Goal: Transaction & Acquisition: Purchase product/service

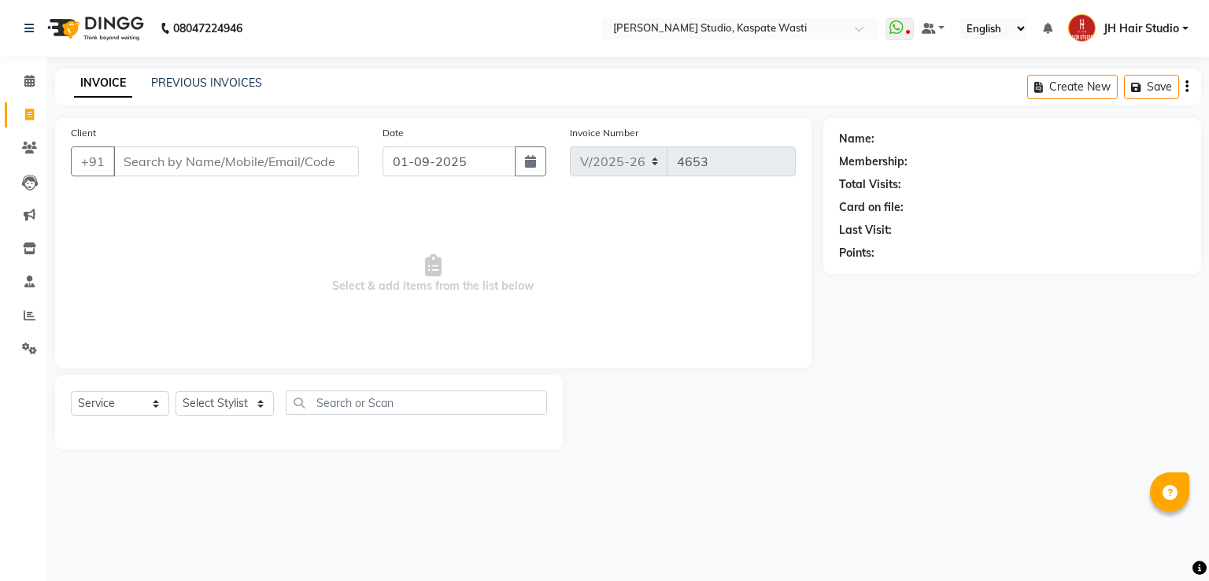
select select "130"
select select "service"
click at [176, 170] on input "913056696" at bounding box center [195, 161] width 165 height 30
type input "9130566696"
click at [332, 155] on span "Add Client" at bounding box center [318, 161] width 62 height 16
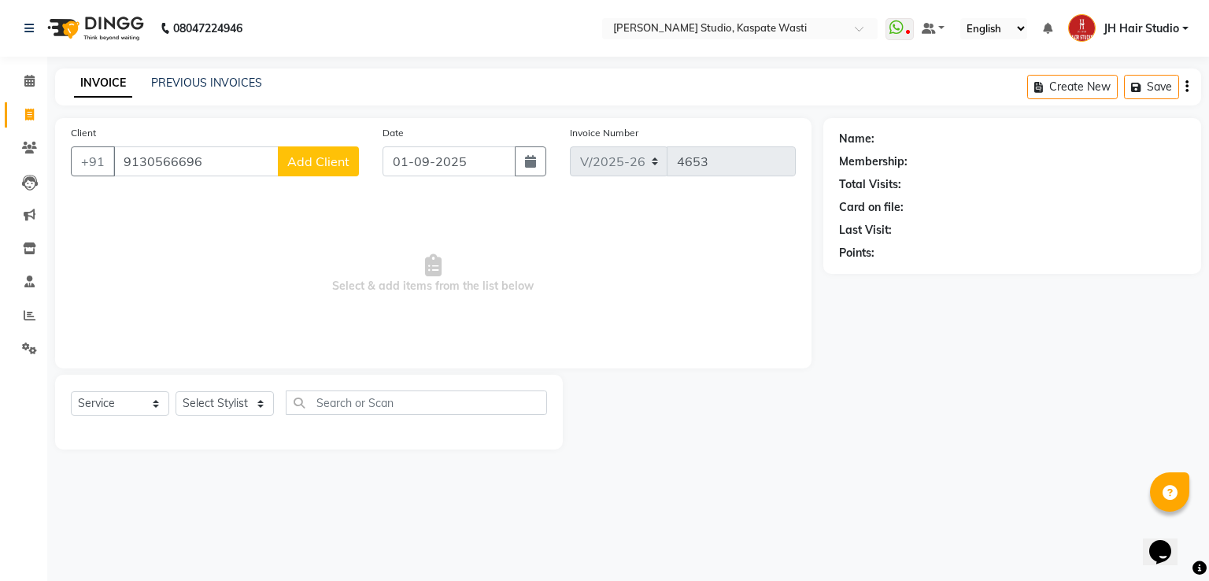
select select "22"
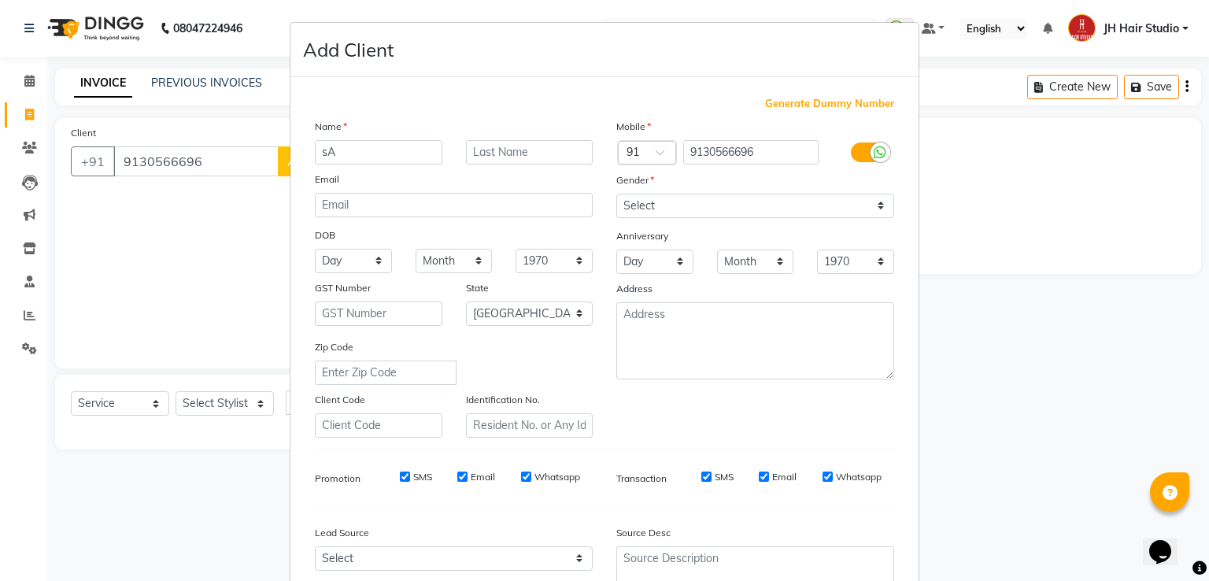
type input "s"
type input "[PERSON_NAME]"
click at [656, 214] on select "Select [DEMOGRAPHIC_DATA] [DEMOGRAPHIC_DATA] Other Prefer Not To Say" at bounding box center [755, 206] width 278 height 24
select select "[DEMOGRAPHIC_DATA]"
click at [616, 194] on select "Select [DEMOGRAPHIC_DATA] [DEMOGRAPHIC_DATA] Other Prefer Not To Say" at bounding box center [755, 206] width 278 height 24
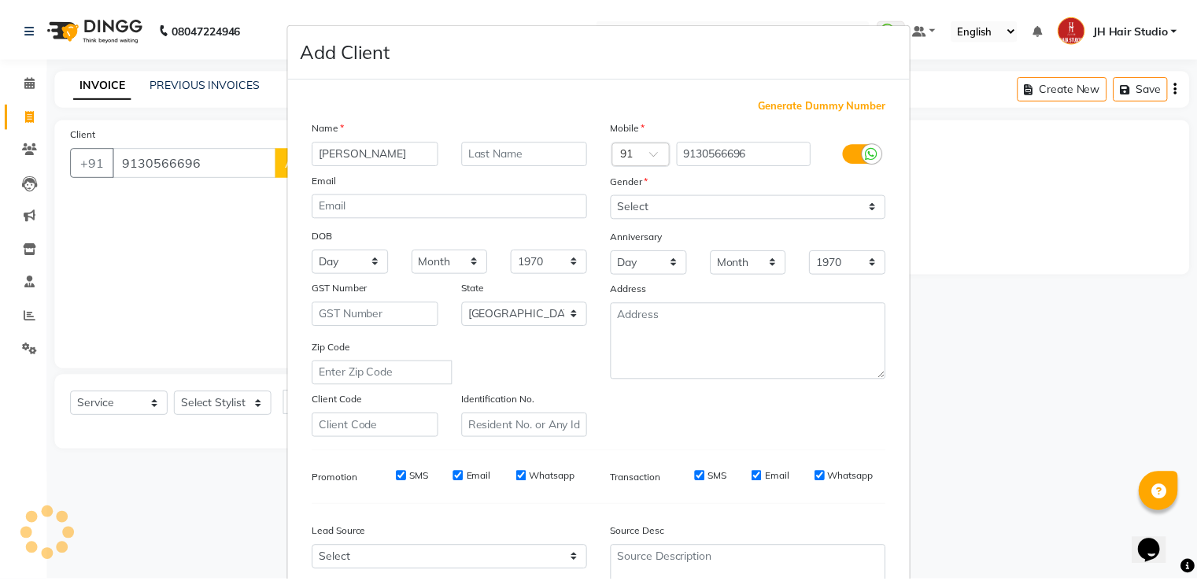
scroll to position [153, 0]
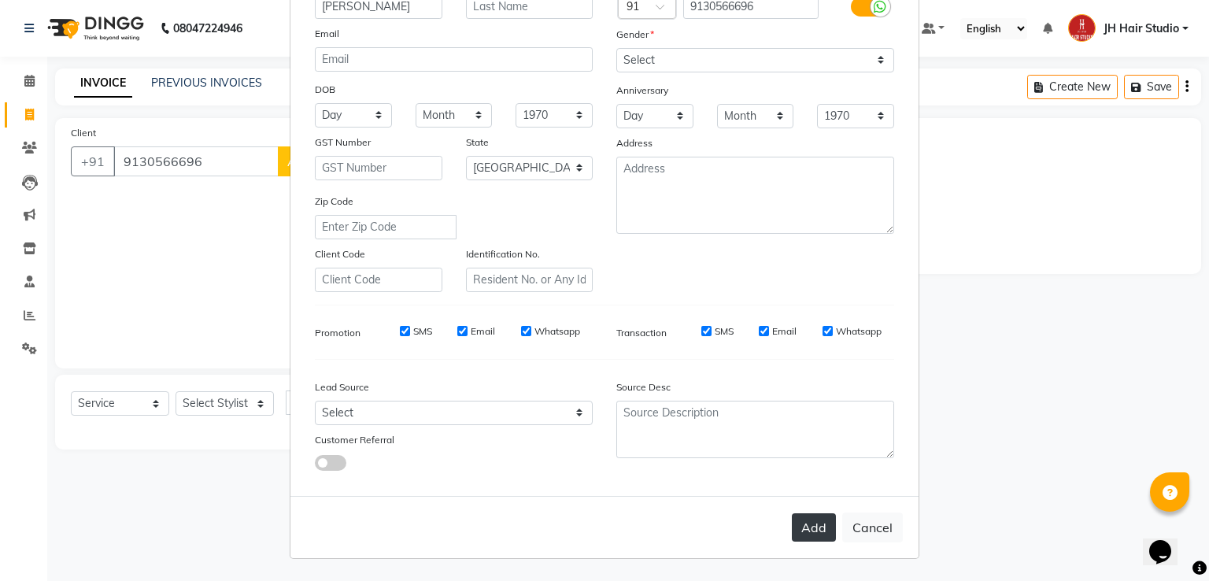
click at [808, 525] on button "Add" at bounding box center [814, 527] width 44 height 28
select select
select select "null"
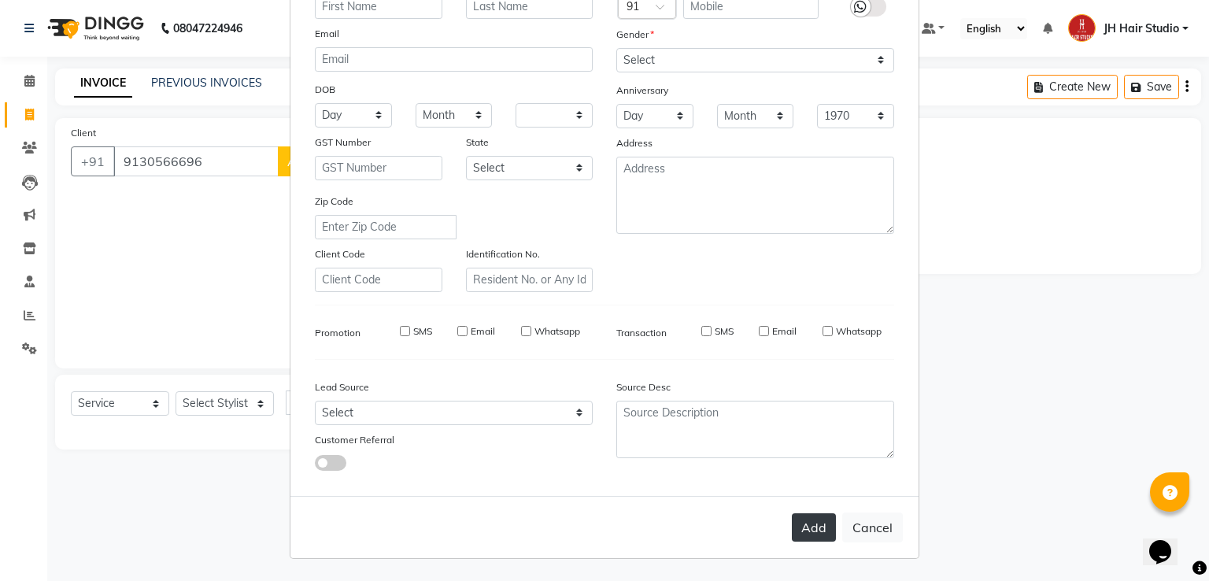
select select
checkbox input "false"
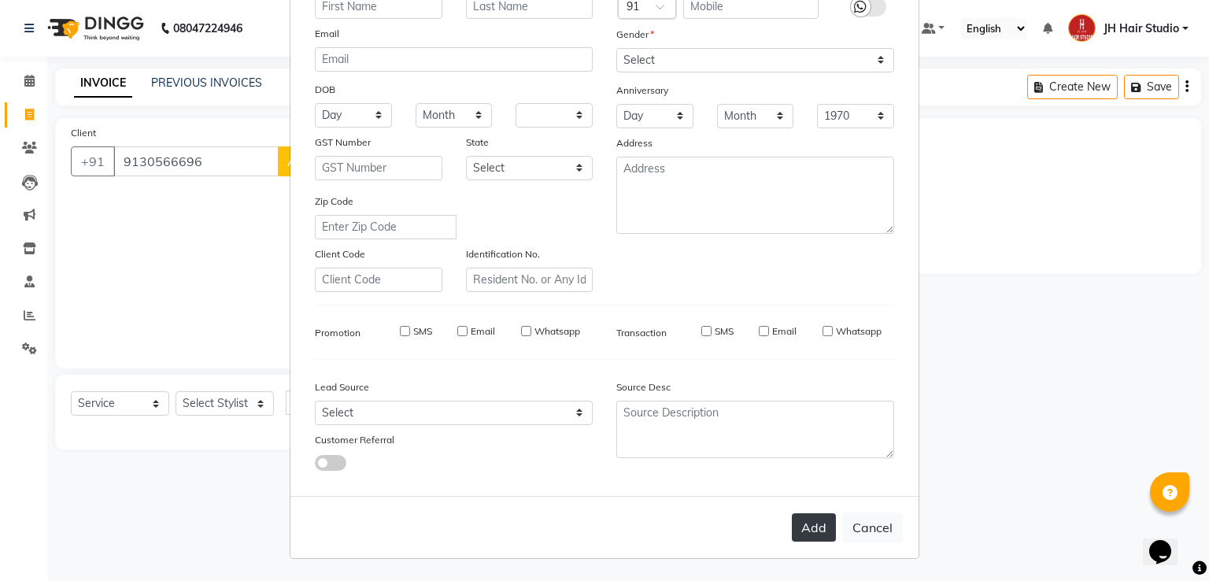
checkbox input "false"
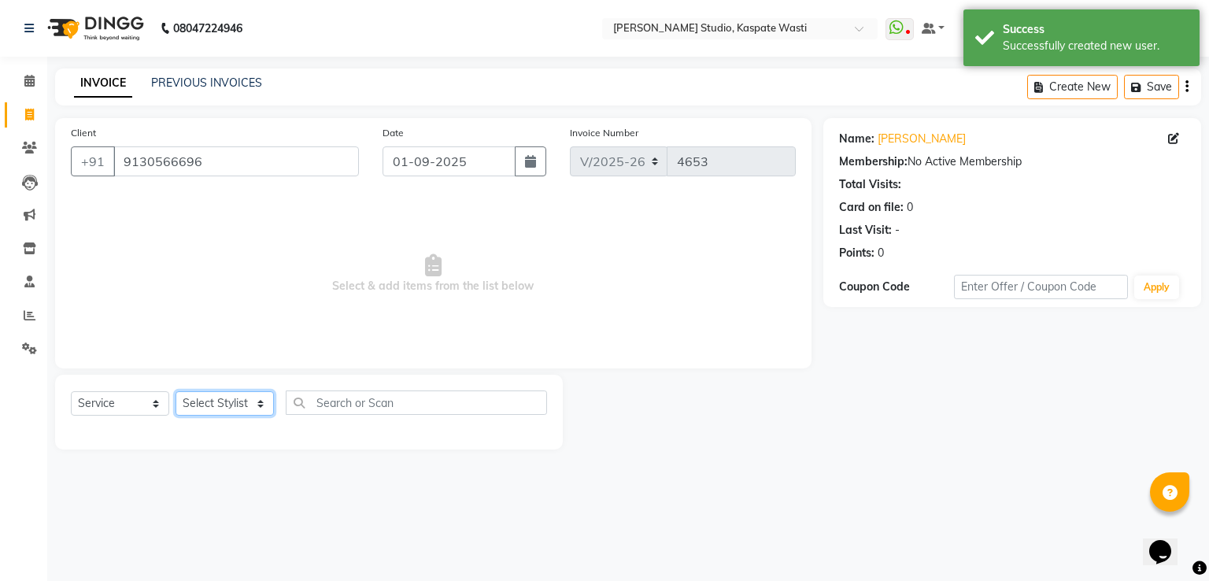
click at [227, 407] on select "Select Stylist [F1] GANESH [F1] [PERSON_NAME] [ F1] RAM [F1]Sanjay [F1][PERSON_…" at bounding box center [225, 403] width 98 height 24
select select "68687"
click at [176, 392] on select "Select Stylist [F1] GANESH [F1] [PERSON_NAME] [ F1] RAM [F1]Sanjay [F1][PERSON_…" at bounding box center [225, 403] width 98 height 24
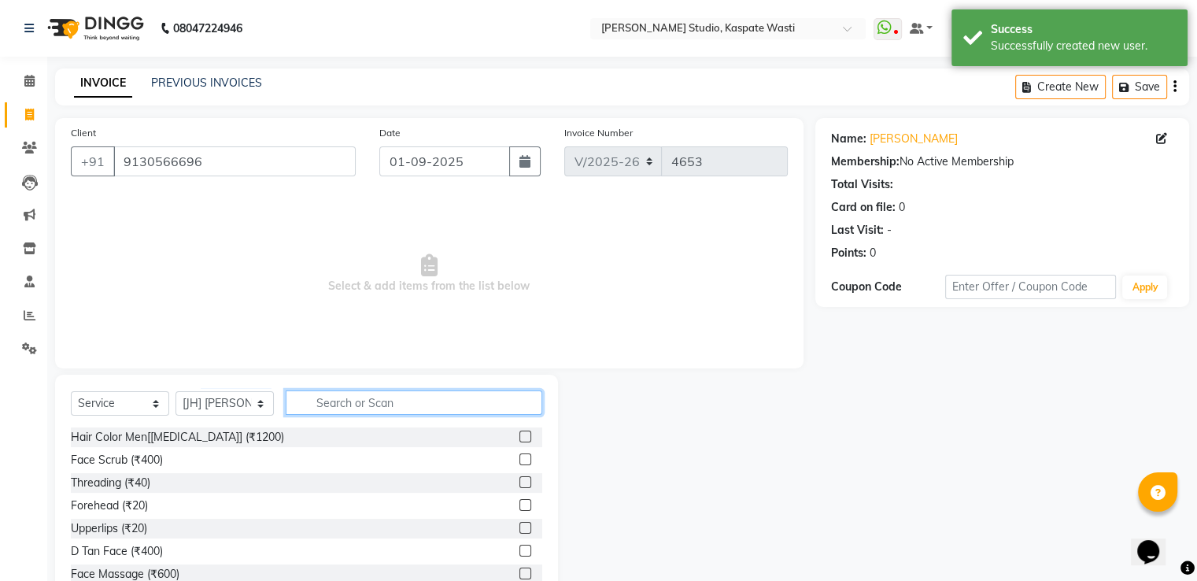
click at [366, 411] on input "text" at bounding box center [414, 402] width 257 height 24
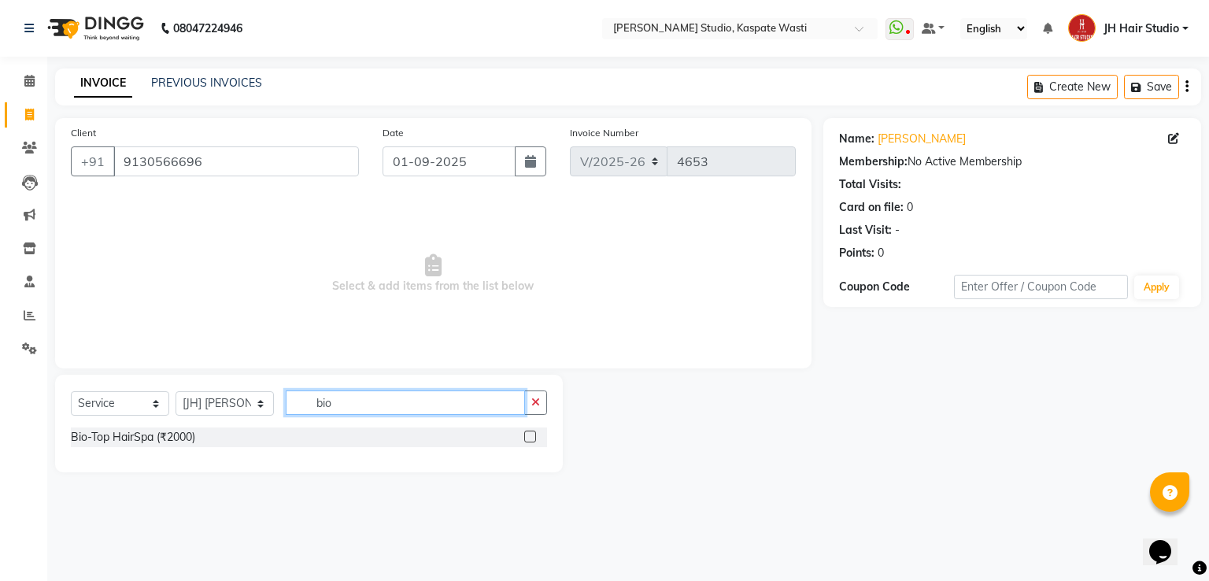
type input "bio"
click at [532, 437] on label at bounding box center [530, 437] width 12 height 12
click at [532, 437] on input "checkbox" at bounding box center [529, 437] width 10 height 10
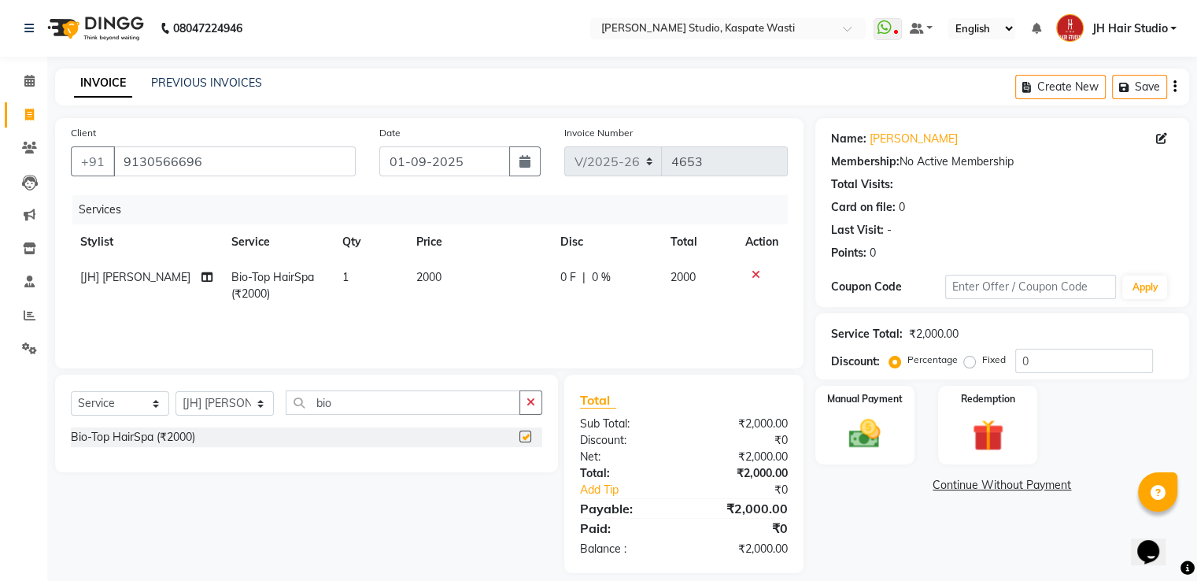
checkbox input "false"
click at [424, 279] on span "2000" at bounding box center [428, 277] width 25 height 14
select select "68687"
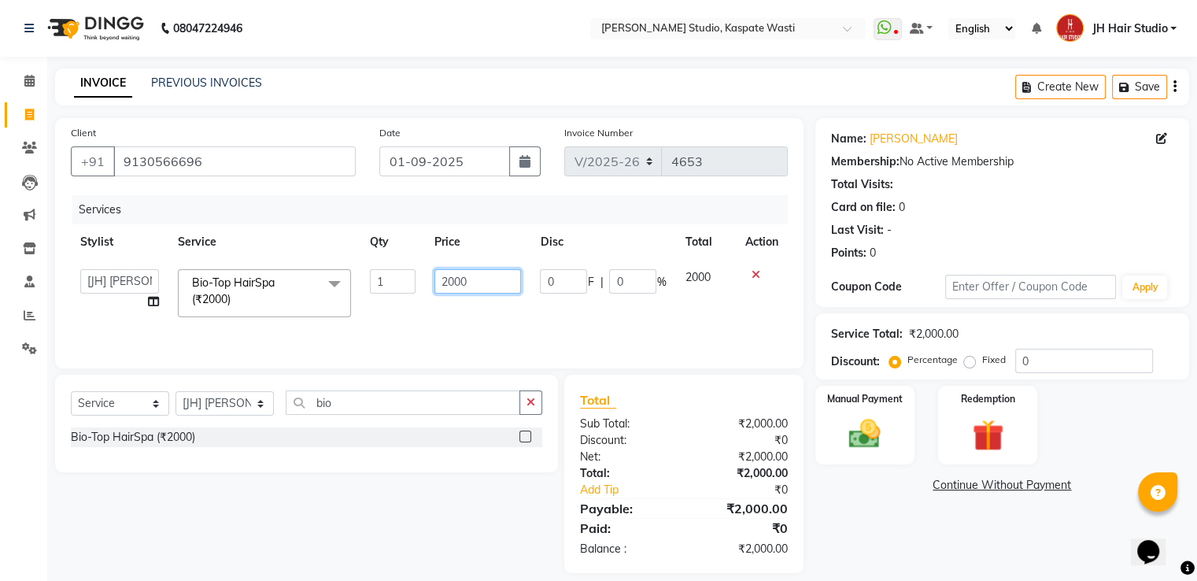
click at [454, 282] on input "2000" at bounding box center [477, 281] width 87 height 24
type input "1500"
click at [321, 400] on input "bio" at bounding box center [403, 402] width 235 height 24
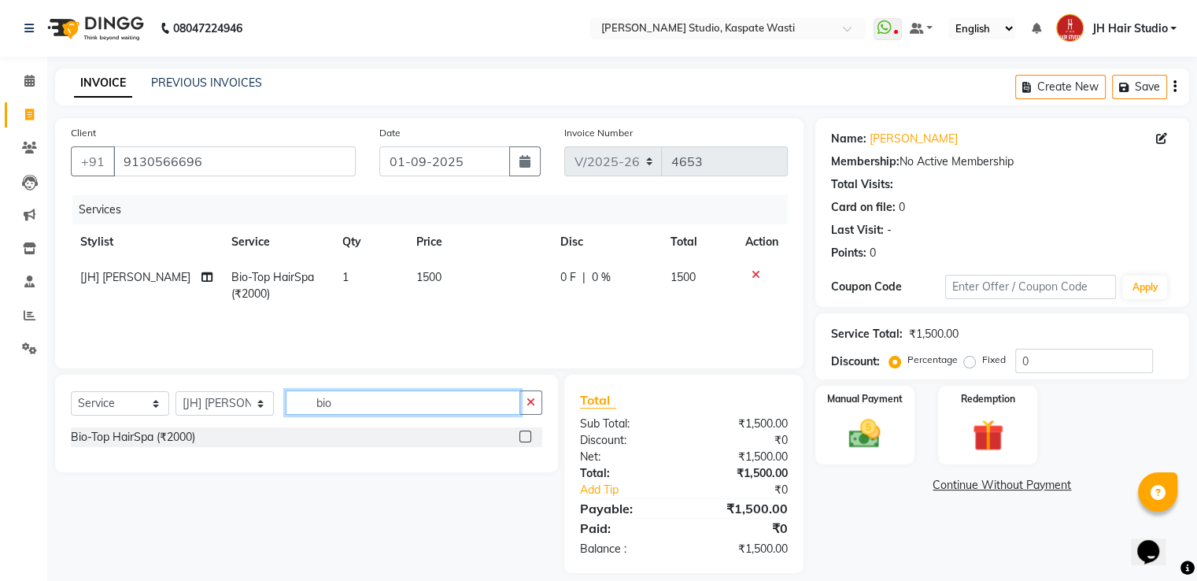
click at [321, 400] on input "bio" at bounding box center [403, 402] width 235 height 24
type input "170"
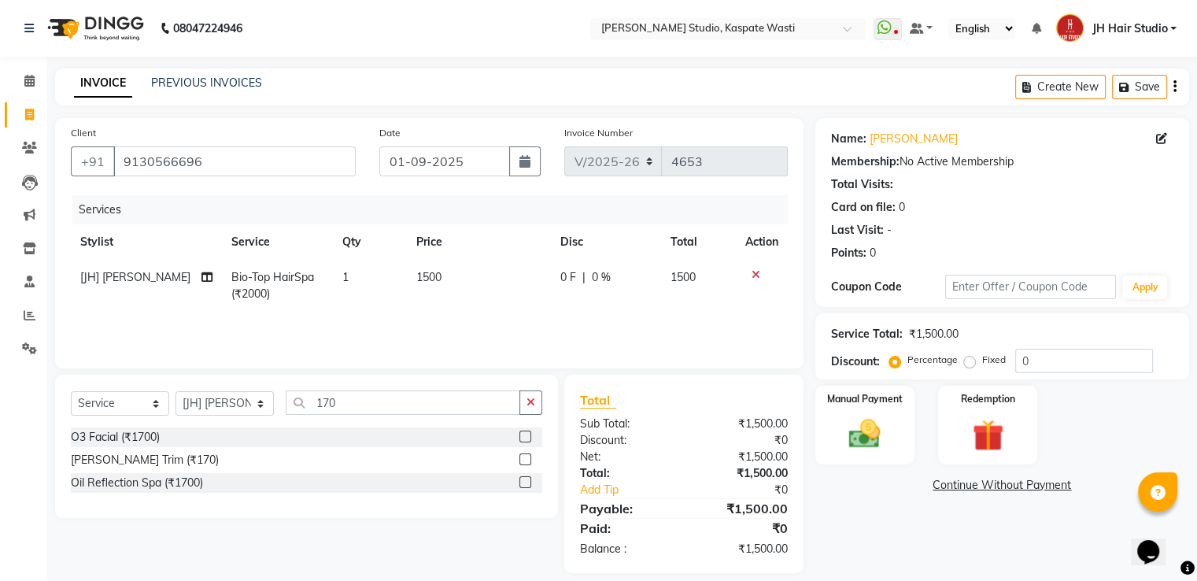
click at [525, 459] on label at bounding box center [525, 459] width 12 height 12
click at [525, 459] on input "checkbox" at bounding box center [524, 460] width 10 height 10
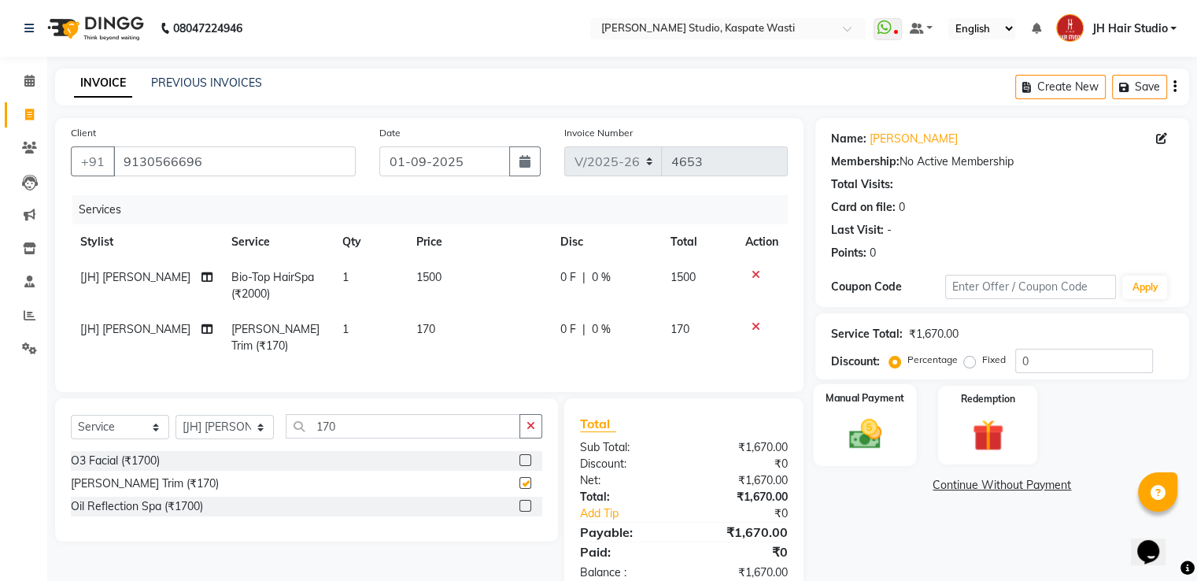
checkbox input "false"
click at [863, 429] on img at bounding box center [864, 435] width 53 height 38
click at [945, 482] on span "GPay" at bounding box center [946, 486] width 32 height 18
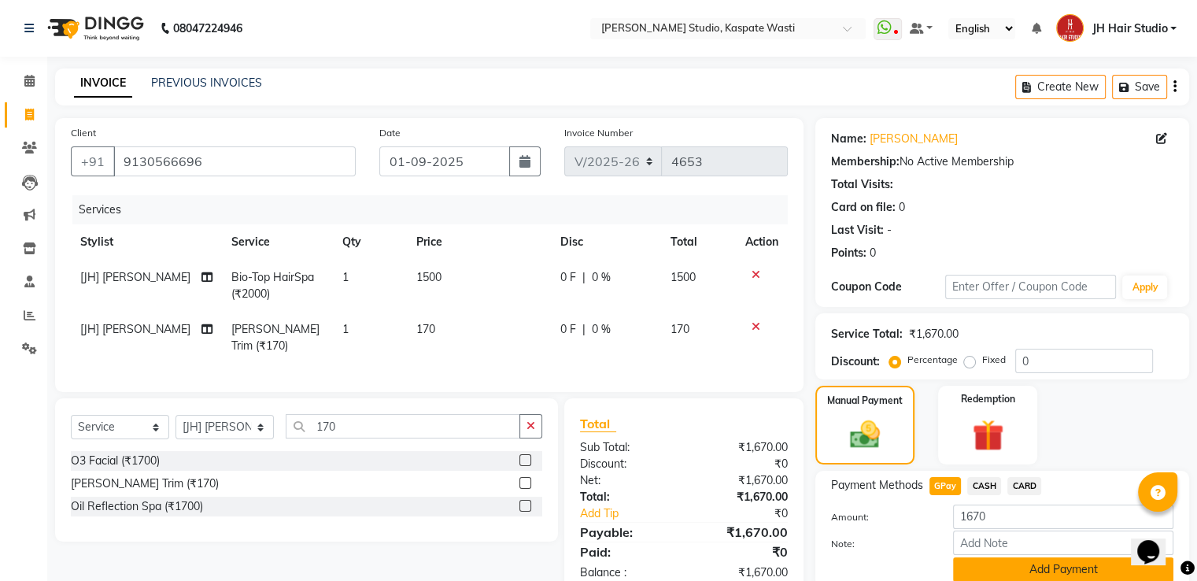
click at [1040, 563] on button "Add Payment" at bounding box center [1063, 569] width 220 height 24
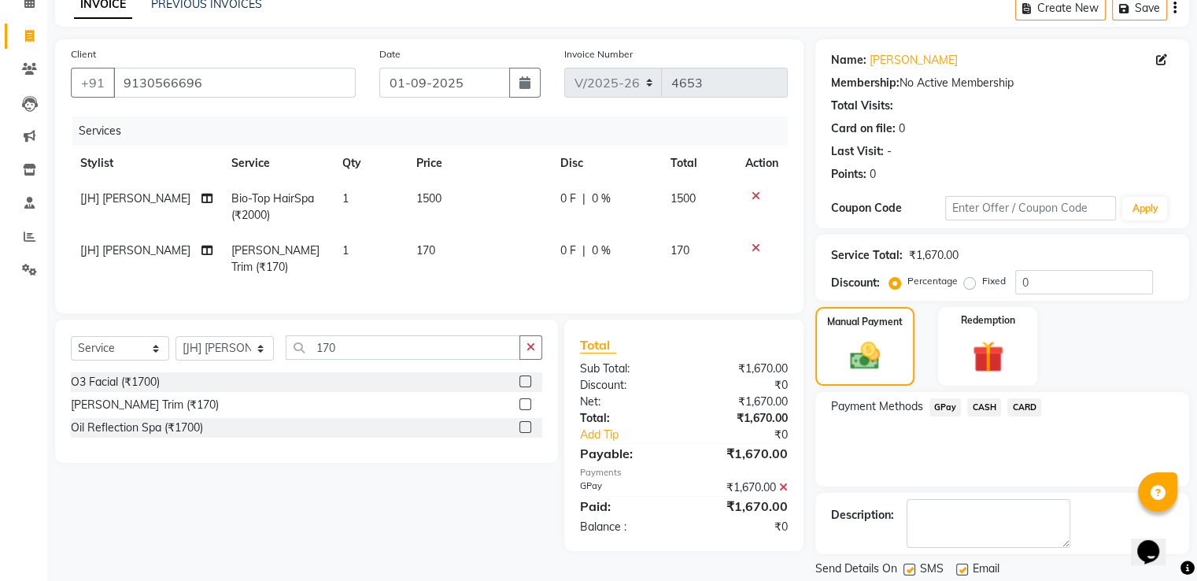
scroll to position [128, 0]
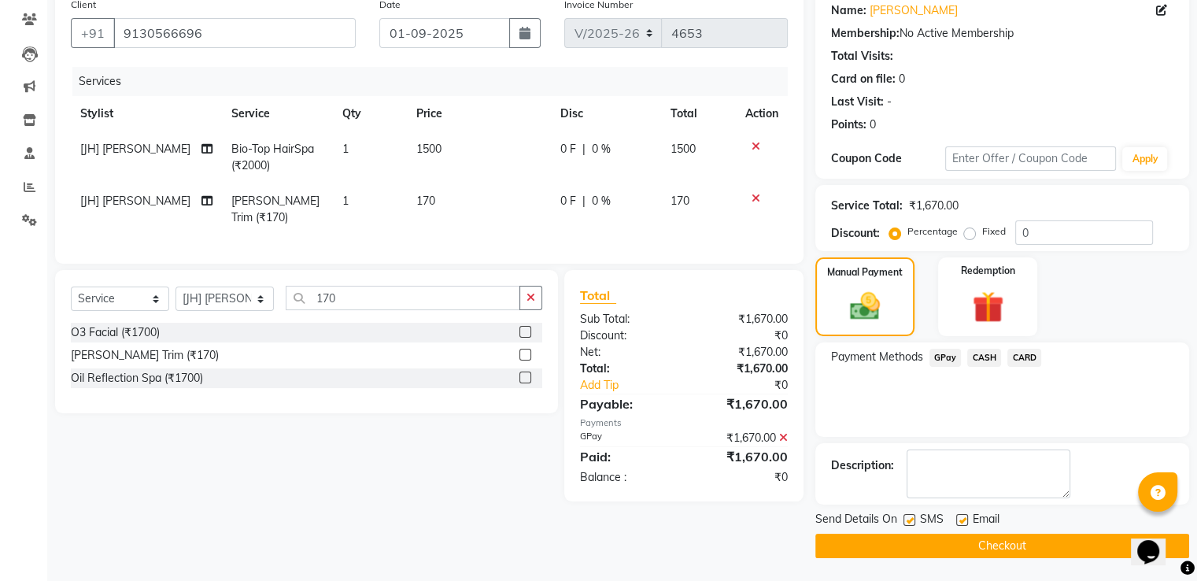
click at [993, 547] on button "Checkout" at bounding box center [1002, 546] width 374 height 24
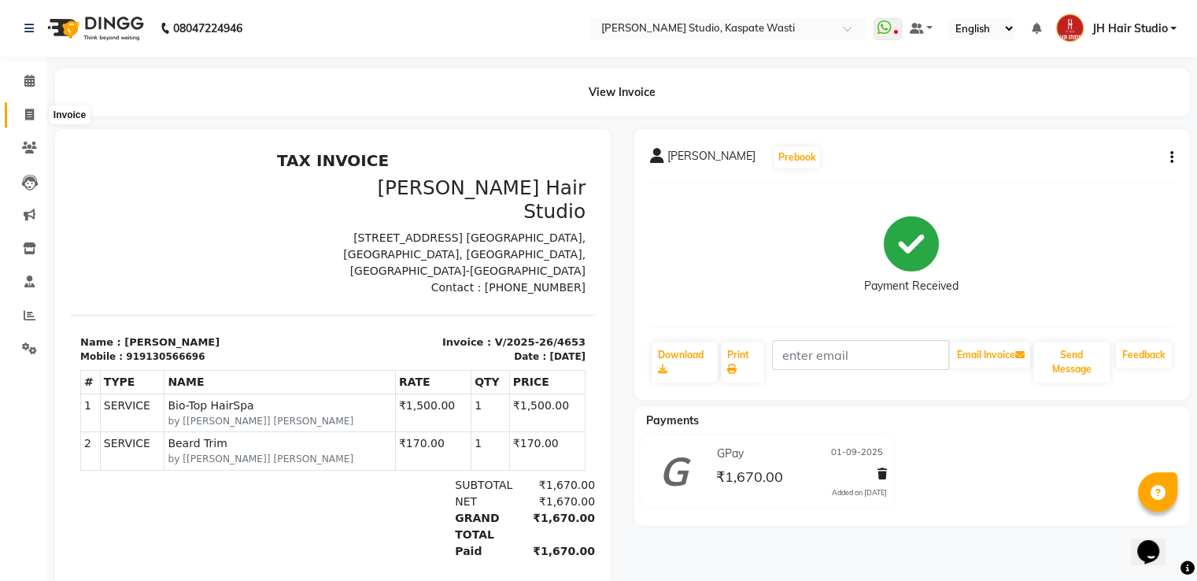
click at [24, 109] on span at bounding box center [30, 115] width 28 height 18
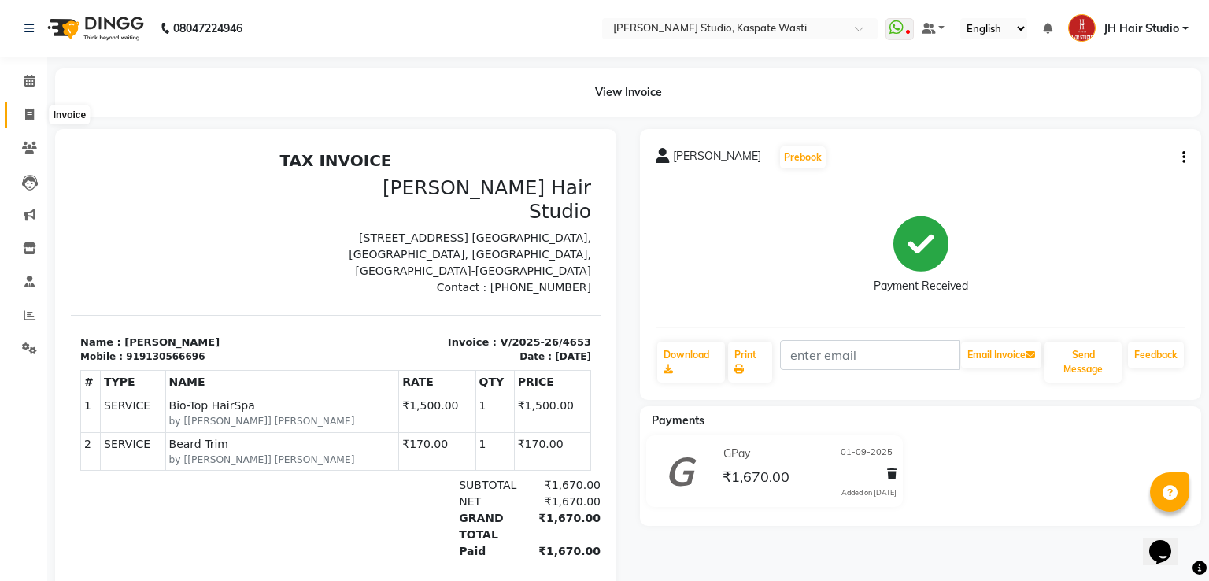
select select "130"
select select "service"
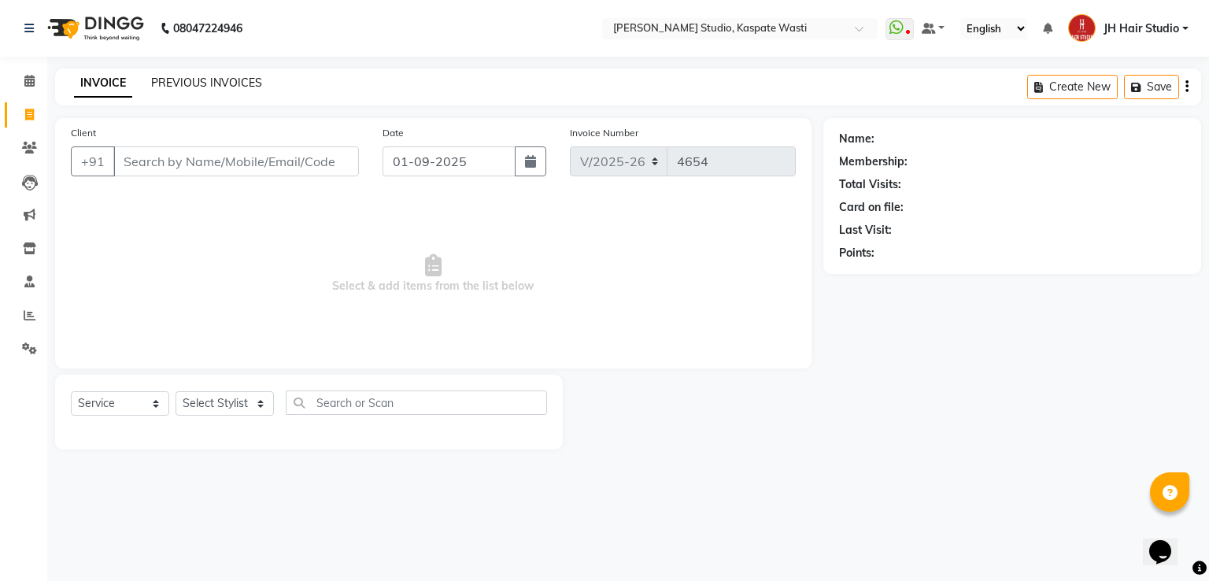
click at [190, 84] on link "PREVIOUS INVOICES" at bounding box center [206, 83] width 111 height 14
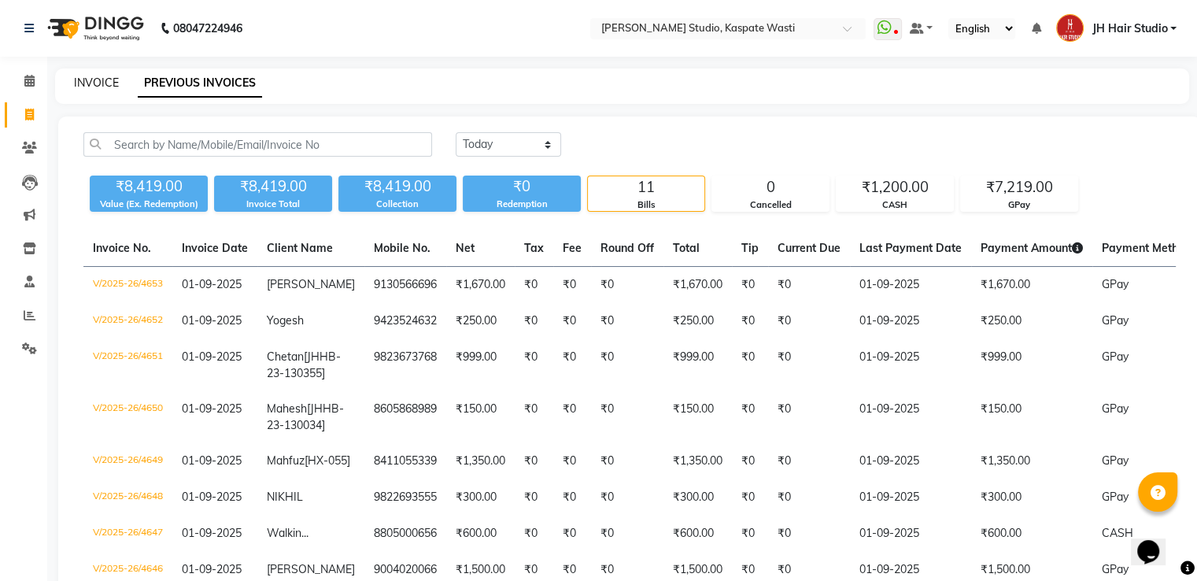
click at [89, 86] on link "INVOICE" at bounding box center [96, 83] width 45 height 14
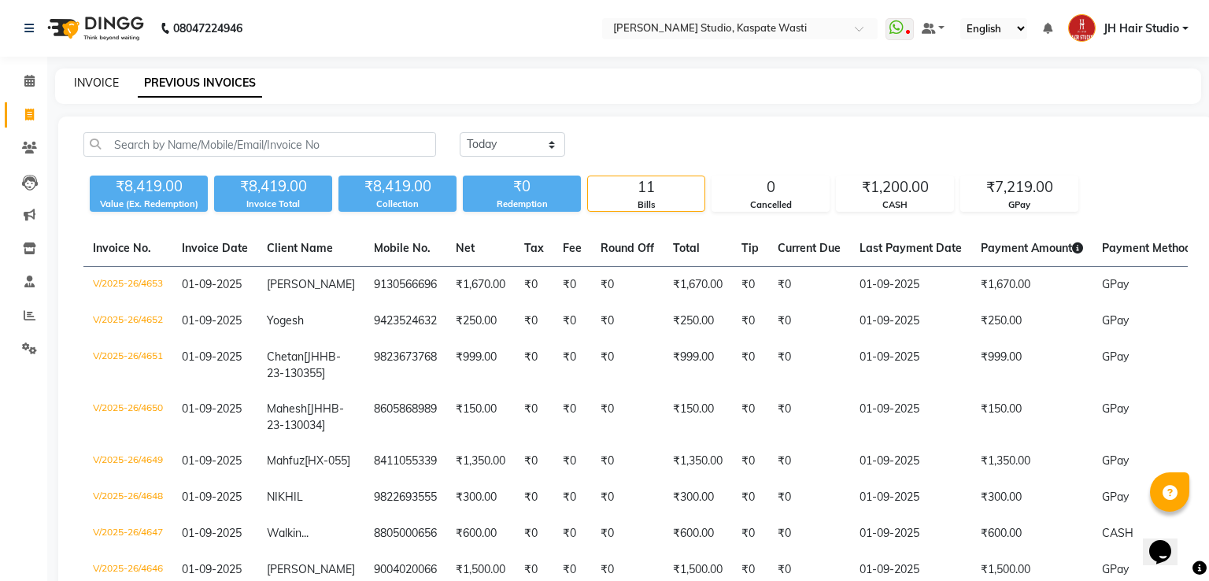
select select "130"
select select "service"
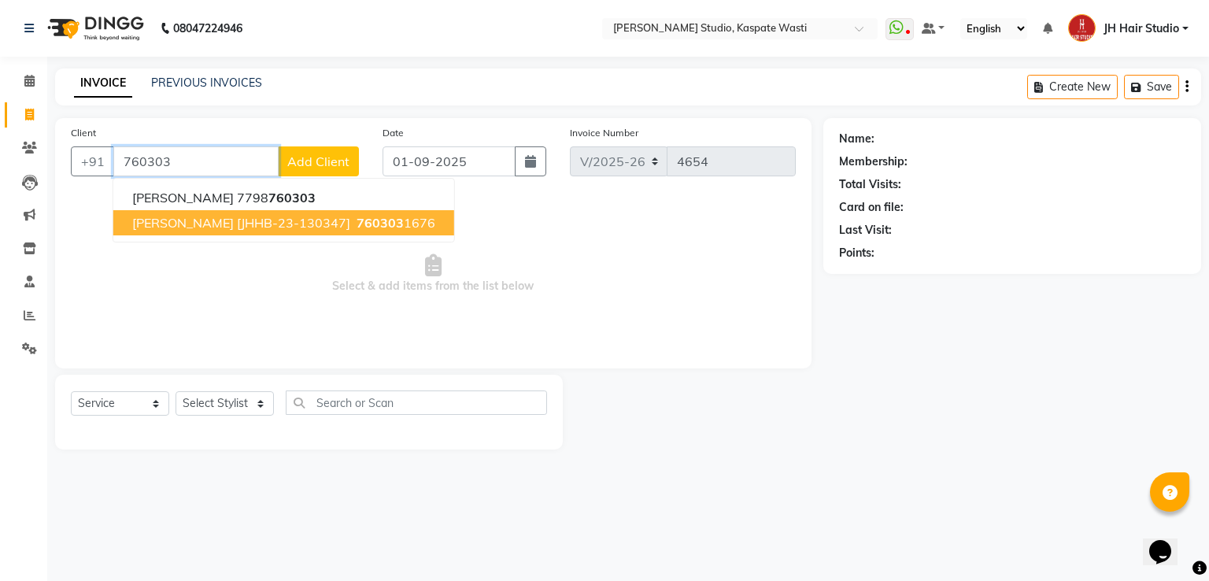
click at [214, 216] on span "[PERSON_NAME] [JHHB-23-130347]" at bounding box center [241, 223] width 218 height 16
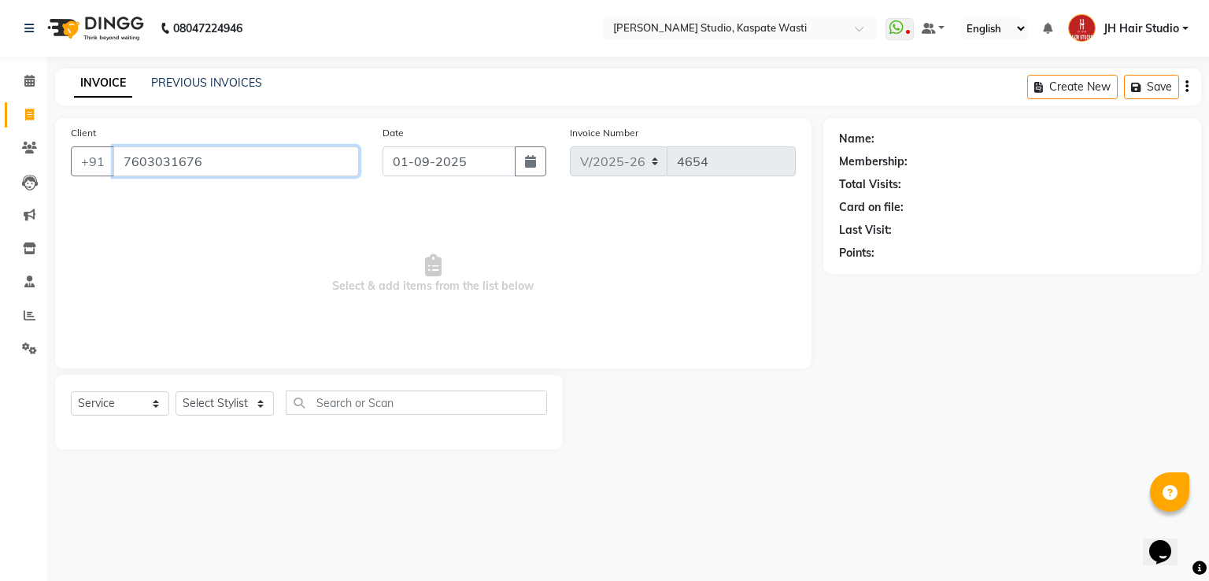
type input "7603031676"
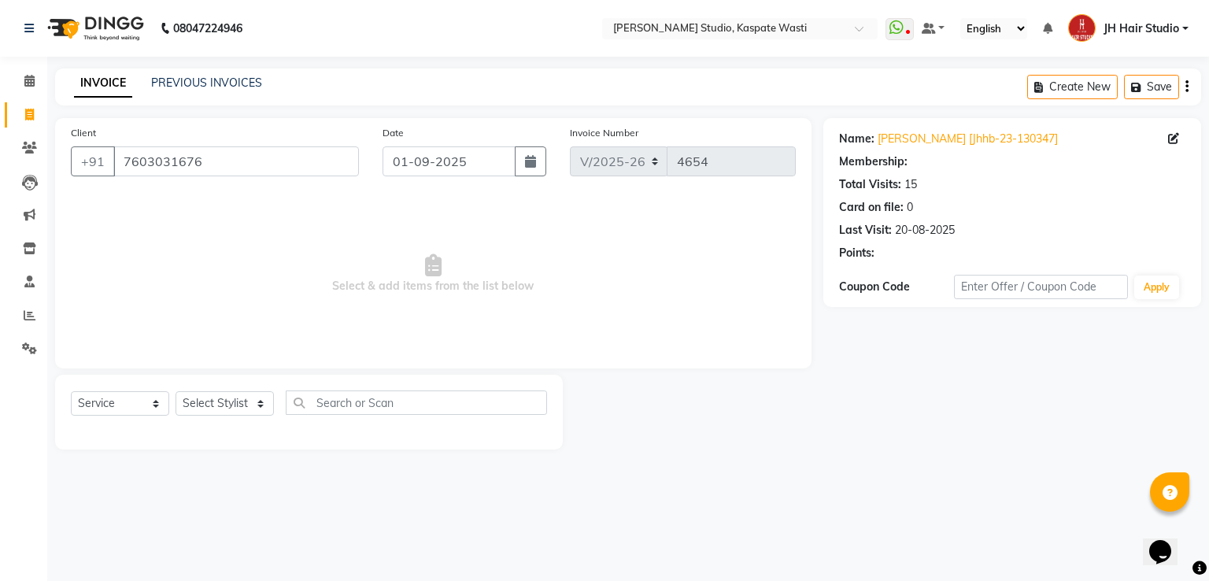
select select "1: Object"
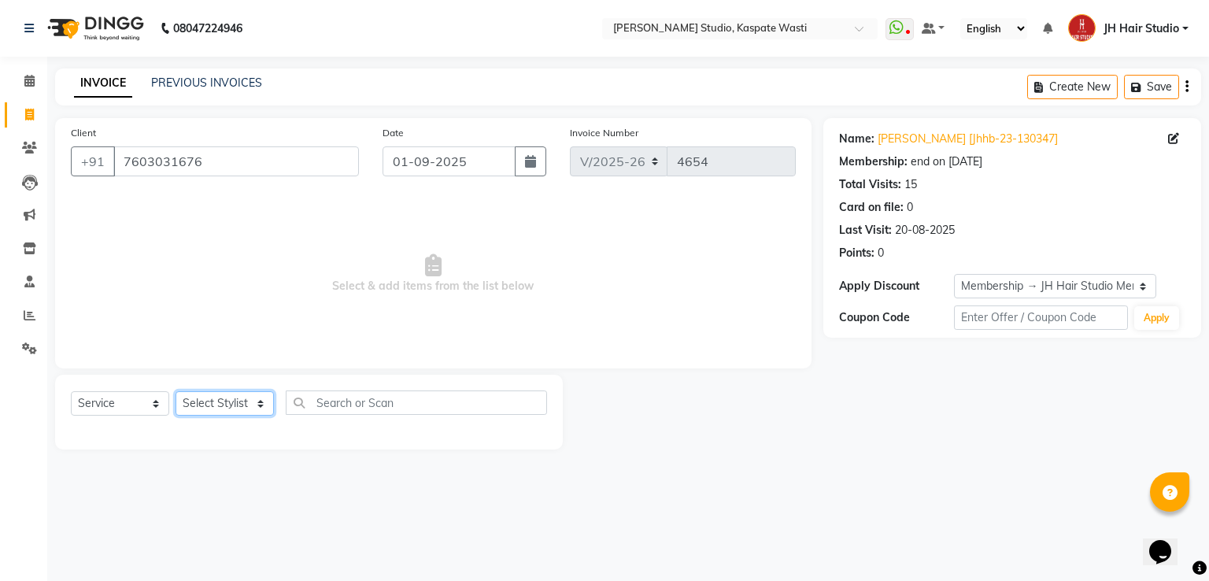
click at [216, 406] on select "Select Stylist [F1] GANESH [F1] [PERSON_NAME] [ F1] RAM [F1]Sanjay [F1][PERSON_…" at bounding box center [225, 403] width 98 height 24
select select "87274"
click at [176, 392] on select "Select Stylist [F1] GANESH [F1] [PERSON_NAME] [ F1] RAM [F1]Sanjay [F1][PERSON_…" at bounding box center [225, 403] width 98 height 24
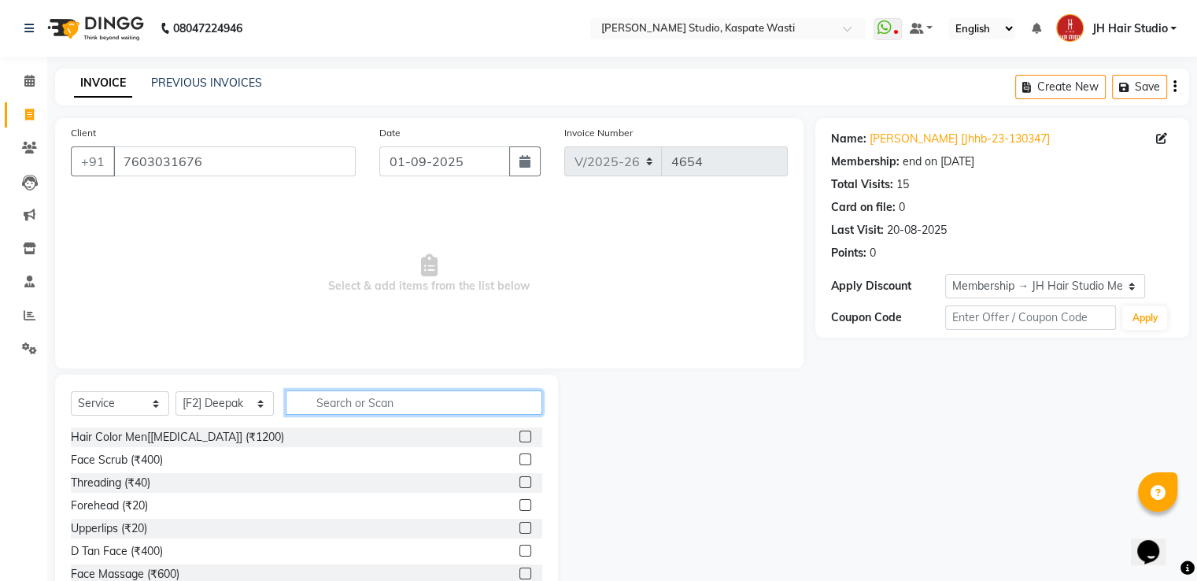
click at [376, 404] on input "text" at bounding box center [414, 402] width 257 height 24
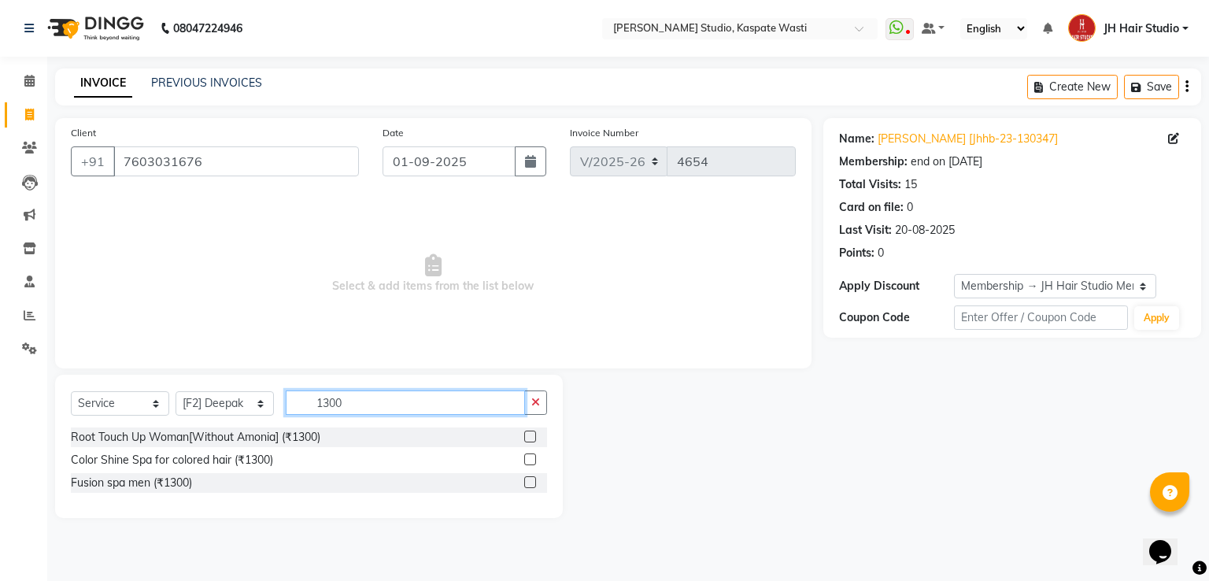
type input "1300"
click at [530, 436] on label at bounding box center [530, 437] width 12 height 12
click at [530, 436] on input "checkbox" at bounding box center [529, 437] width 10 height 10
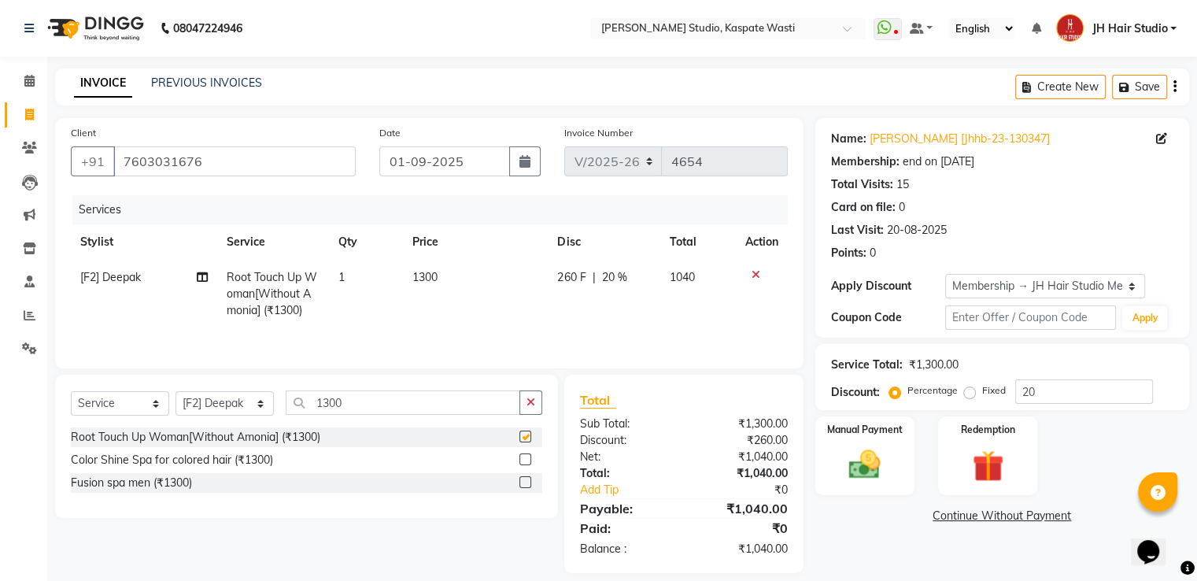
checkbox input "false"
click at [572, 281] on span "260 F" at bounding box center [571, 277] width 28 height 17
select select "87274"
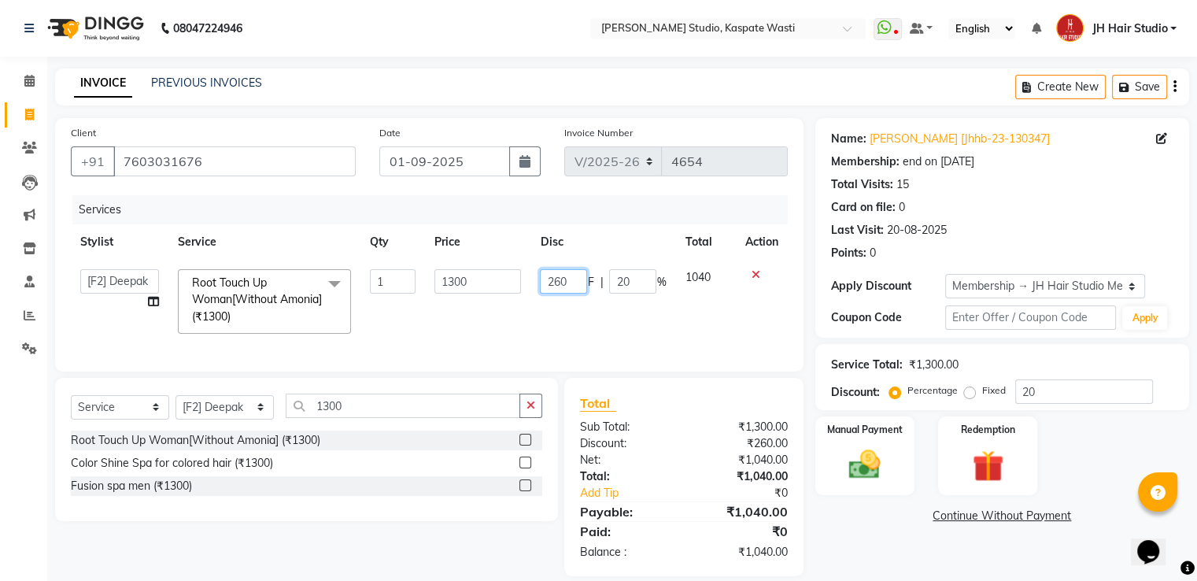
click at [563, 285] on input "260" at bounding box center [563, 281] width 47 height 24
type input "200"
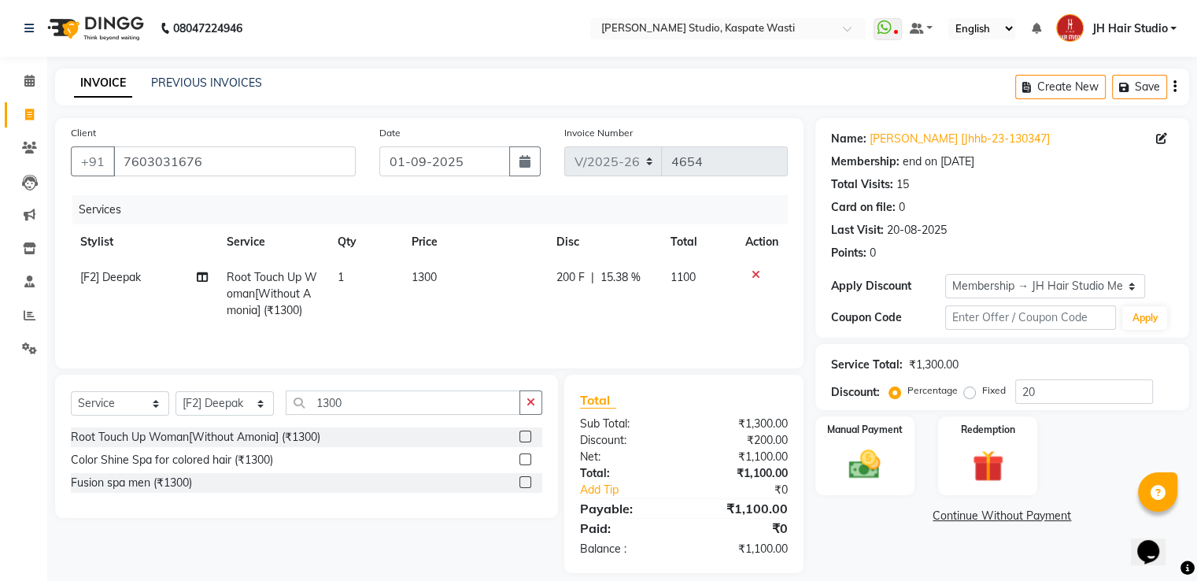
click at [592, 331] on div "Services Stylist Service Qty Price Disc Total Action [F2] [PERSON_NAME] Touch U…" at bounding box center [429, 273] width 717 height 157
click at [864, 453] on img at bounding box center [864, 465] width 53 height 38
click at [938, 513] on span "GPay" at bounding box center [946, 517] width 32 height 18
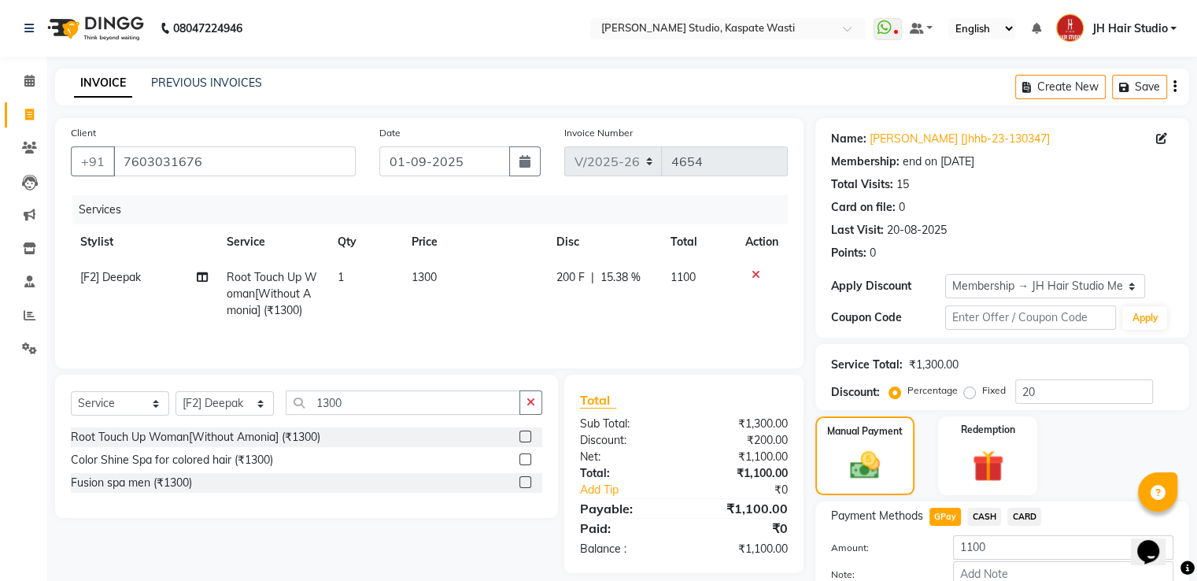
scroll to position [94, 0]
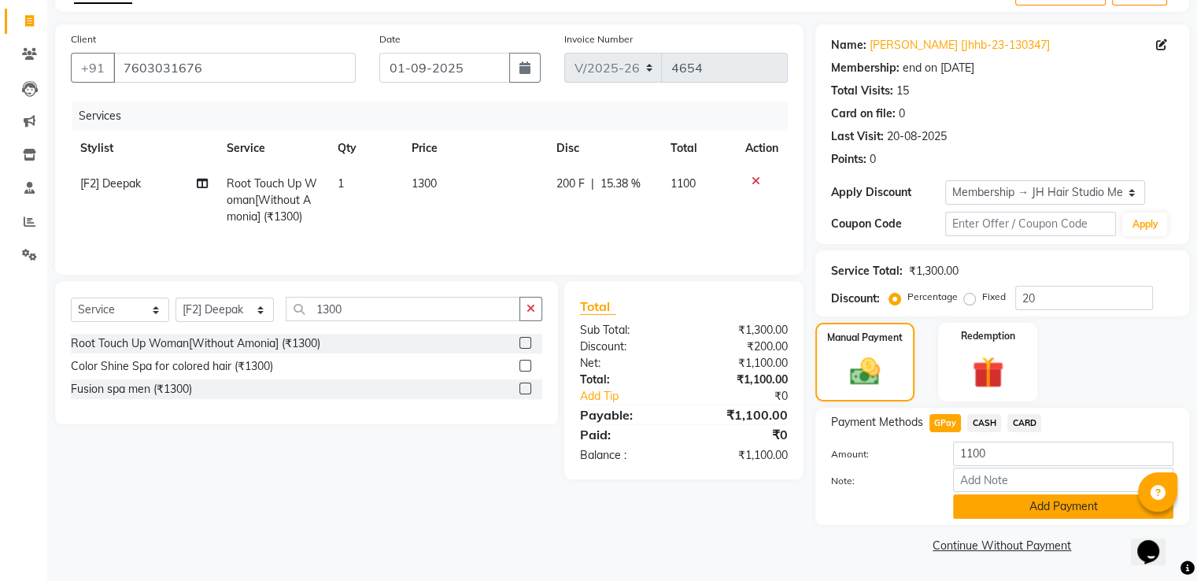
click at [1083, 504] on button "Add Payment" at bounding box center [1063, 506] width 220 height 24
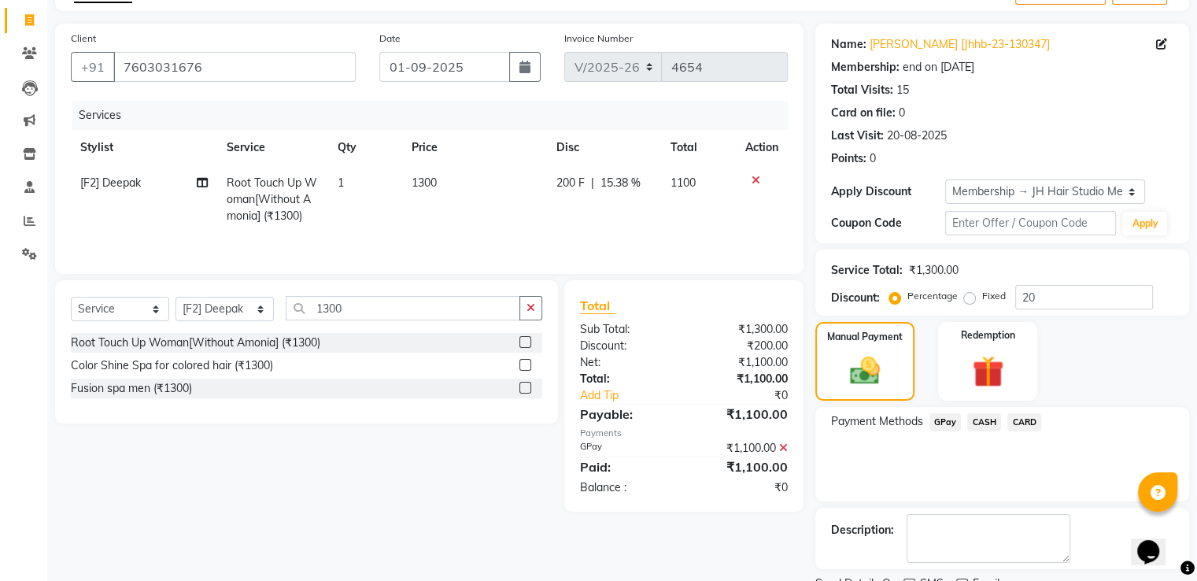
scroll to position [158, 0]
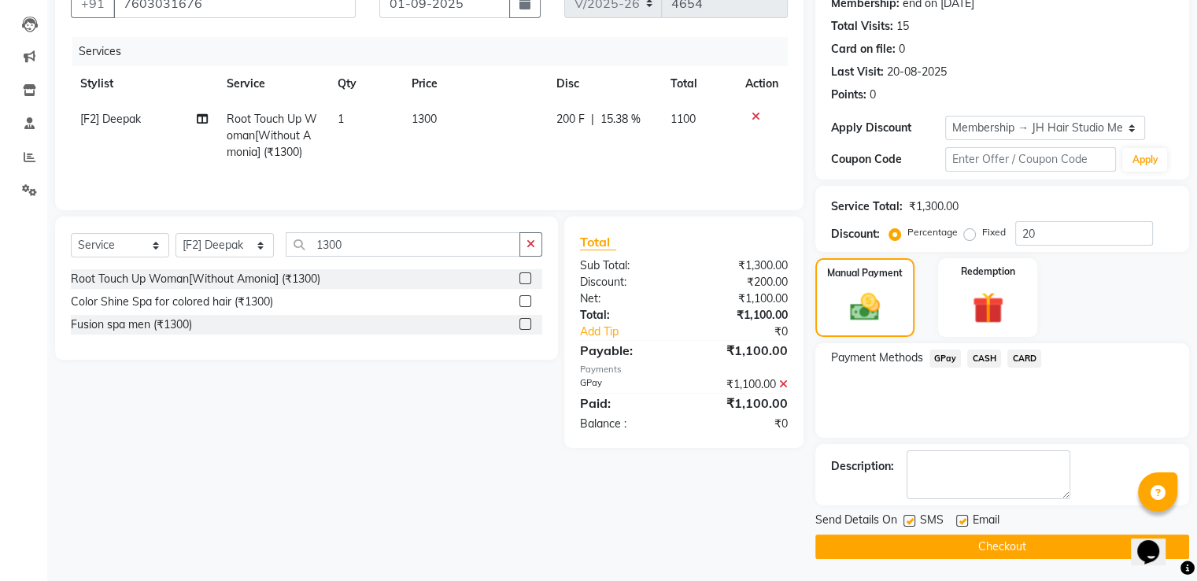
click at [1048, 545] on button "Checkout" at bounding box center [1002, 546] width 374 height 24
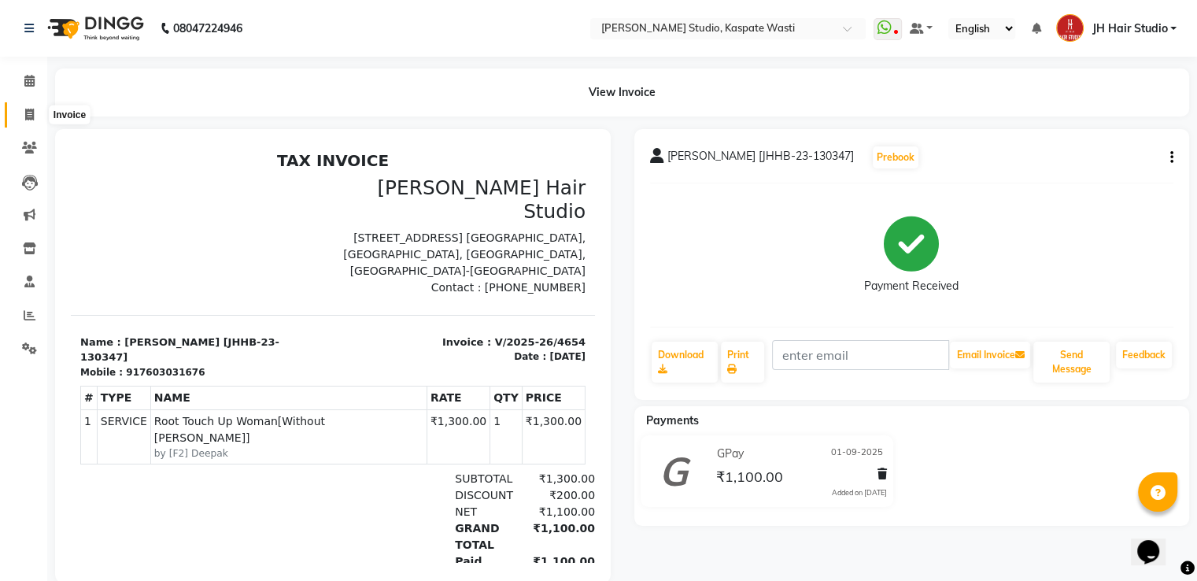
click at [25, 115] on icon at bounding box center [29, 115] width 9 height 12
select select "service"
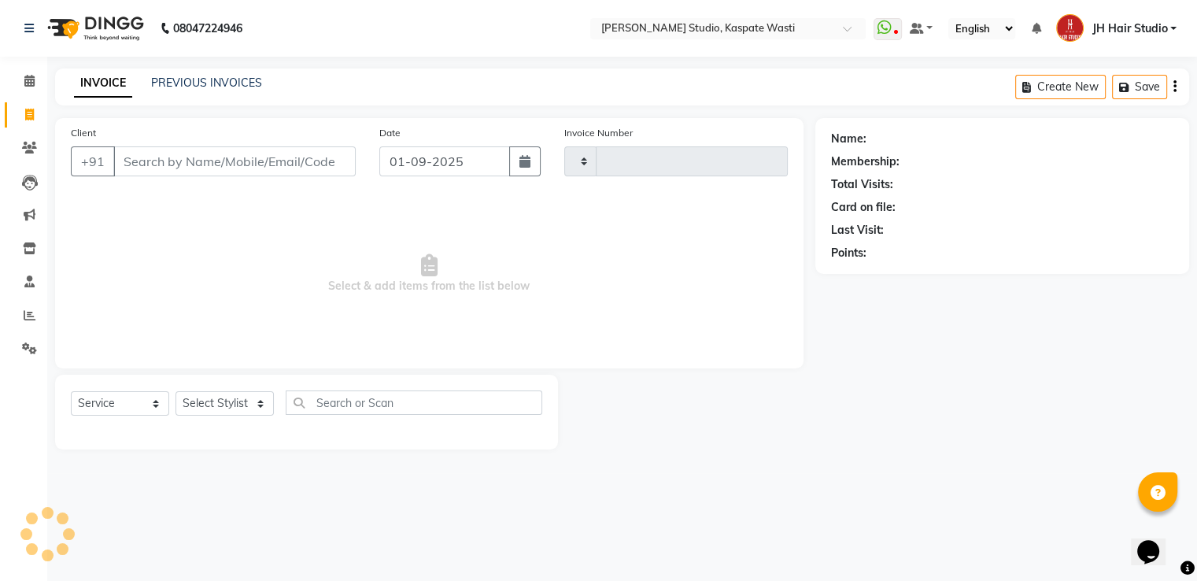
type input "4655"
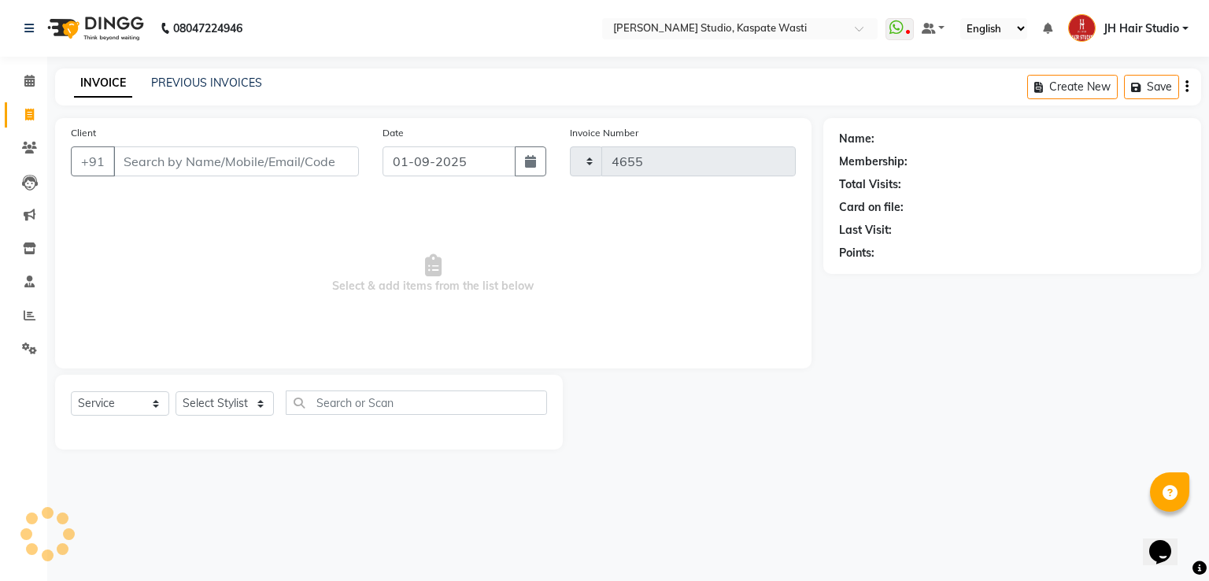
select select "130"
type input "8956135345"
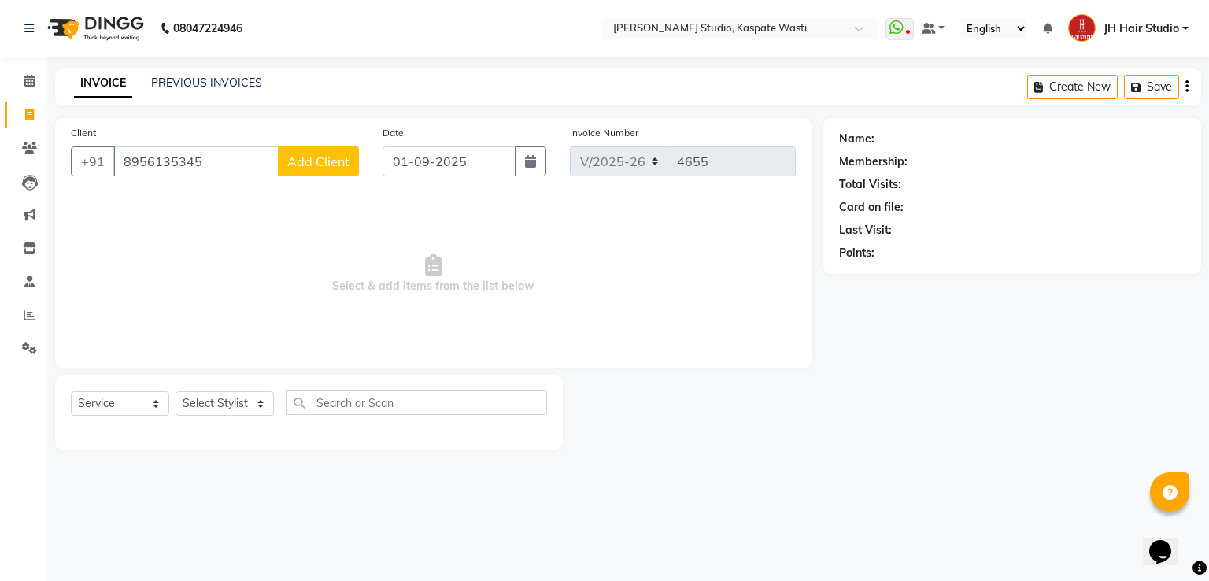
click at [335, 168] on span "Add Client" at bounding box center [318, 161] width 62 height 16
select select "22"
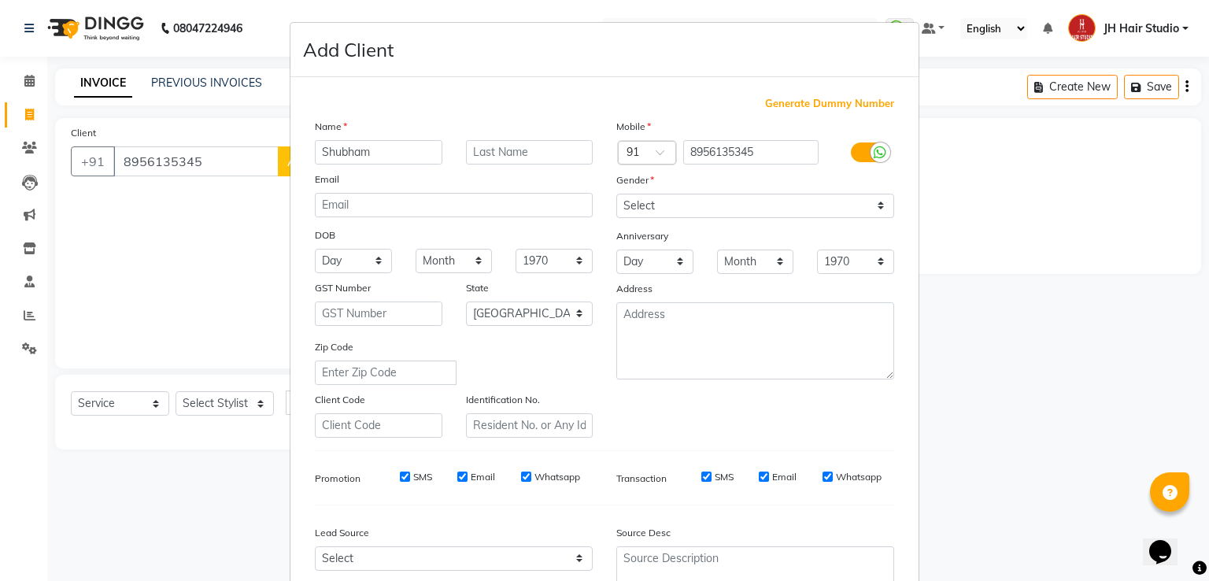
type input "Shubham"
click at [661, 212] on select "Select [DEMOGRAPHIC_DATA] [DEMOGRAPHIC_DATA] Other Prefer Not To Say" at bounding box center [755, 206] width 278 height 24
select select "[DEMOGRAPHIC_DATA]"
click at [616, 194] on select "Select [DEMOGRAPHIC_DATA] [DEMOGRAPHIC_DATA] Other Prefer Not To Say" at bounding box center [755, 206] width 278 height 24
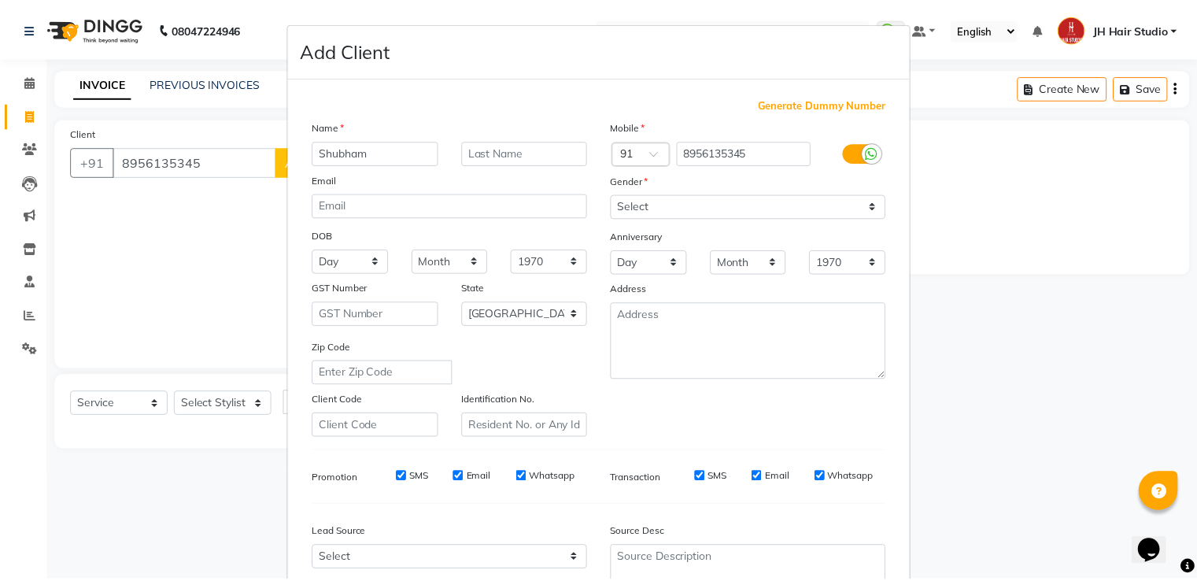
scroll to position [153, 0]
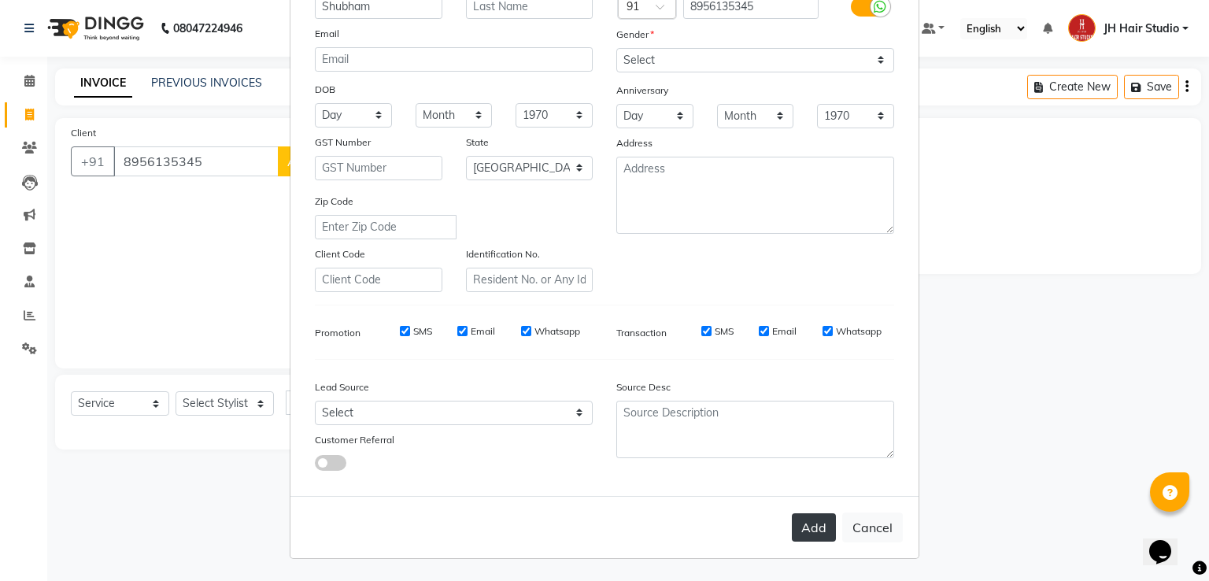
click at [803, 533] on button "Add" at bounding box center [814, 527] width 44 height 28
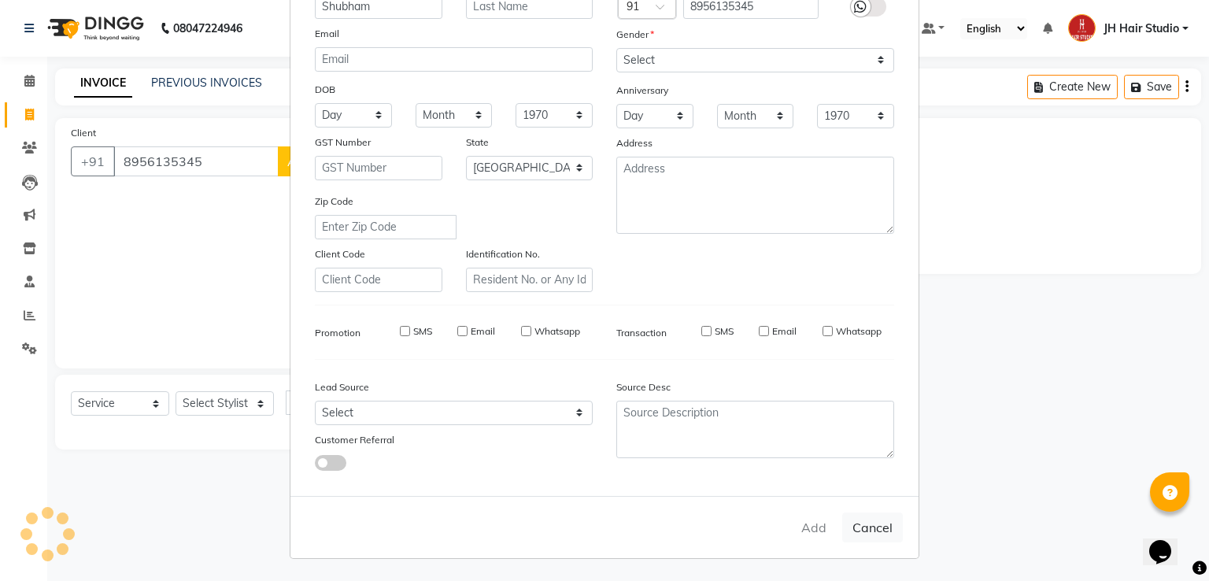
select select
select select "null"
select select
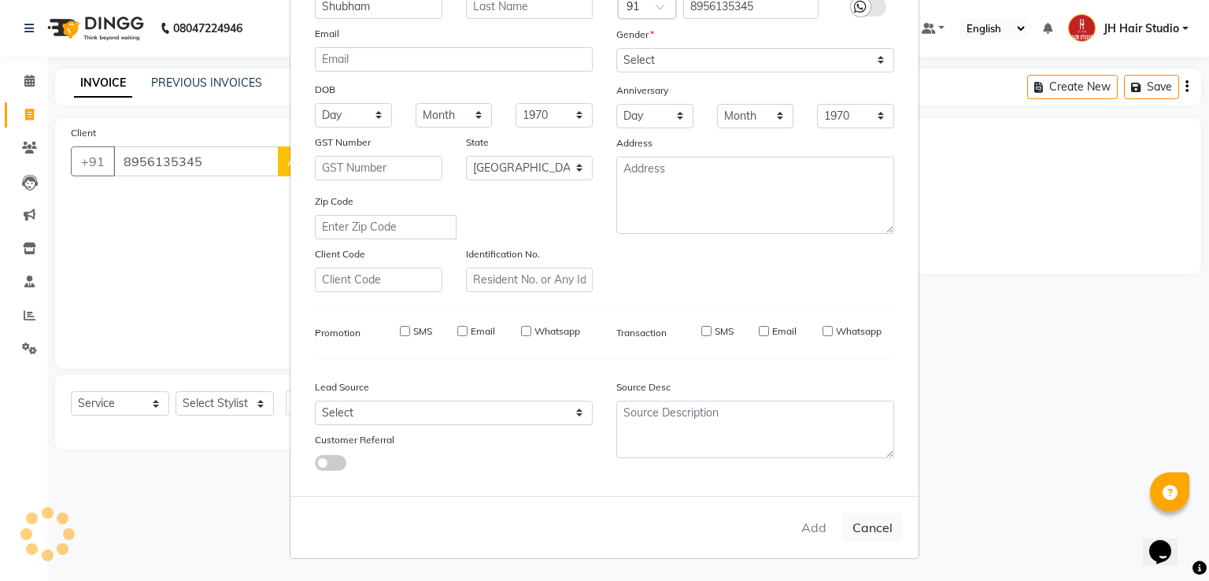
select select
checkbox input "false"
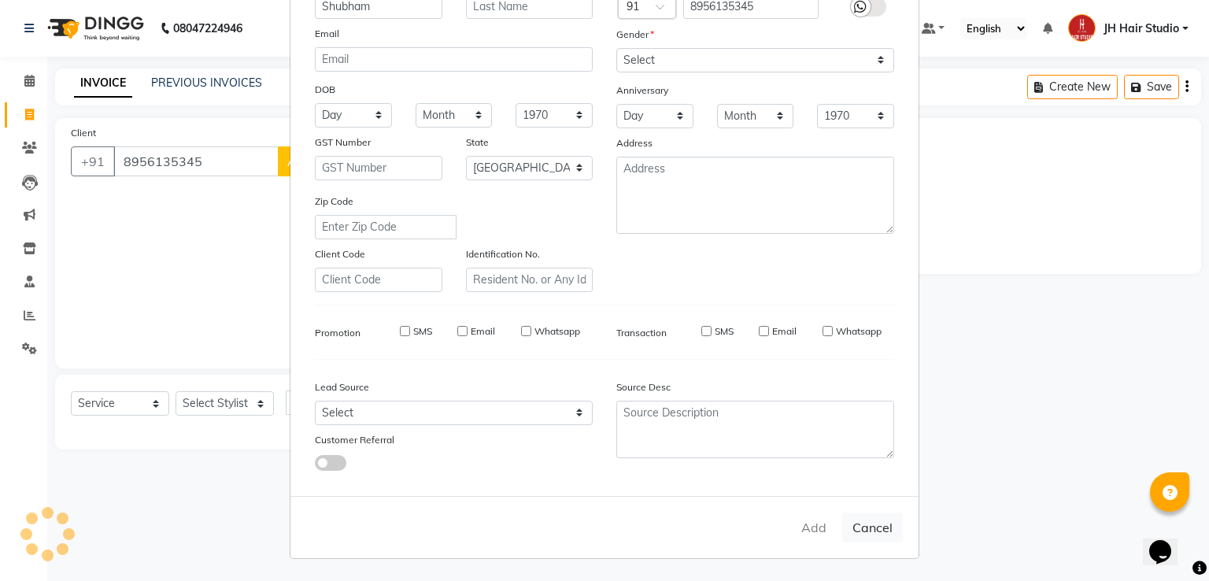
checkbox input "false"
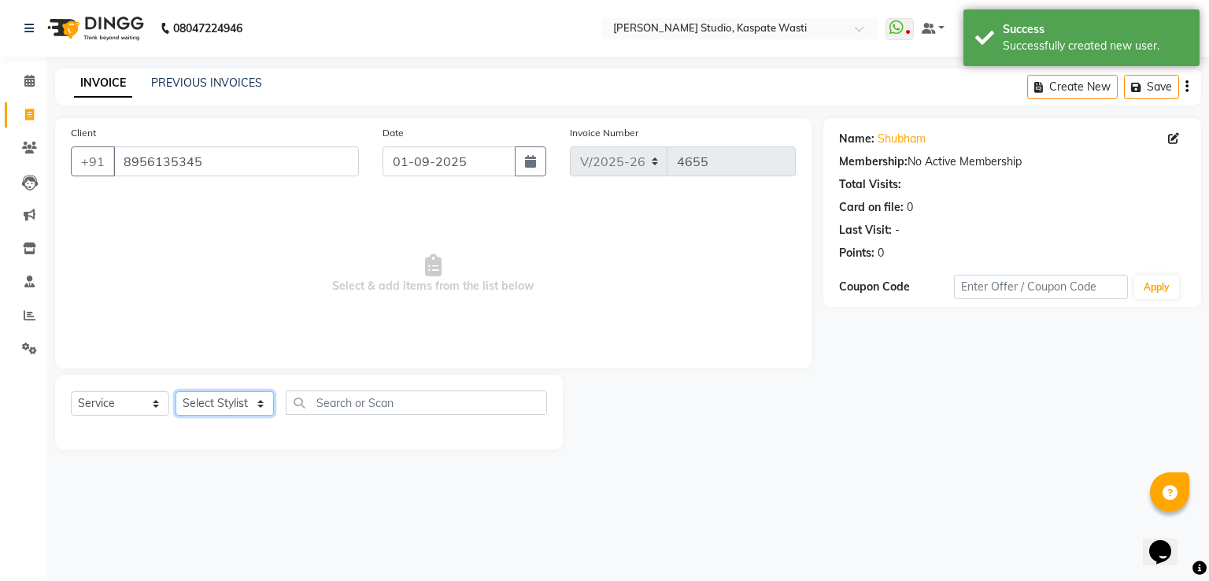
click at [232, 407] on select "Select Stylist [F1] GANESH [F1] [PERSON_NAME] [ F1] RAM [F1]Sanjay [F1][PERSON_…" at bounding box center [225, 403] width 98 height 24
select select "3887"
click at [176, 392] on select "Select Stylist [F1] GANESH [F1] [PERSON_NAME] [ F1] RAM [F1]Sanjay [F1][PERSON_…" at bounding box center [225, 403] width 98 height 24
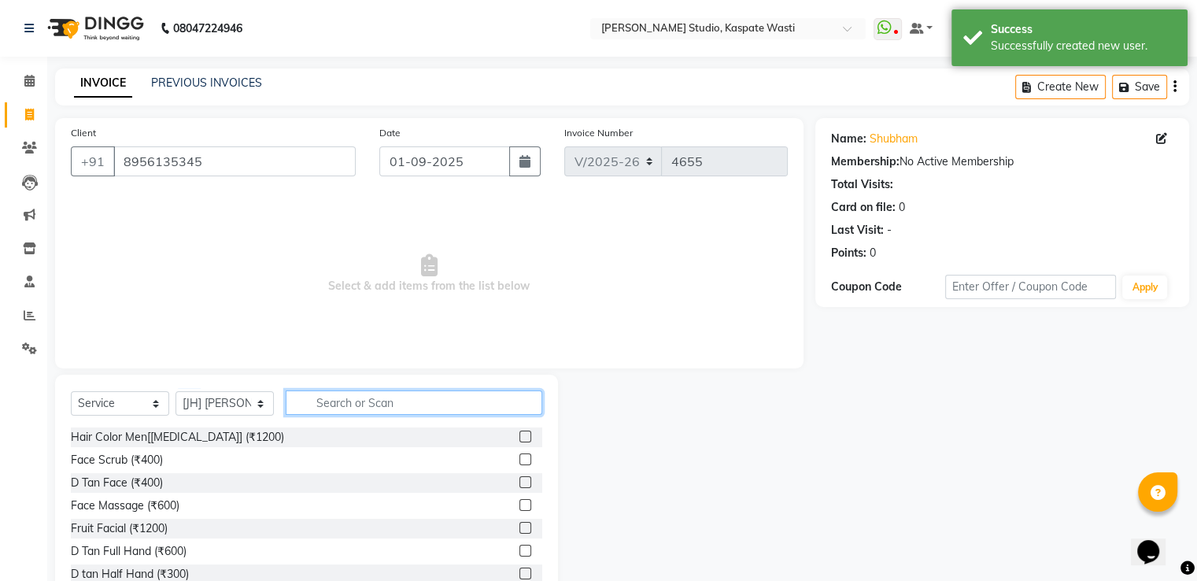
click at [370, 408] on input "text" at bounding box center [414, 402] width 257 height 24
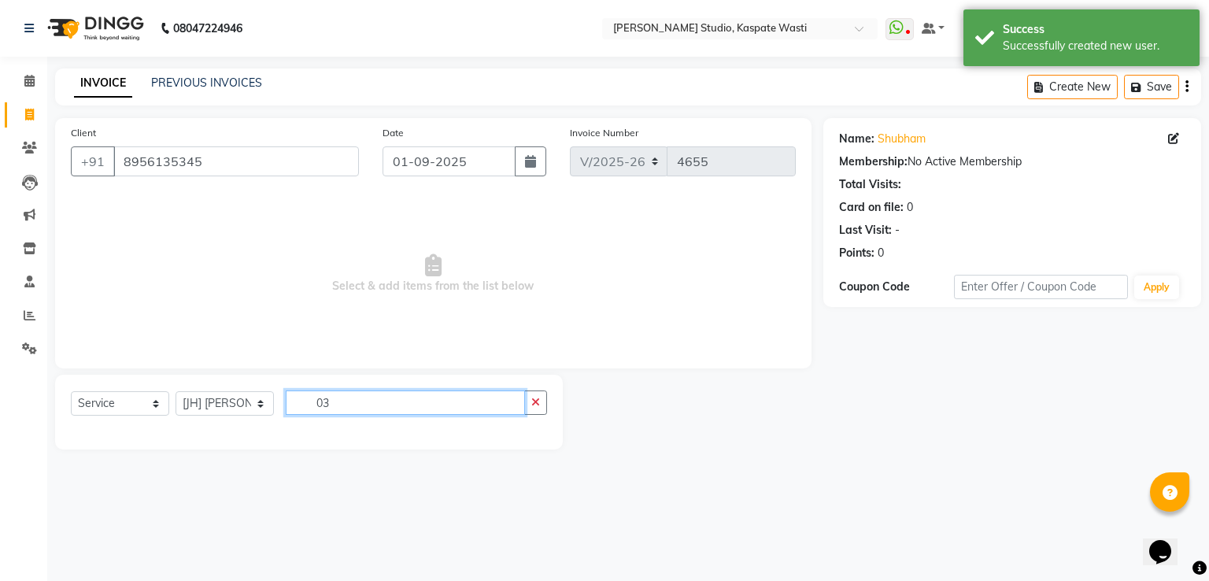
type input "0"
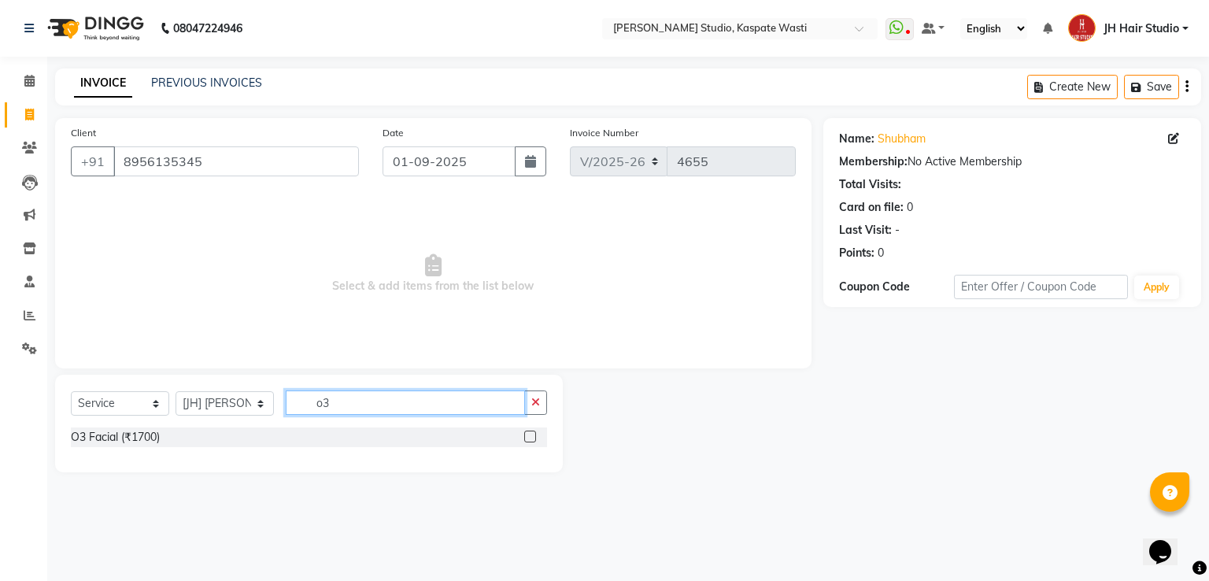
type input "o3"
click at [530, 438] on label at bounding box center [530, 437] width 12 height 12
click at [530, 438] on input "checkbox" at bounding box center [529, 437] width 10 height 10
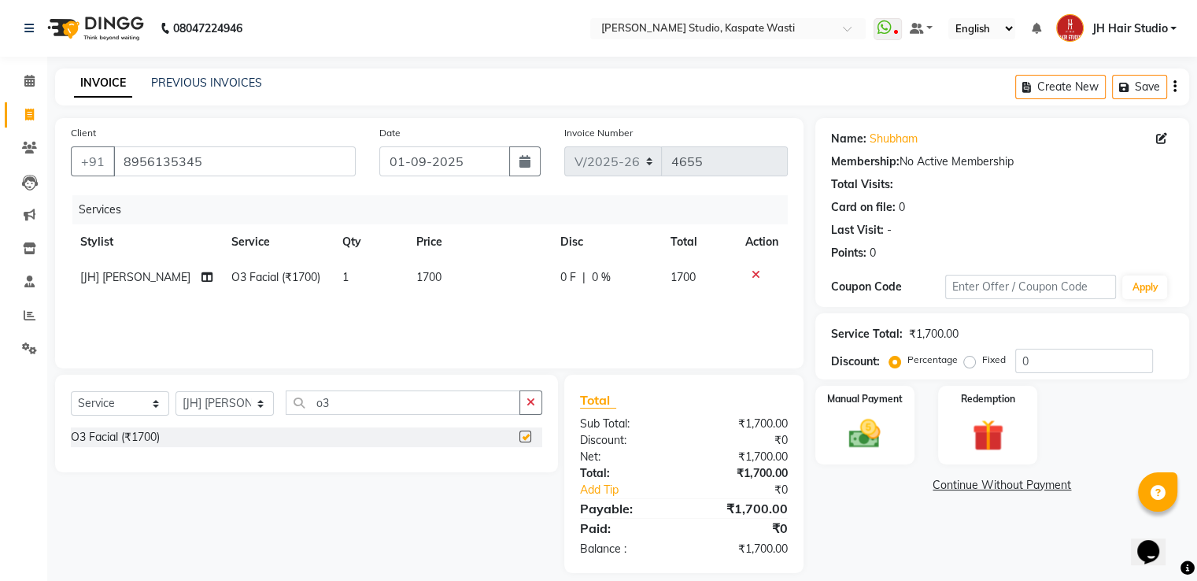
checkbox input "false"
click at [320, 401] on input "o3" at bounding box center [403, 402] width 235 height 24
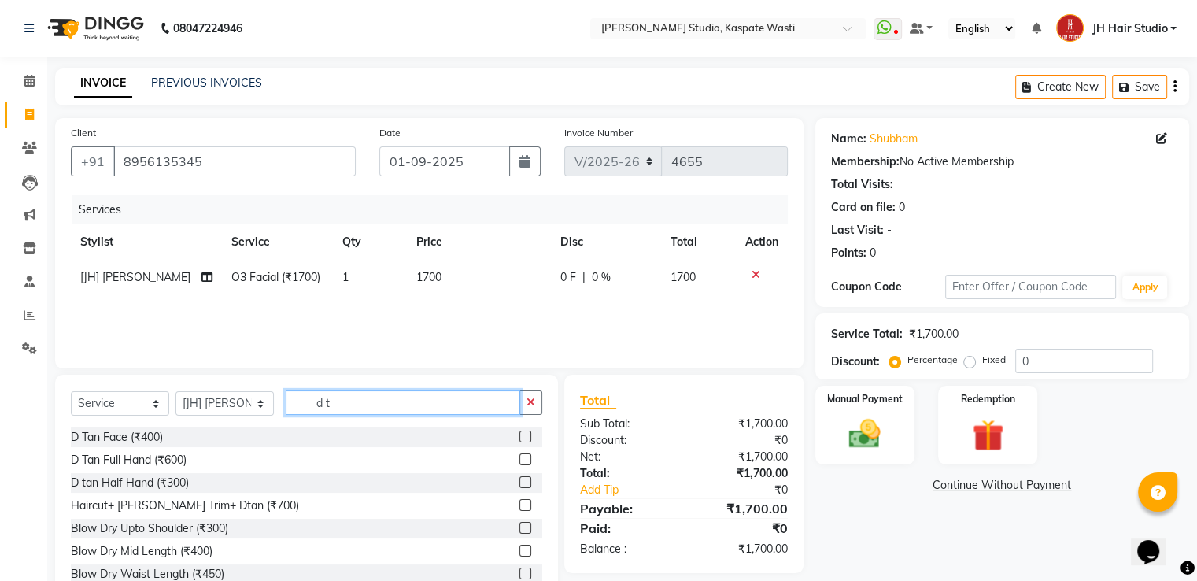
type input "d t"
click at [519, 436] on label at bounding box center [525, 437] width 12 height 12
click at [519, 436] on input "checkbox" at bounding box center [524, 437] width 10 height 10
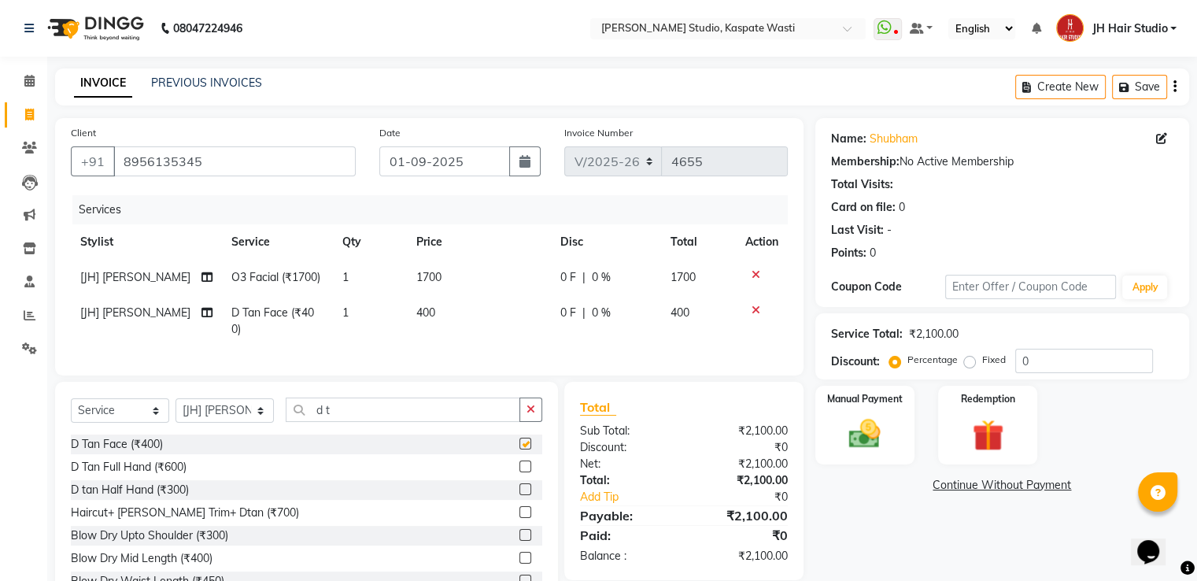
checkbox input "false"
drag, startPoint x: 335, startPoint y: 424, endPoint x: 284, endPoint y: 417, distance: 50.9
click at [284, 417] on div "Select Service Product Membership Package Voucher Prepaid Gift Card Select Styl…" at bounding box center [306, 415] width 471 height 37
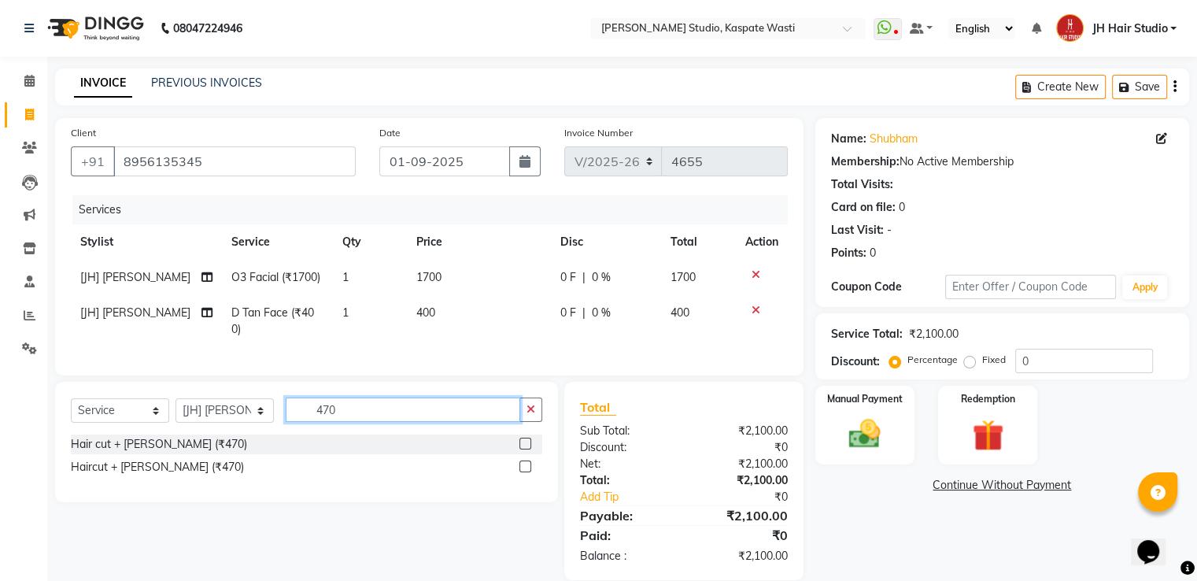
type input "470"
click at [523, 449] on label at bounding box center [525, 444] width 12 height 12
click at [523, 449] on input "checkbox" at bounding box center [524, 444] width 10 height 10
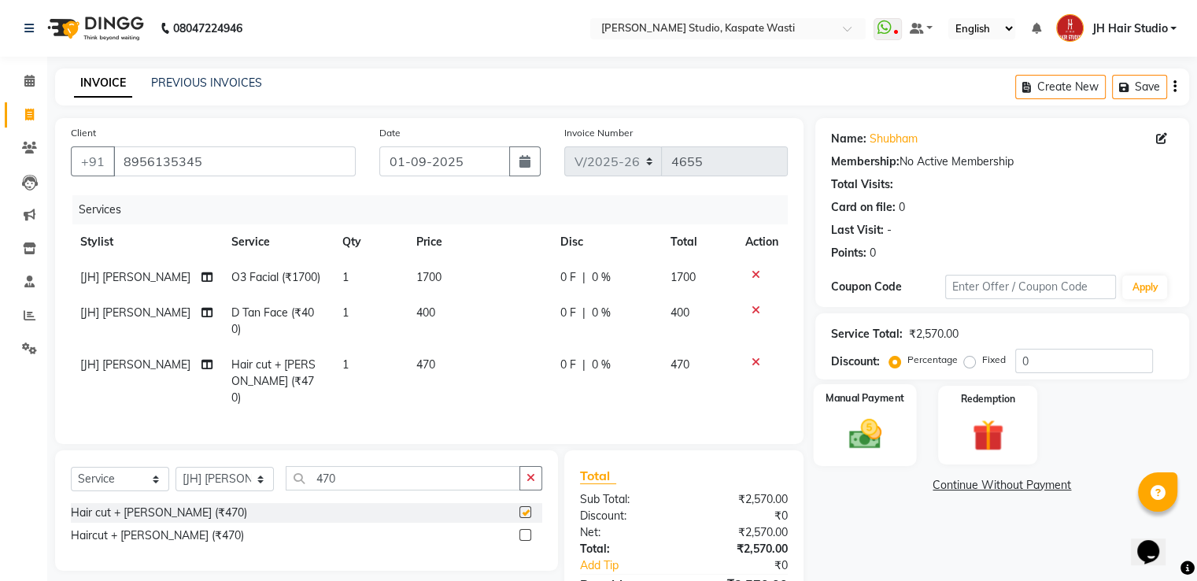
checkbox input "false"
click at [871, 435] on img at bounding box center [864, 435] width 53 height 38
click at [942, 489] on span "GPay" at bounding box center [946, 486] width 32 height 18
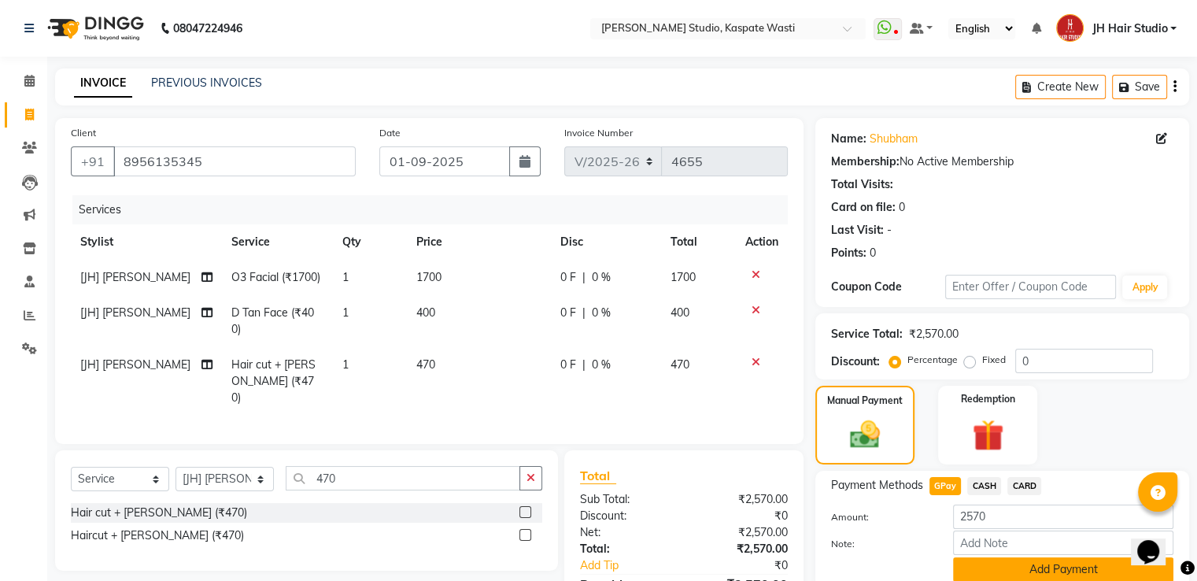
click at [1020, 564] on button "Add Payment" at bounding box center [1063, 569] width 220 height 24
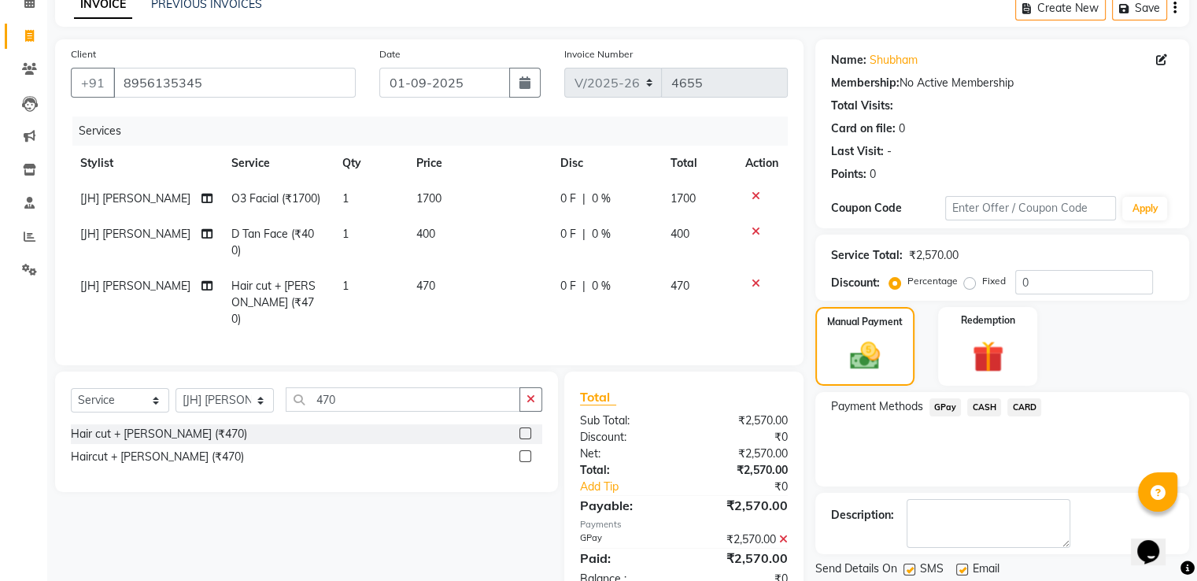
scroll to position [128, 0]
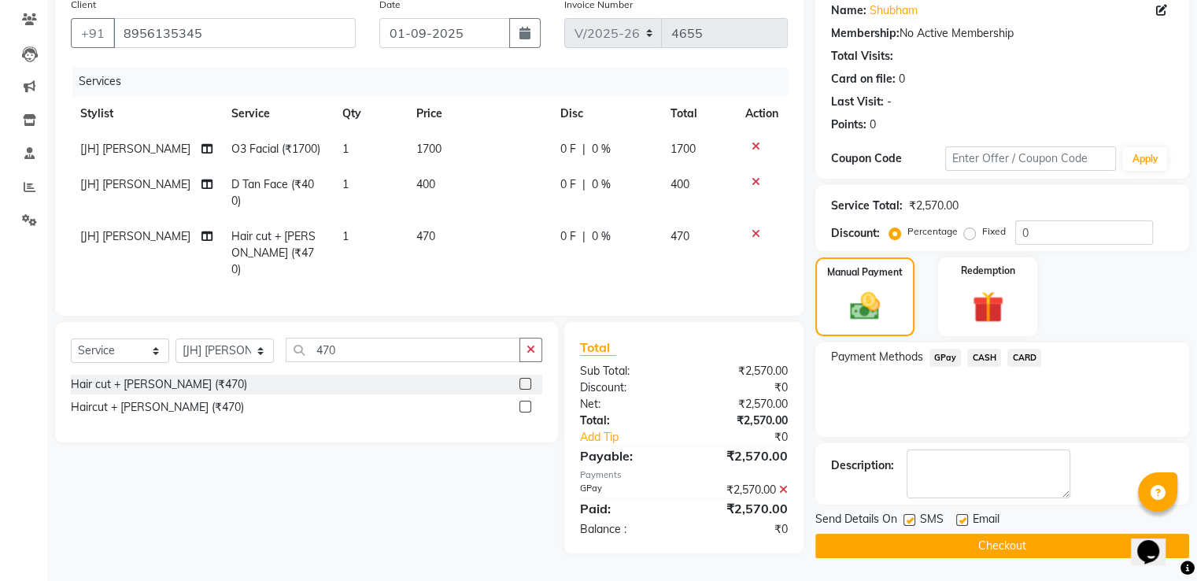
click at [999, 540] on button "Checkout" at bounding box center [1002, 546] width 374 height 24
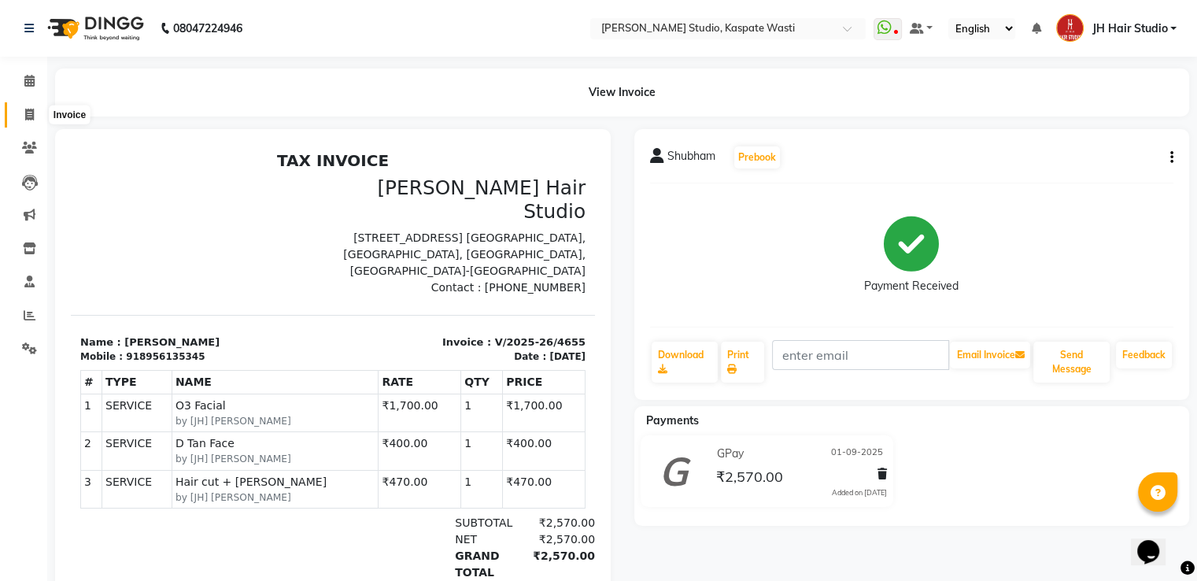
click at [32, 109] on icon at bounding box center [29, 115] width 9 height 12
select select "130"
select select "service"
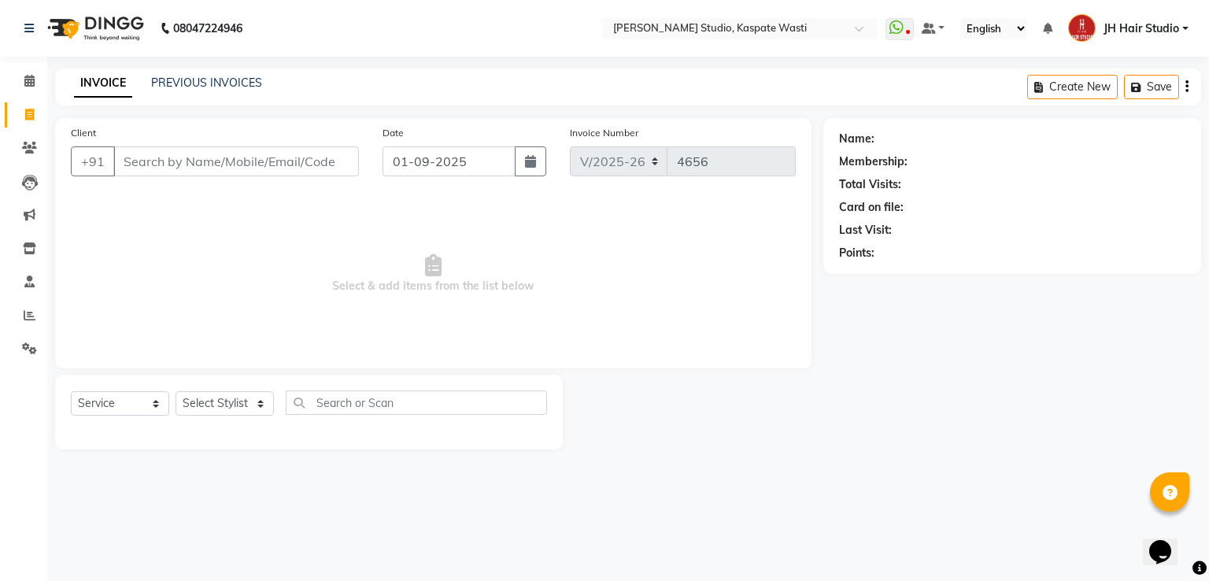
click at [190, 90] on div "PREVIOUS INVOICES" at bounding box center [206, 83] width 111 height 17
click at [216, 85] on link "PREVIOUS INVOICES" at bounding box center [206, 83] width 111 height 14
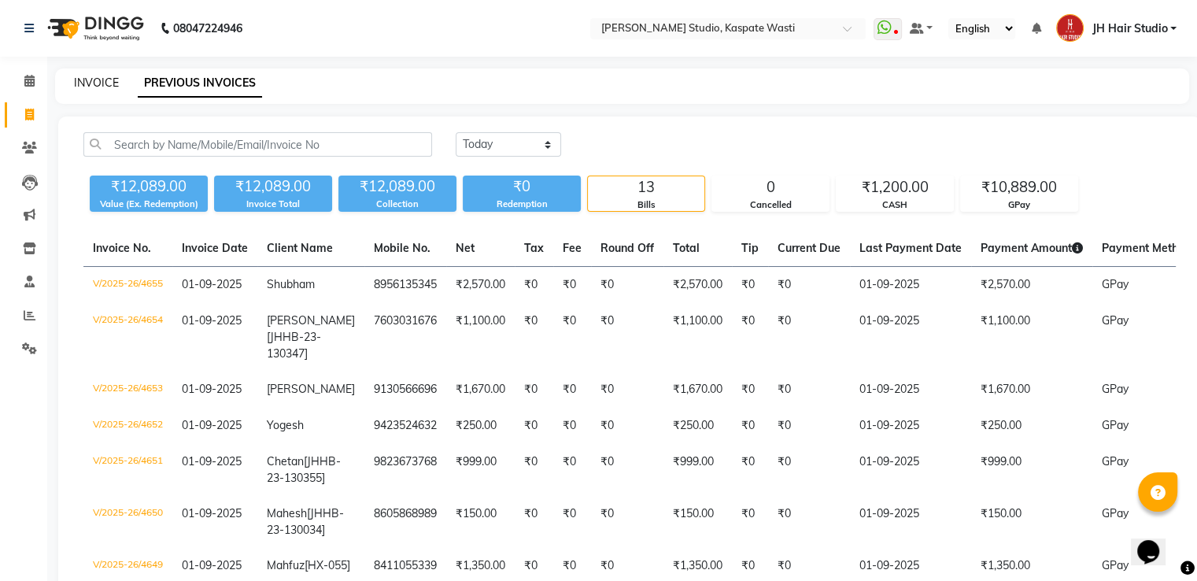
click at [94, 85] on link "INVOICE" at bounding box center [96, 83] width 45 height 14
select select "service"
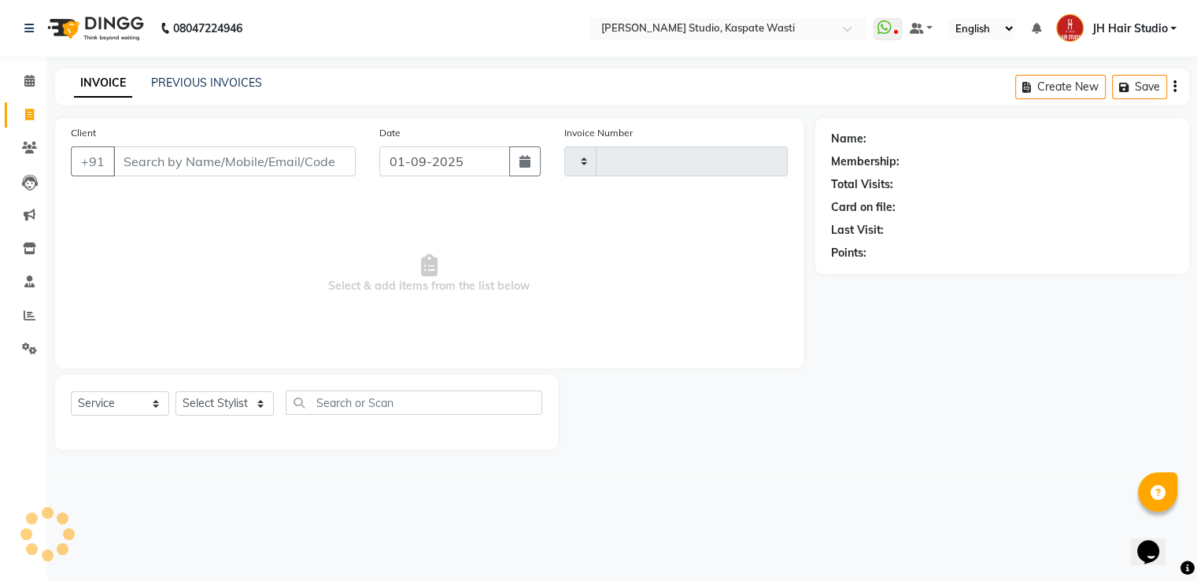
type input "4656"
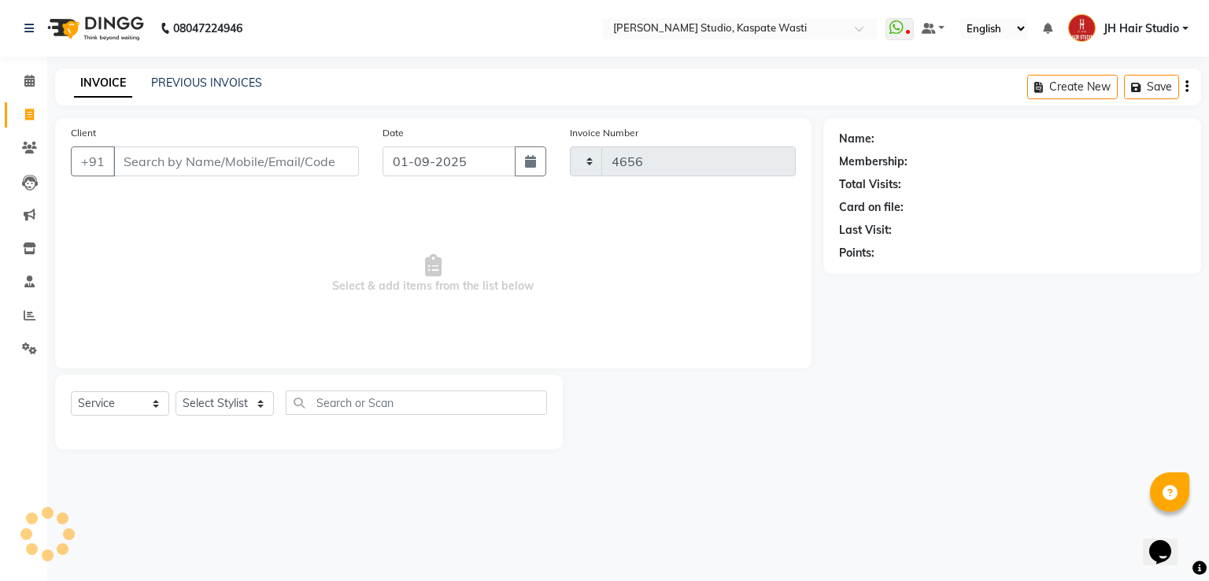
select select "130"
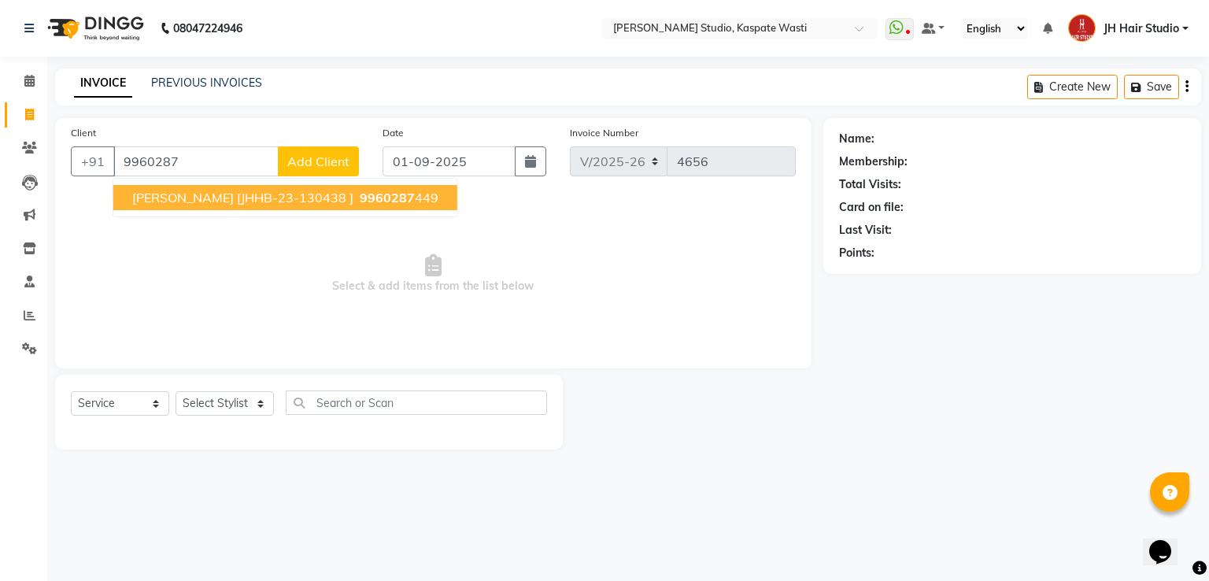
click at [205, 199] on span "[PERSON_NAME] [JHHB-23-130438 ]" at bounding box center [242, 198] width 221 height 16
type input "9960287449"
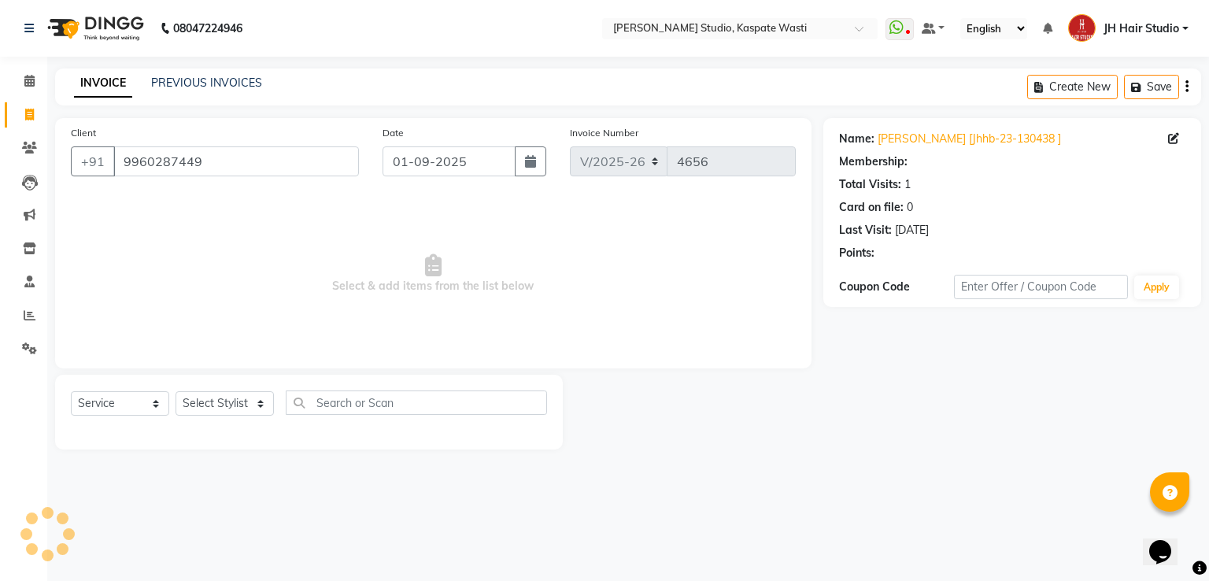
select select "1: Object"
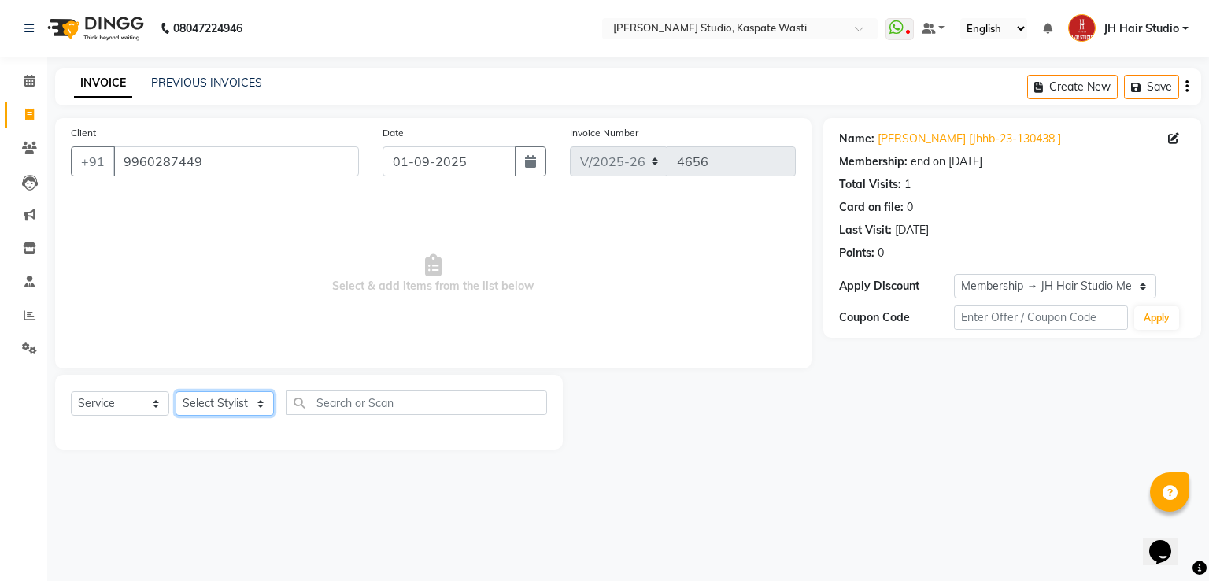
click at [224, 405] on select "Select Stylist [F1] GANESH [F1] [PERSON_NAME] [ F1] RAM [F1]Sanjay [F1][PERSON_…" at bounding box center [225, 403] width 98 height 24
select select "62476"
click at [176, 392] on select "Select Stylist [F1] GANESH [F1] [PERSON_NAME] [ F1] RAM [F1]Sanjay [F1][PERSON_…" at bounding box center [225, 403] width 98 height 24
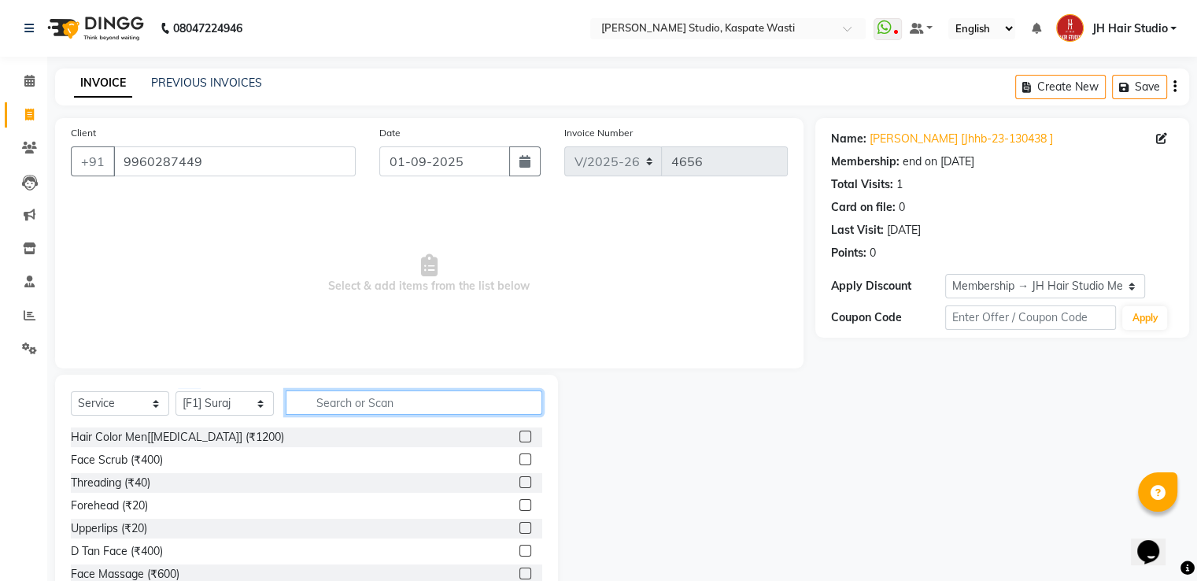
click at [357, 409] on input "text" at bounding box center [414, 402] width 257 height 24
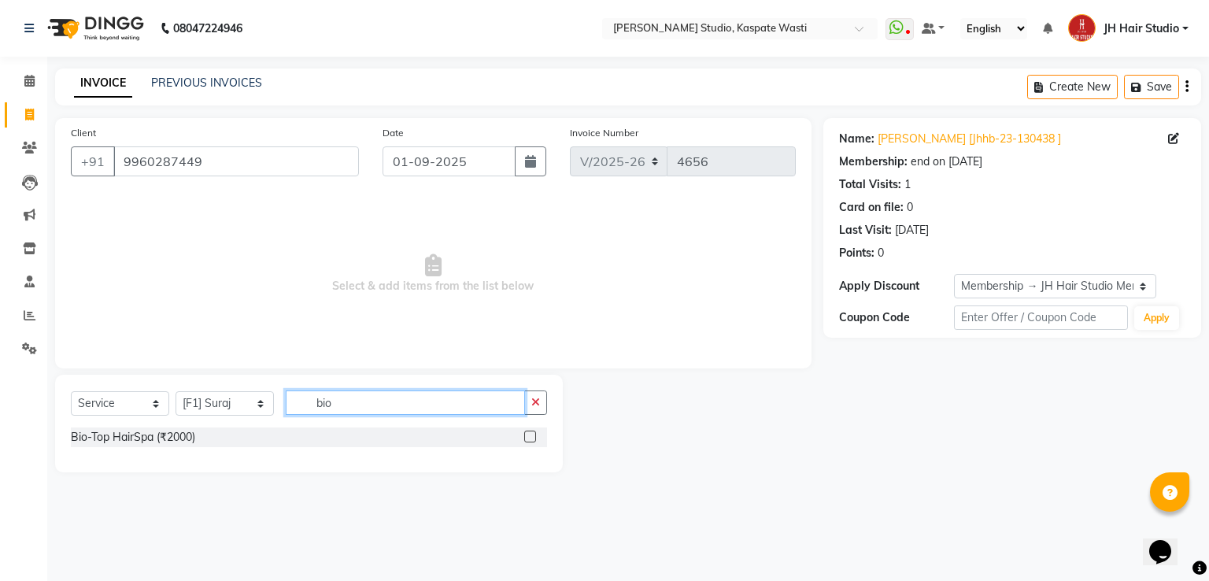
type input "bio"
click at [532, 434] on label at bounding box center [530, 437] width 12 height 12
click at [532, 434] on input "checkbox" at bounding box center [529, 437] width 10 height 10
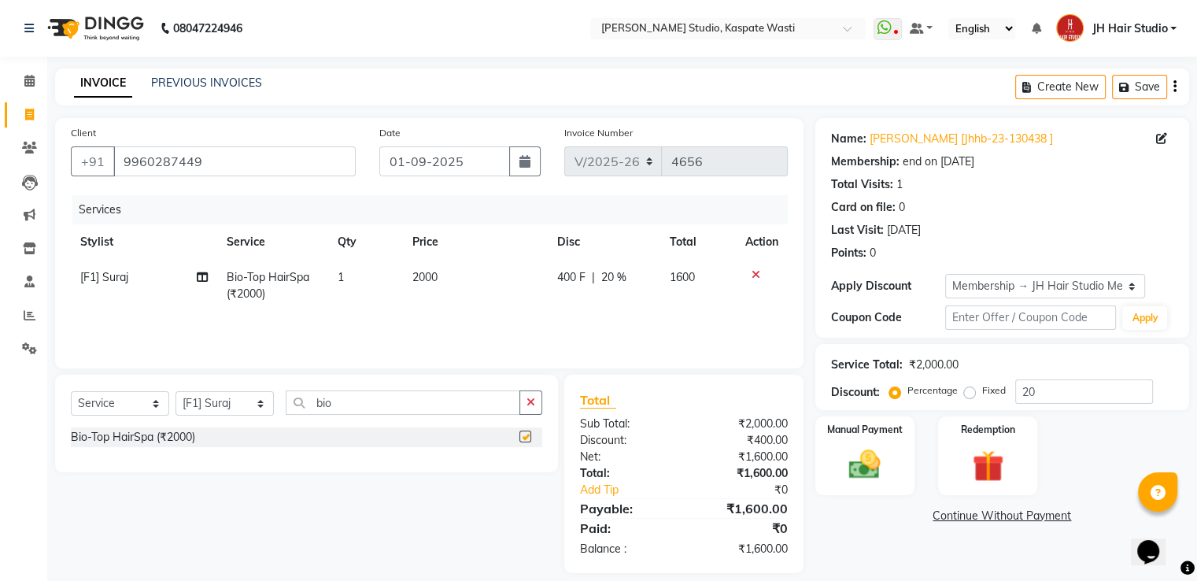
checkbox input "false"
click at [428, 281] on span "2000" at bounding box center [424, 277] width 25 height 14
select select "62476"
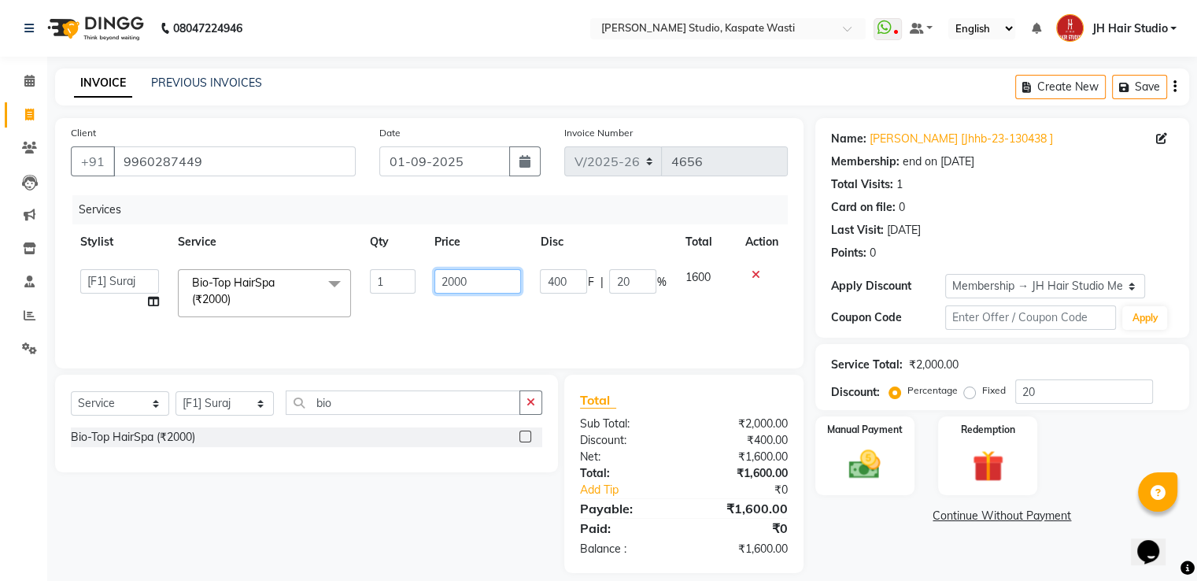
click at [453, 283] on input "2000" at bounding box center [477, 281] width 87 height 24
type input "2300"
click at [320, 407] on input "bio" at bounding box center [403, 402] width 235 height 24
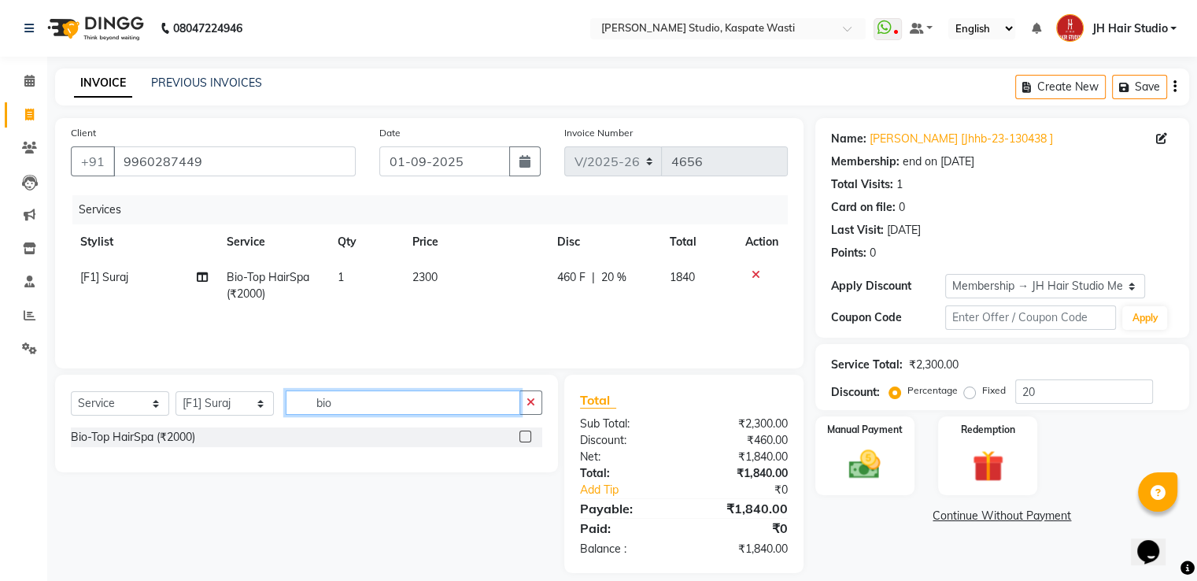
click at [320, 407] on input "bio" at bounding box center [403, 402] width 235 height 24
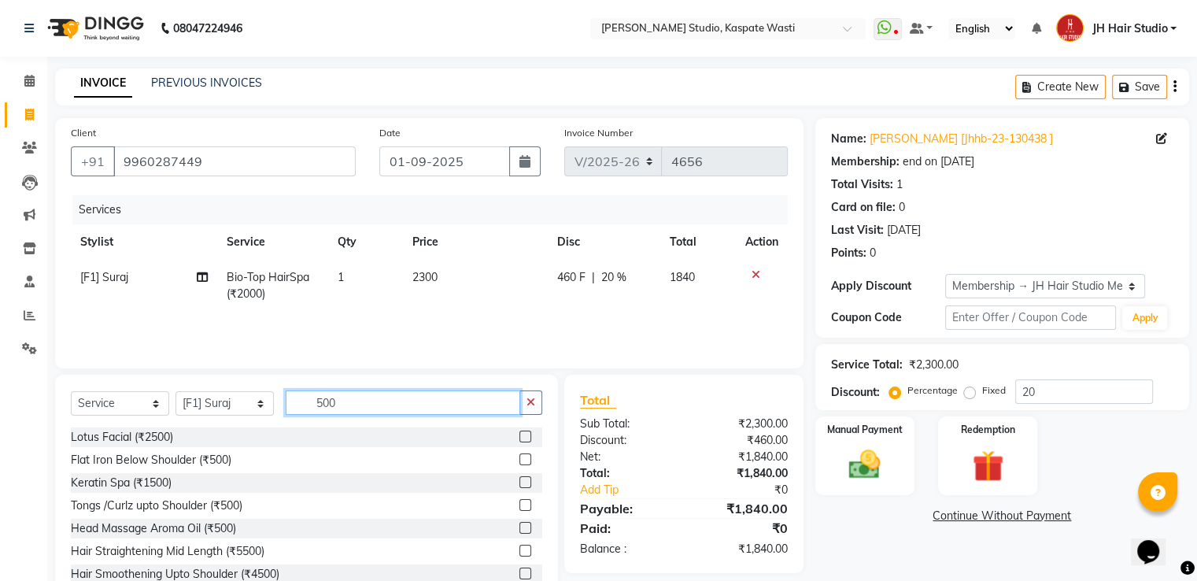
click at [322, 403] on input "500" at bounding box center [403, 402] width 235 height 24
type input "600"
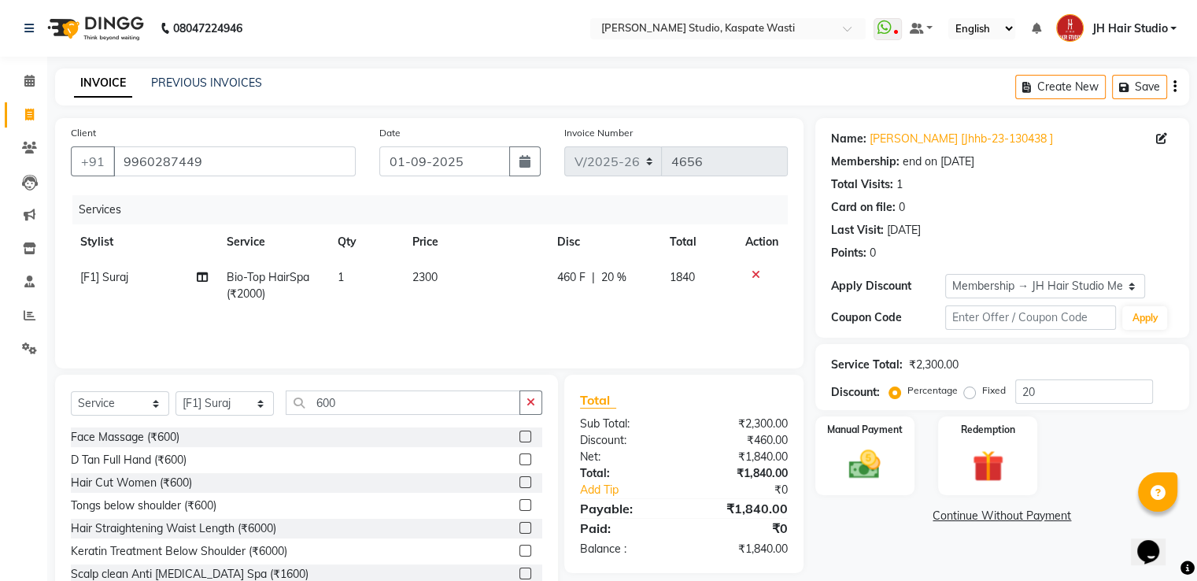
click at [519, 482] on label at bounding box center [525, 482] width 12 height 12
click at [519, 482] on input "checkbox" at bounding box center [524, 483] width 10 height 10
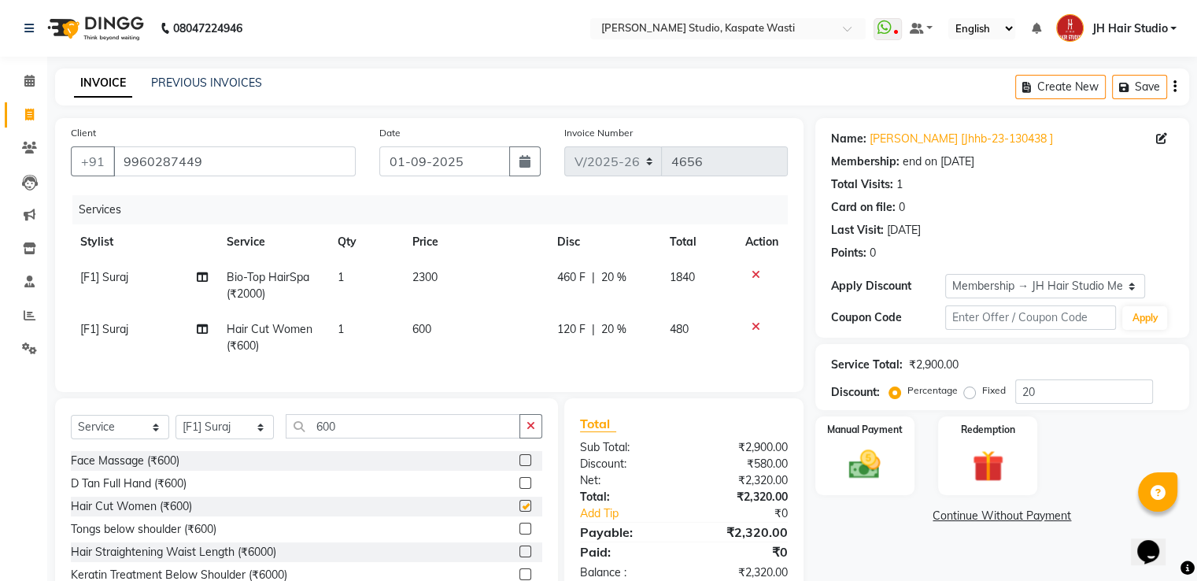
checkbox input "false"
click at [1030, 395] on input "20" at bounding box center [1084, 391] width 138 height 24
type input "0"
click at [427, 331] on span "600" at bounding box center [422, 329] width 19 height 14
select select "62476"
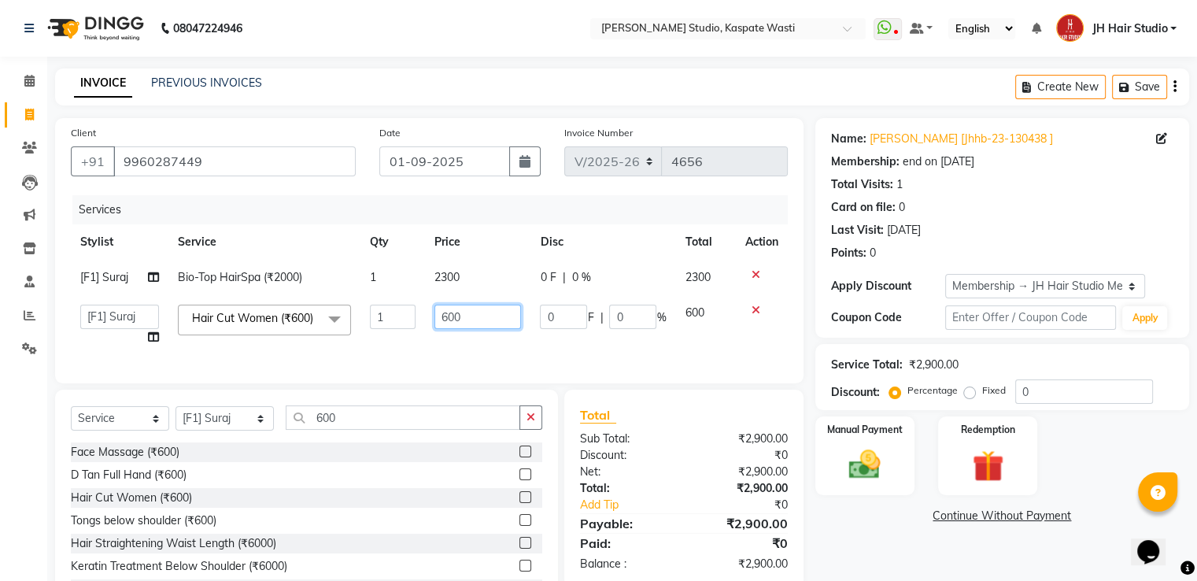
click at [448, 321] on input "600" at bounding box center [477, 317] width 87 height 24
type input "500"
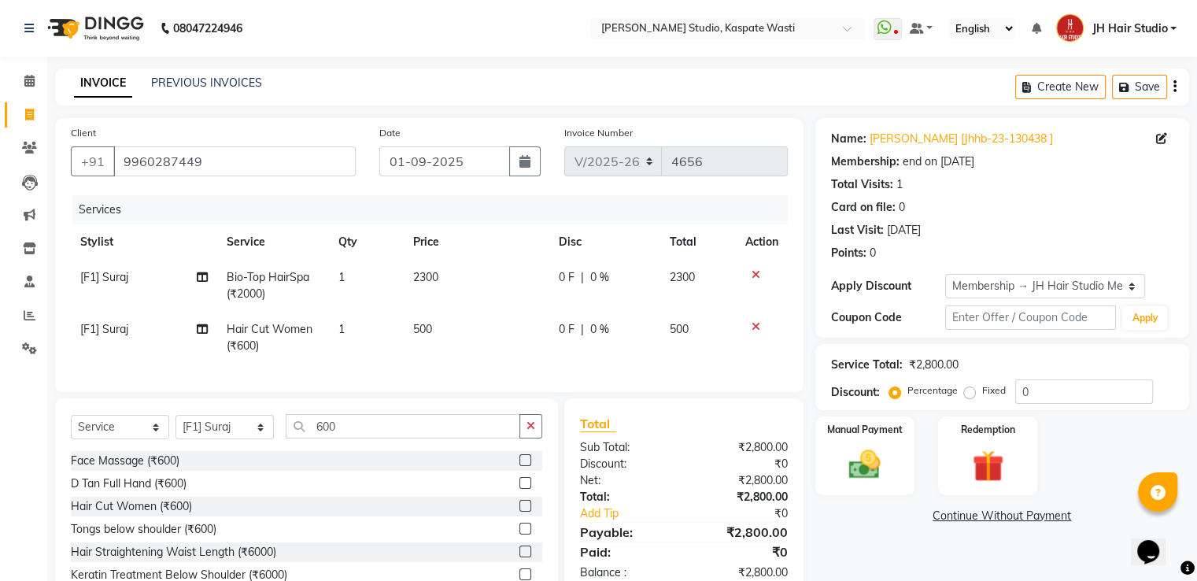
click at [416, 353] on tr "[F1] Suraj Hair Cut Women (₹600) 1 500 0 F | 0 % 500" at bounding box center [429, 338] width 717 height 52
click at [207, 438] on select "Select Stylist [F1] GANESH [F1] [PERSON_NAME] [ F1] RAM [F1]Sanjay [F1][PERSON_…" at bounding box center [225, 427] width 98 height 24
select select "87274"
click at [176, 428] on select "Select Stylist [F1] GANESH [F1] [PERSON_NAME] [ F1] RAM [F1]Sanjay [F1][PERSON_…" at bounding box center [225, 427] width 98 height 24
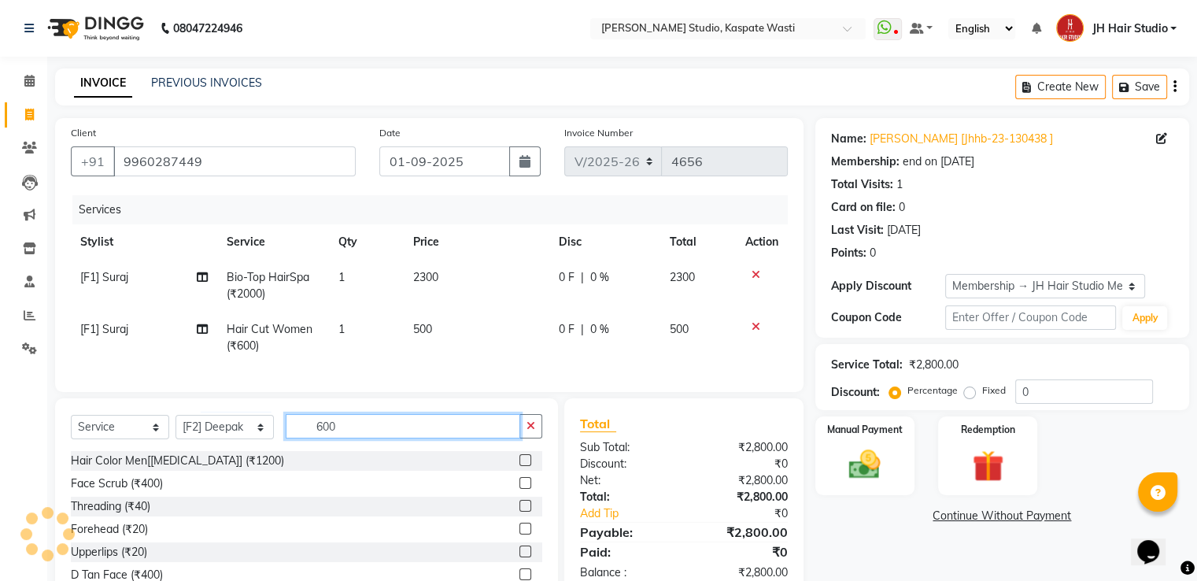
click at [321, 435] on input "600" at bounding box center [403, 426] width 235 height 24
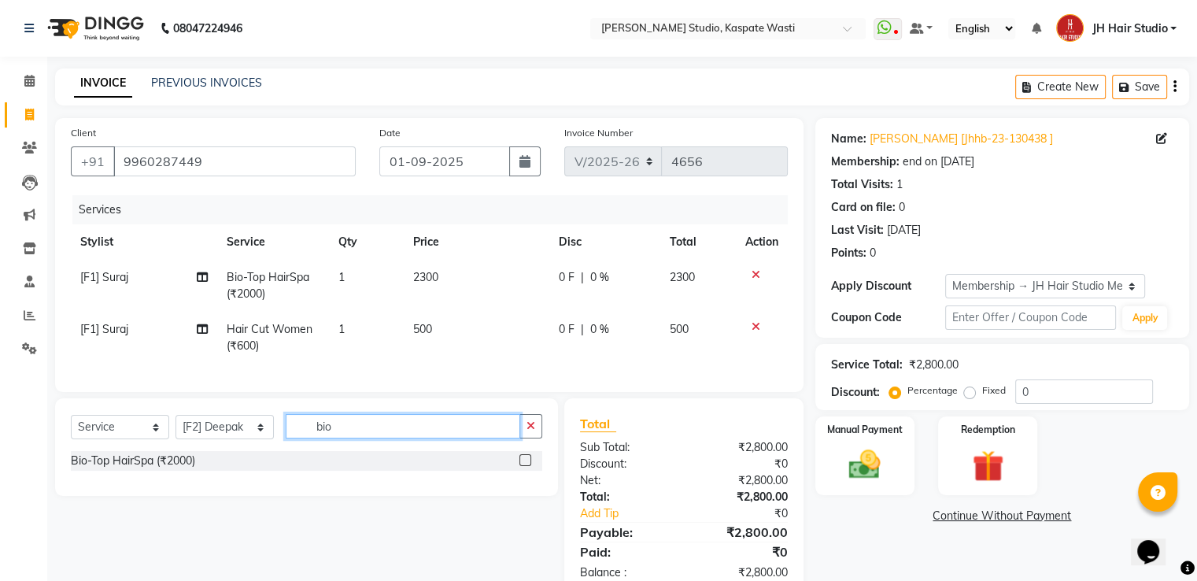
type input "bio"
click at [527, 466] on label at bounding box center [525, 460] width 12 height 12
click at [527, 466] on input "checkbox" at bounding box center [524, 461] width 10 height 10
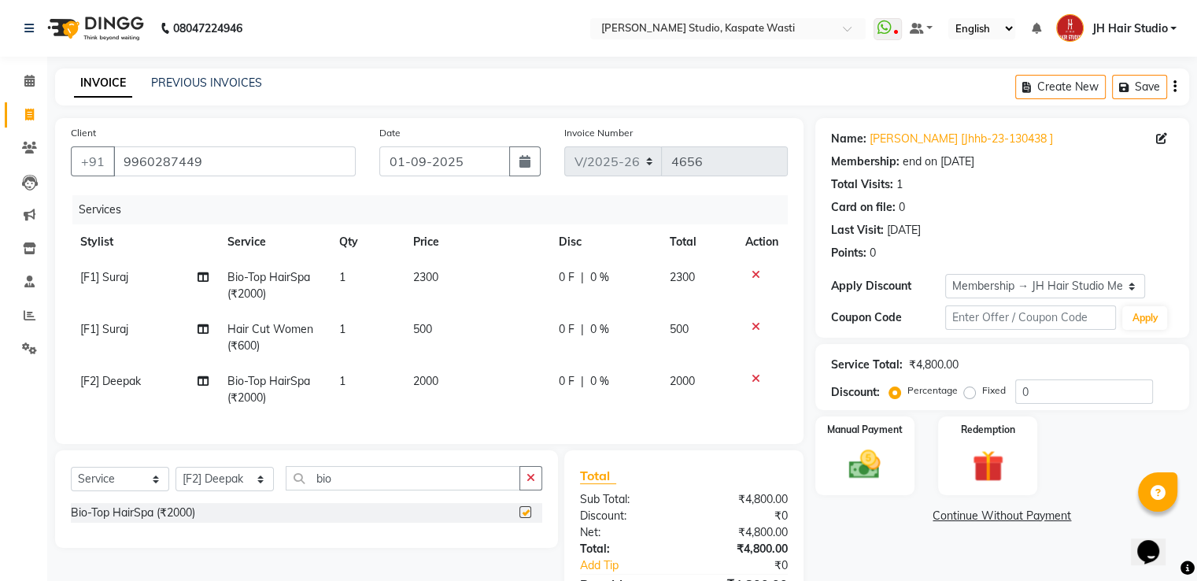
checkbox input "false"
click at [416, 385] on span "2000" at bounding box center [425, 381] width 25 height 14
select select "87274"
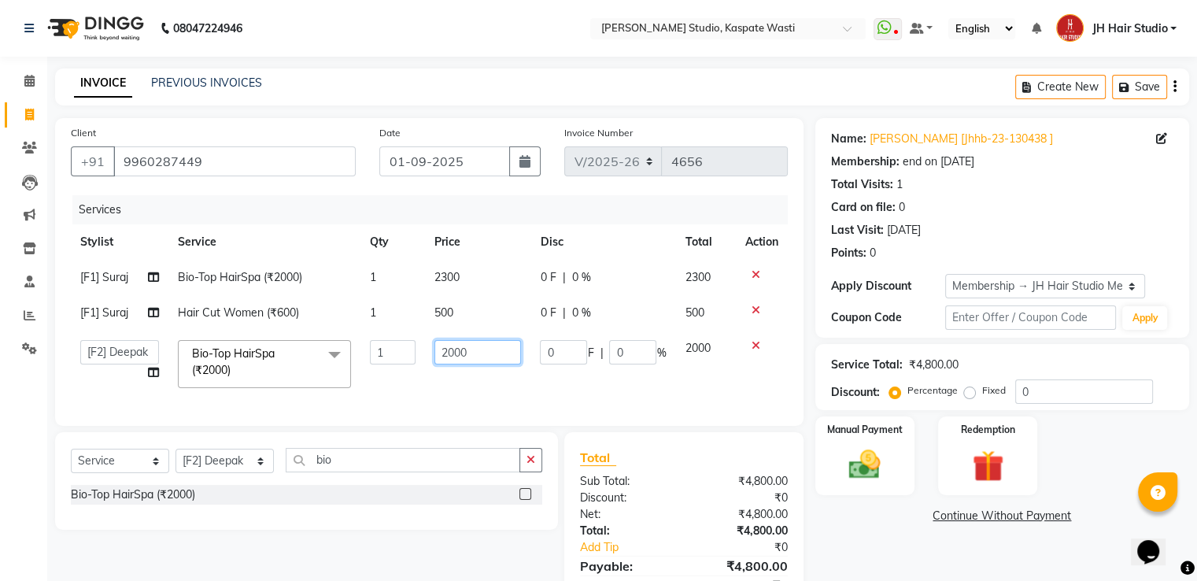
click at [455, 357] on input "2000" at bounding box center [477, 352] width 87 height 24
type input "2300"
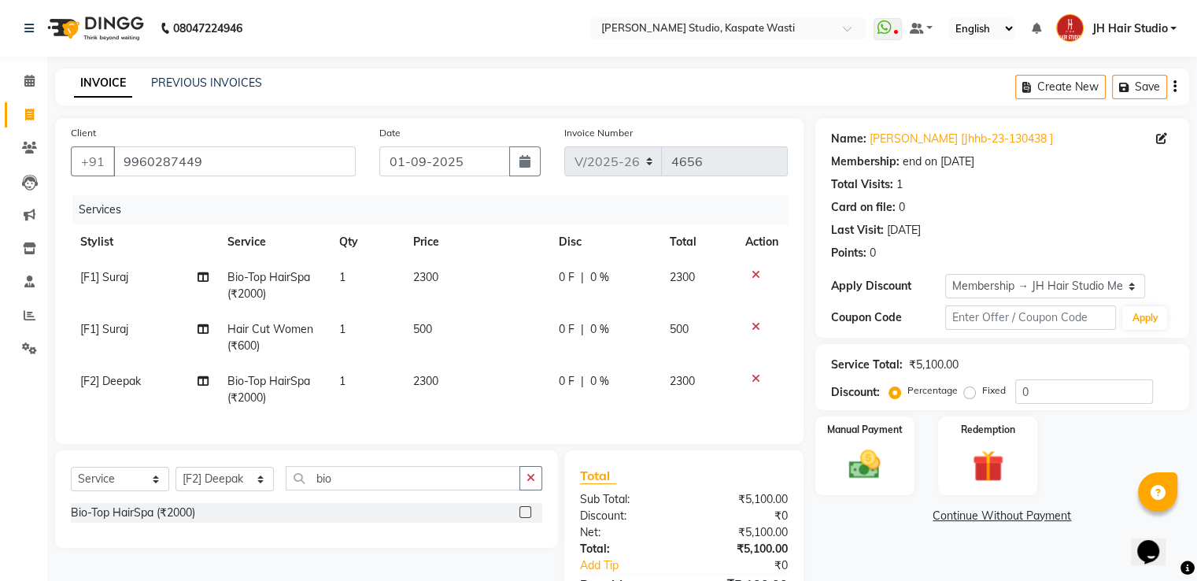
click at [422, 381] on tr "[F2] Deepak Bio-Top HairSpa (₹2000) 1 2300 0 F | 0 % 2300" at bounding box center [429, 390] width 717 height 52
click at [860, 453] on img at bounding box center [864, 465] width 53 height 38
click at [949, 511] on span "GPay" at bounding box center [946, 517] width 32 height 18
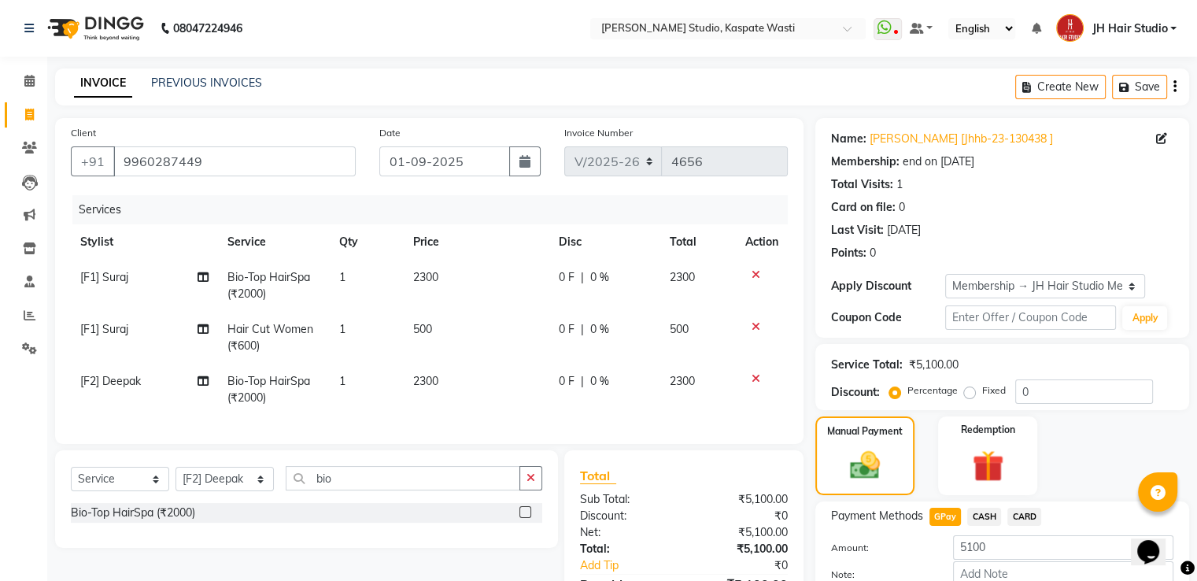
scroll to position [104, 0]
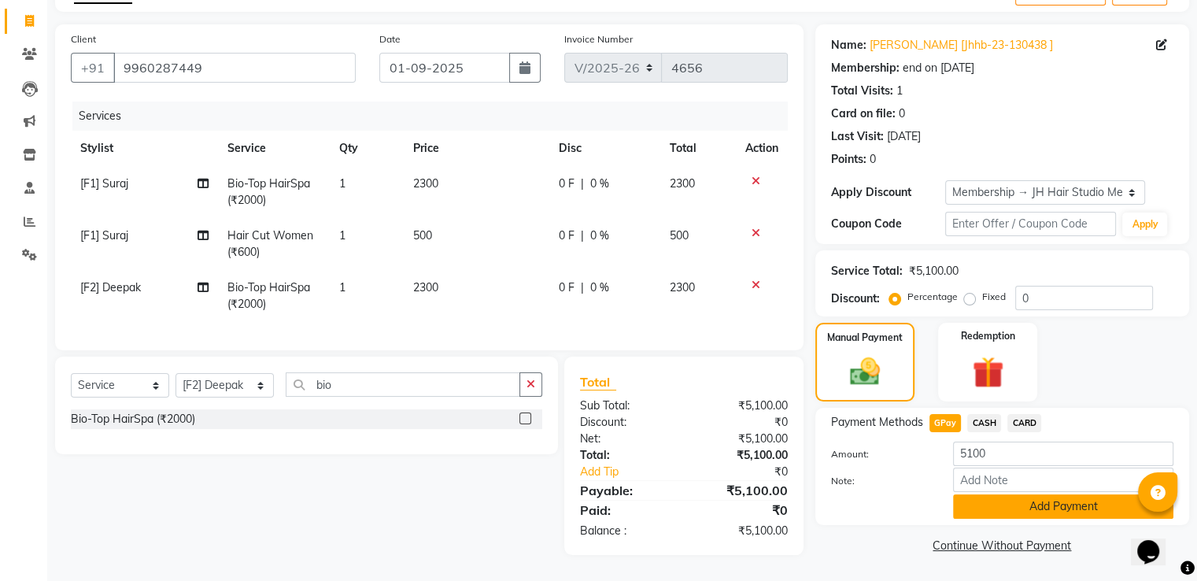
click at [1074, 502] on button "Add Payment" at bounding box center [1063, 506] width 220 height 24
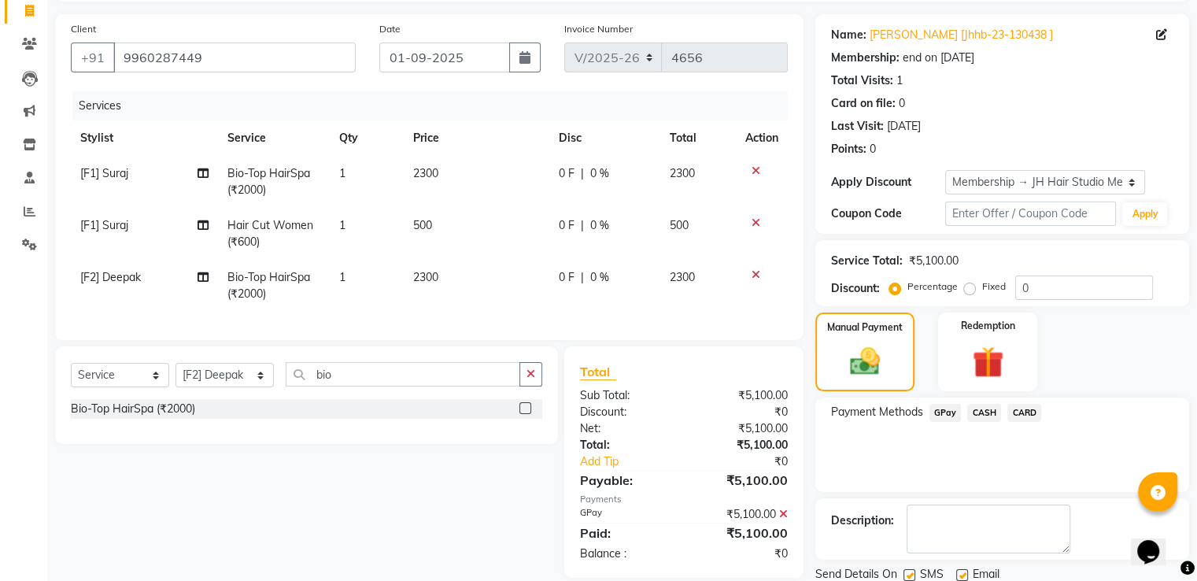
scroll to position [158, 0]
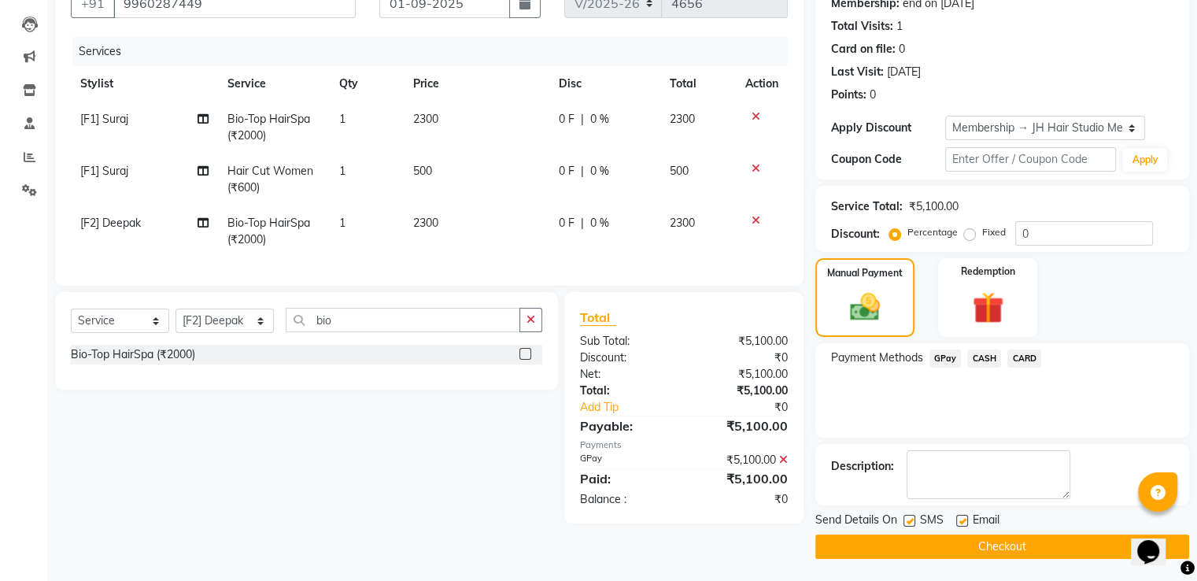
click at [982, 542] on button "Checkout" at bounding box center [1002, 546] width 374 height 24
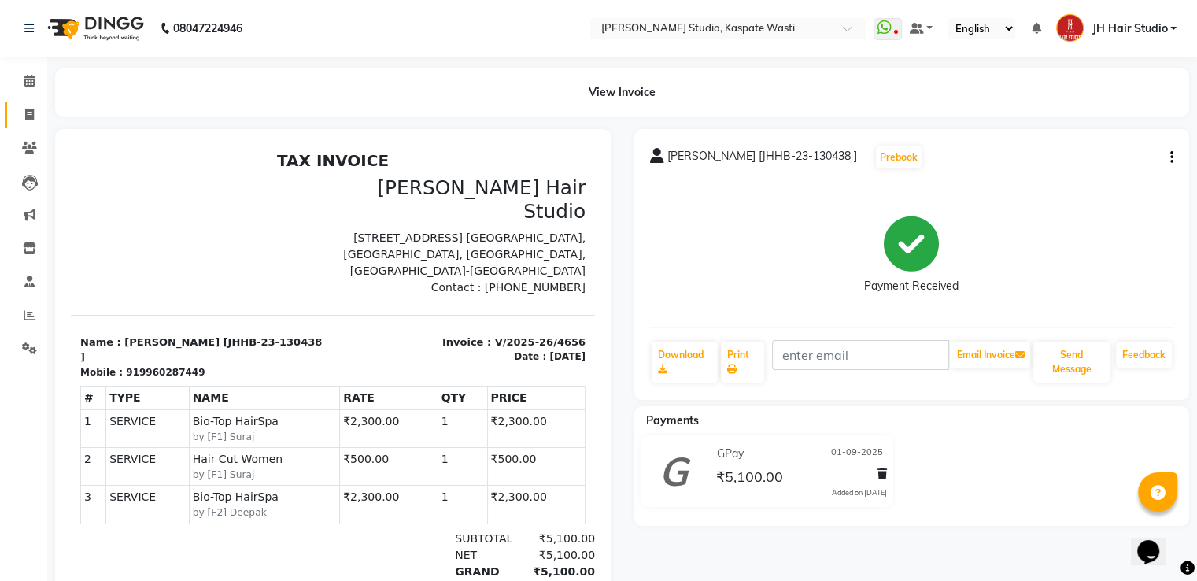
click at [29, 113] on icon at bounding box center [29, 115] width 9 height 12
select select "service"
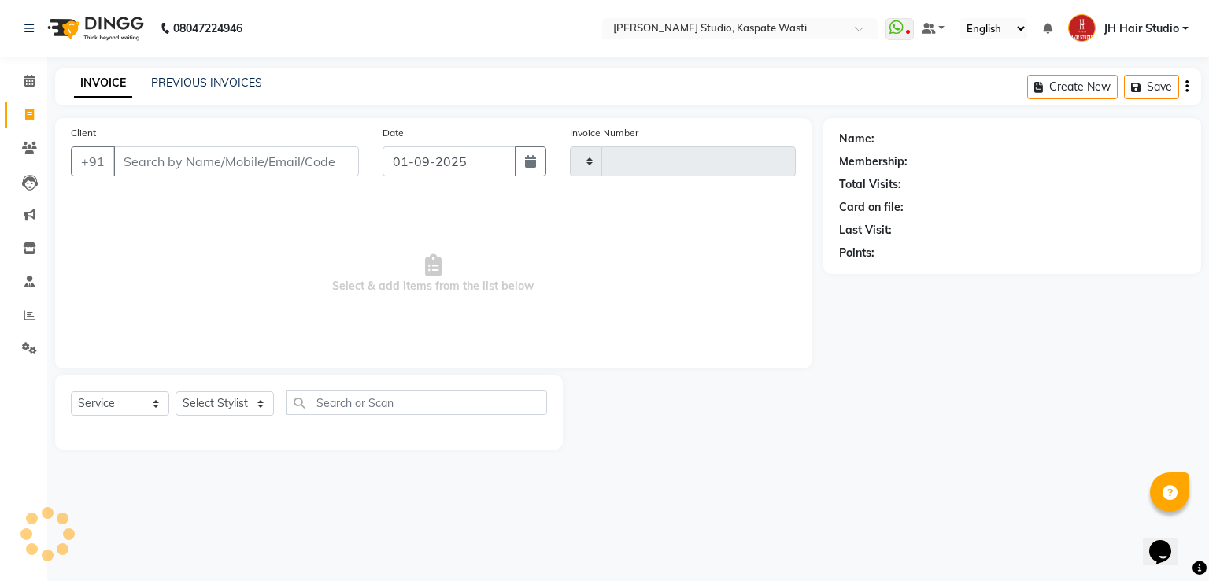
type input "4657"
select select "130"
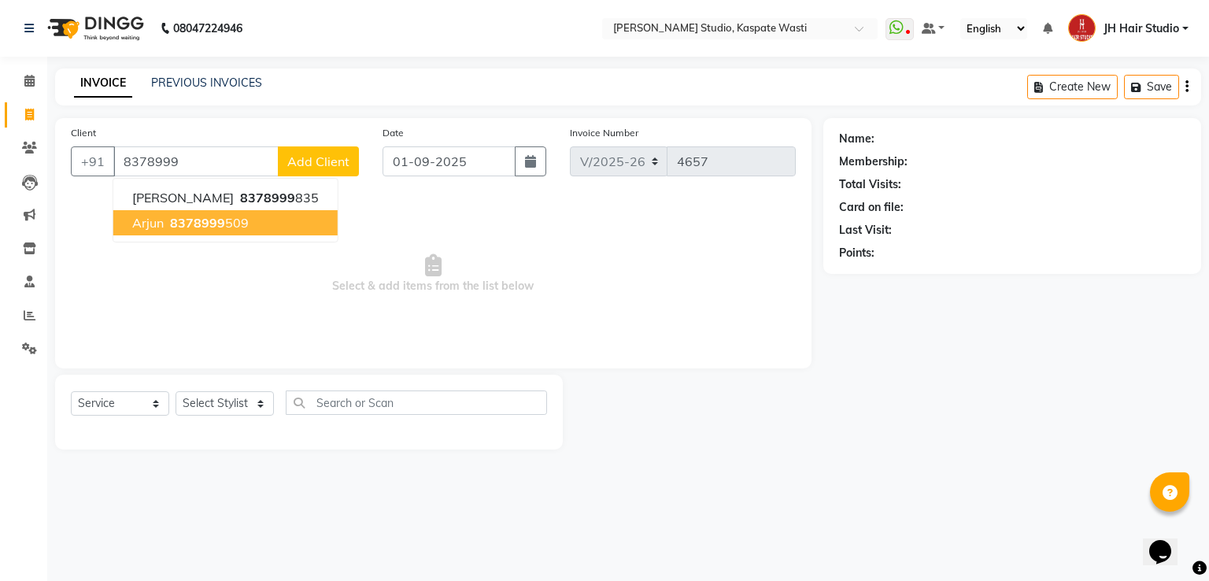
click at [183, 218] on span "8378999" at bounding box center [197, 223] width 55 height 16
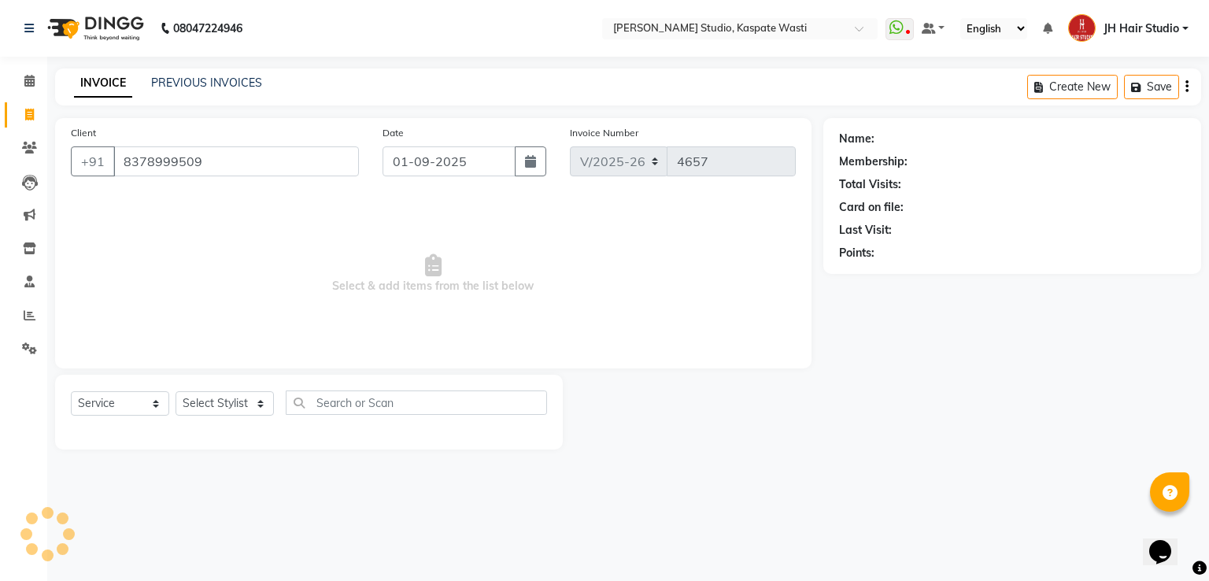
type input "8378999509"
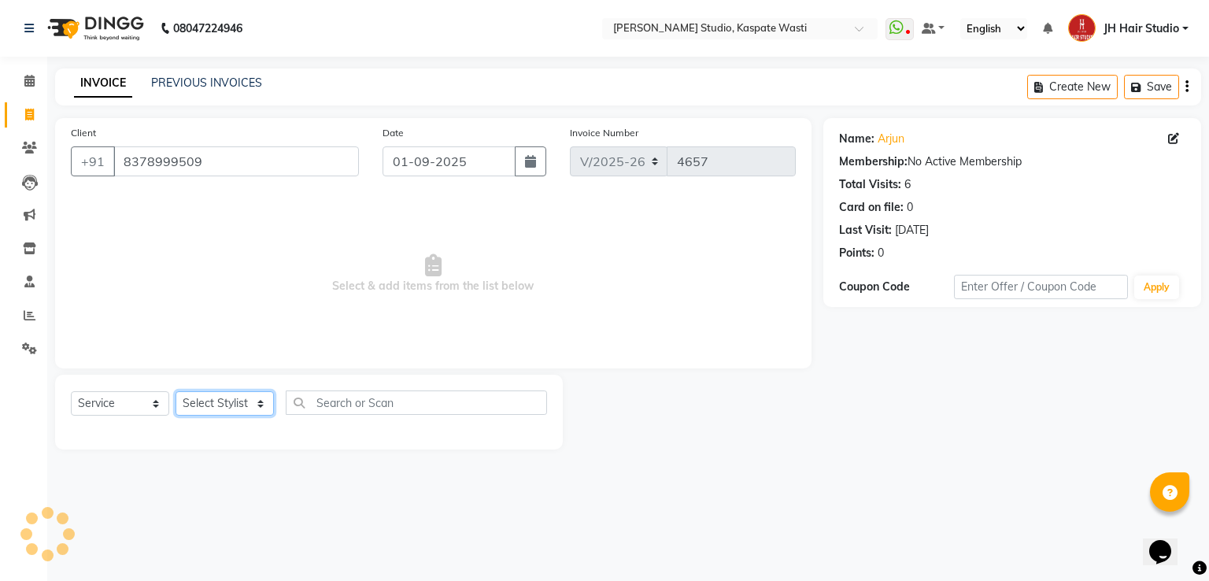
click at [223, 403] on select "Select Stylist [F1] GANESH [F1] [PERSON_NAME] [ F1] RAM [F1]Sanjay [F1][PERSON_…" at bounding box center [225, 403] width 98 height 24
select select "3887"
click at [176, 392] on select "Select Stylist [F1] GANESH [F1] [PERSON_NAME] [ F1] RAM [F1]Sanjay [F1][PERSON_…" at bounding box center [225, 403] width 98 height 24
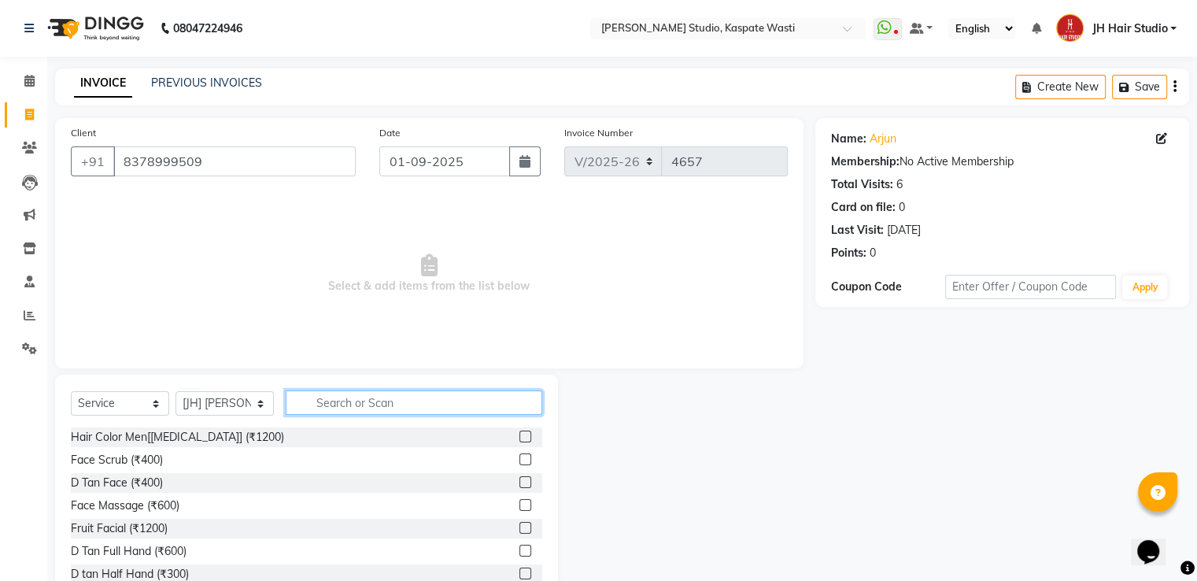
click at [370, 394] on input "text" at bounding box center [414, 402] width 257 height 24
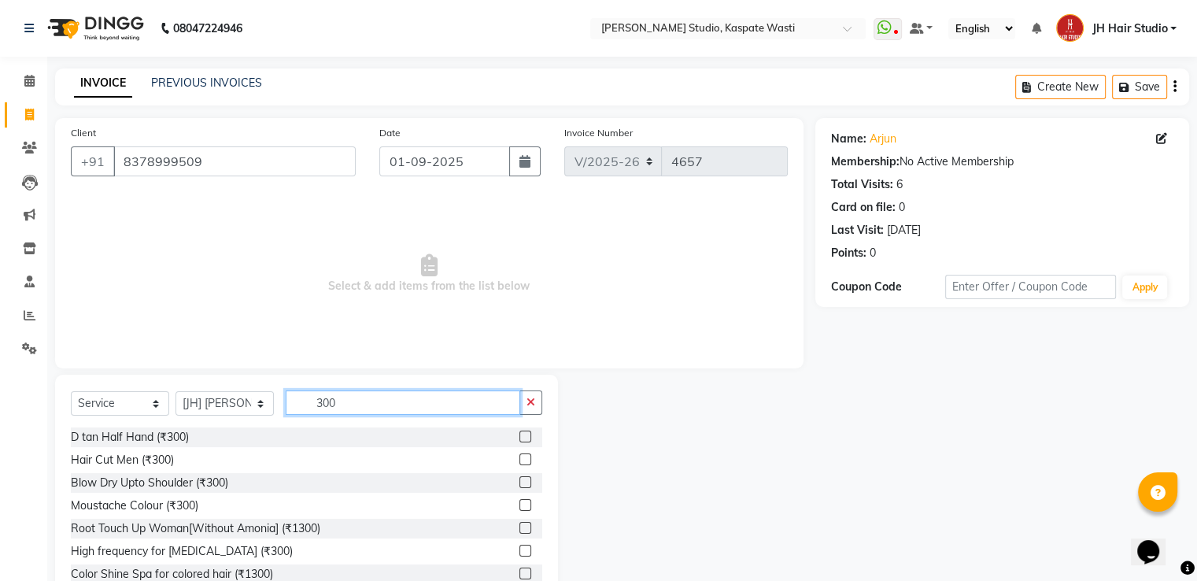
type input "300"
click at [519, 460] on label at bounding box center [525, 459] width 12 height 12
click at [519, 460] on input "checkbox" at bounding box center [524, 460] width 10 height 10
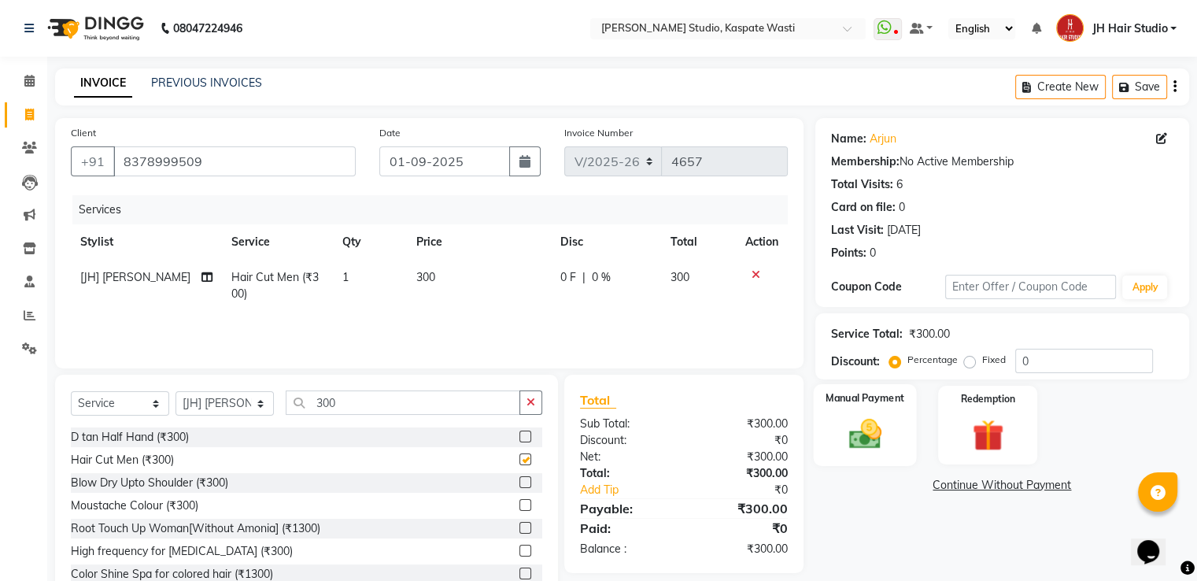
checkbox input "false"
click at [834, 426] on div "Manual Payment" at bounding box center [864, 424] width 103 height 81
click at [944, 489] on span "GPay" at bounding box center [946, 486] width 32 height 18
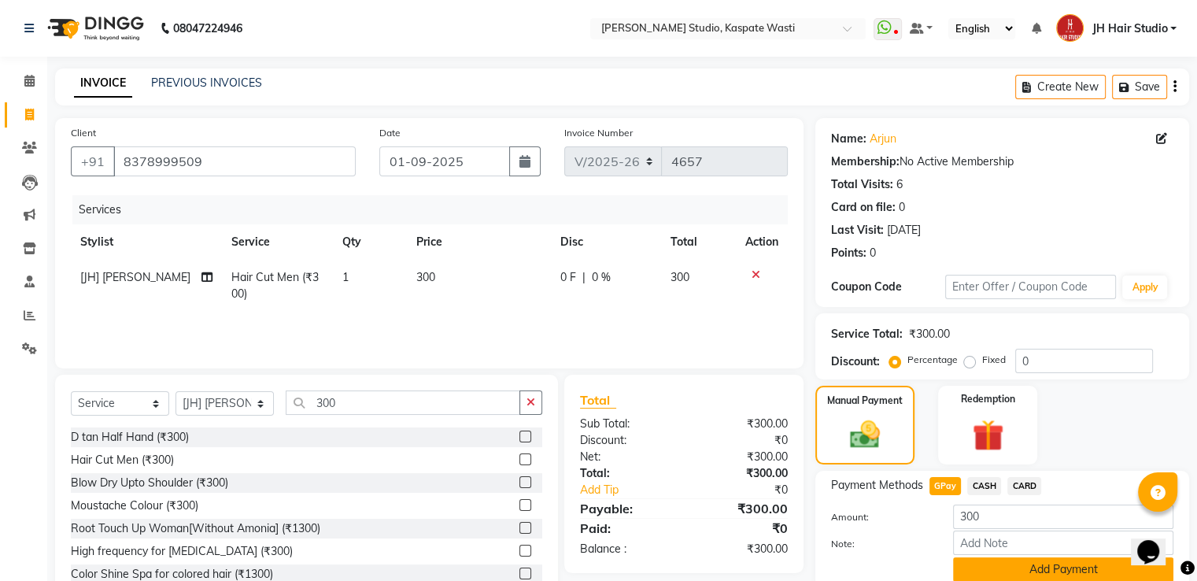
click at [1011, 564] on button "Add Payment" at bounding box center [1063, 569] width 220 height 24
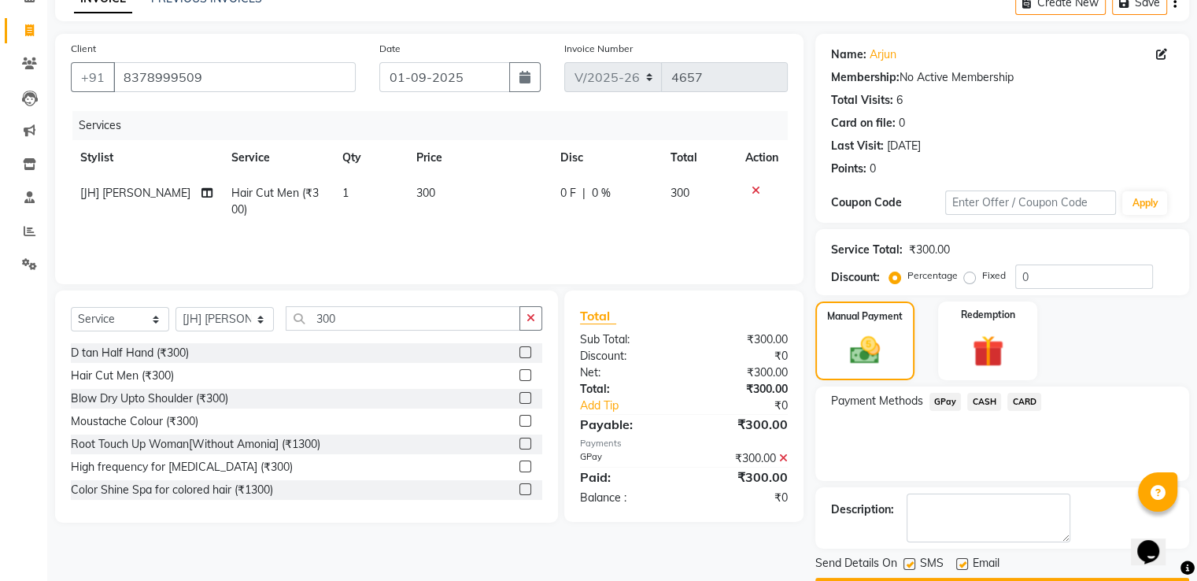
scroll to position [128, 0]
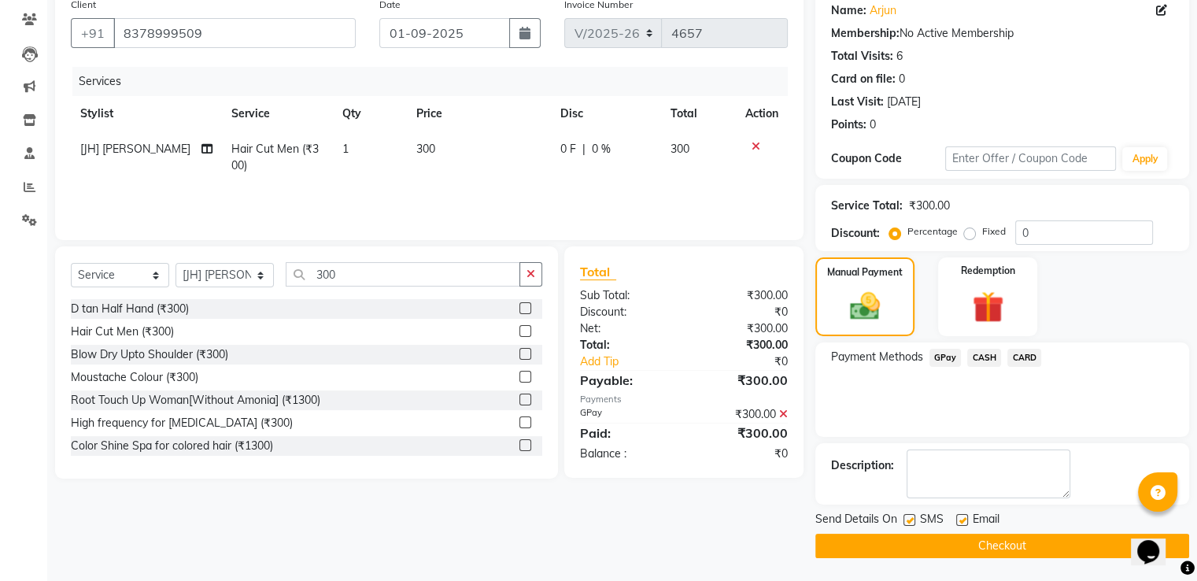
click at [991, 542] on button "Checkout" at bounding box center [1002, 546] width 374 height 24
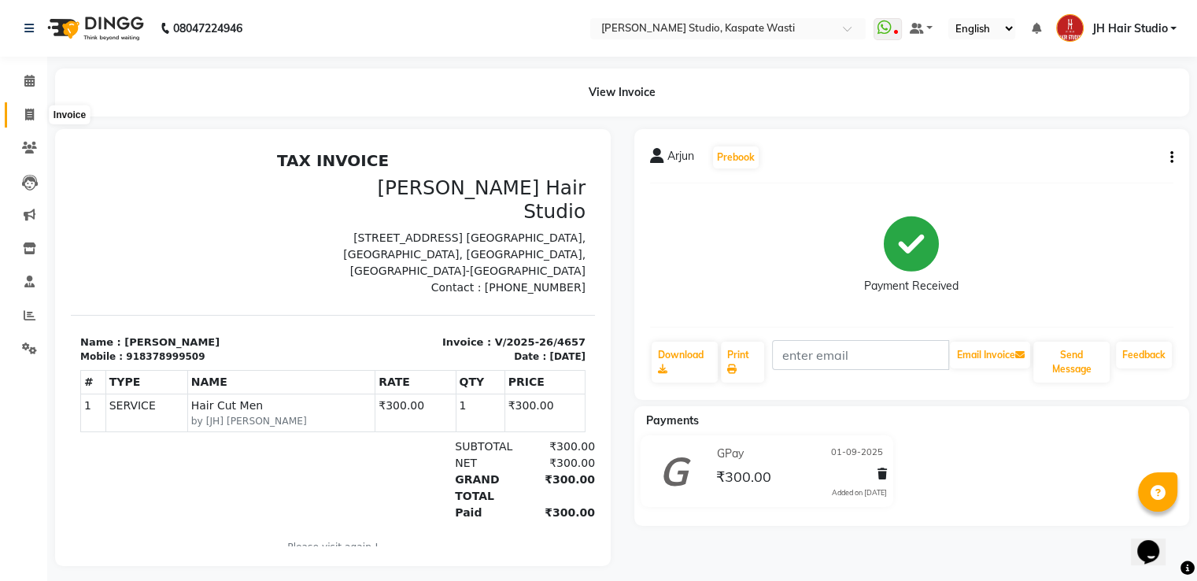
click at [31, 111] on icon at bounding box center [29, 115] width 9 height 12
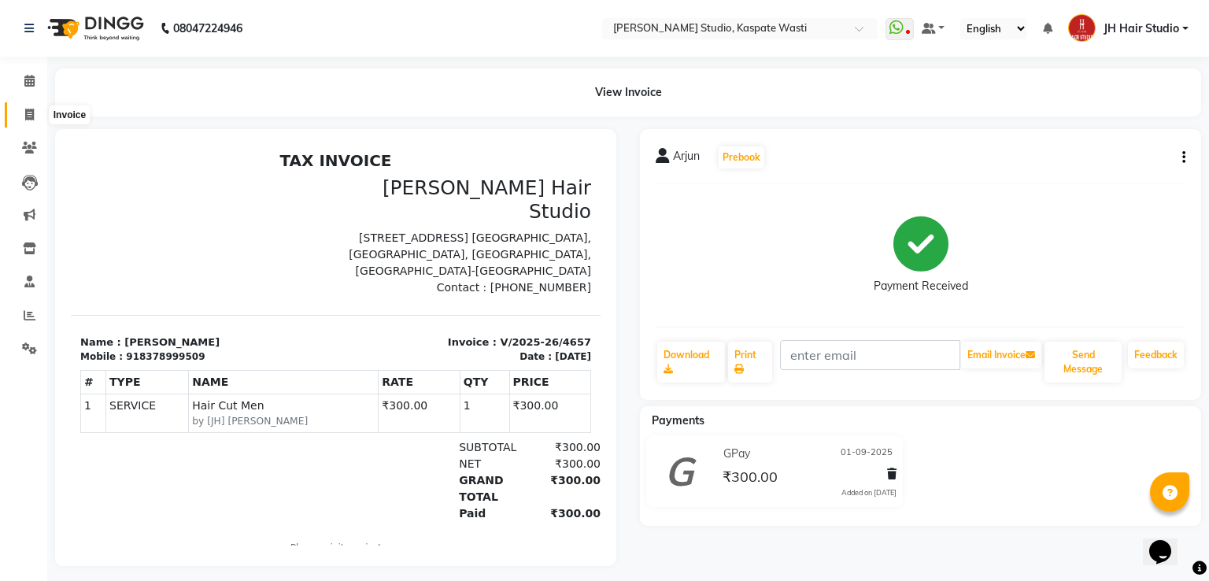
select select "service"
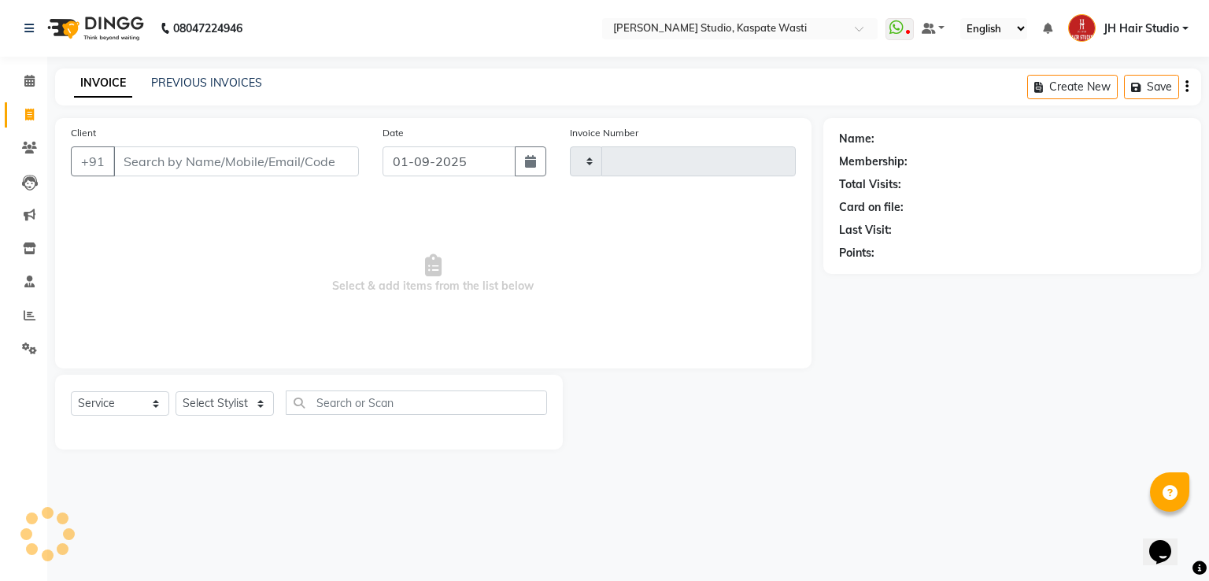
type input "4658"
select select "130"
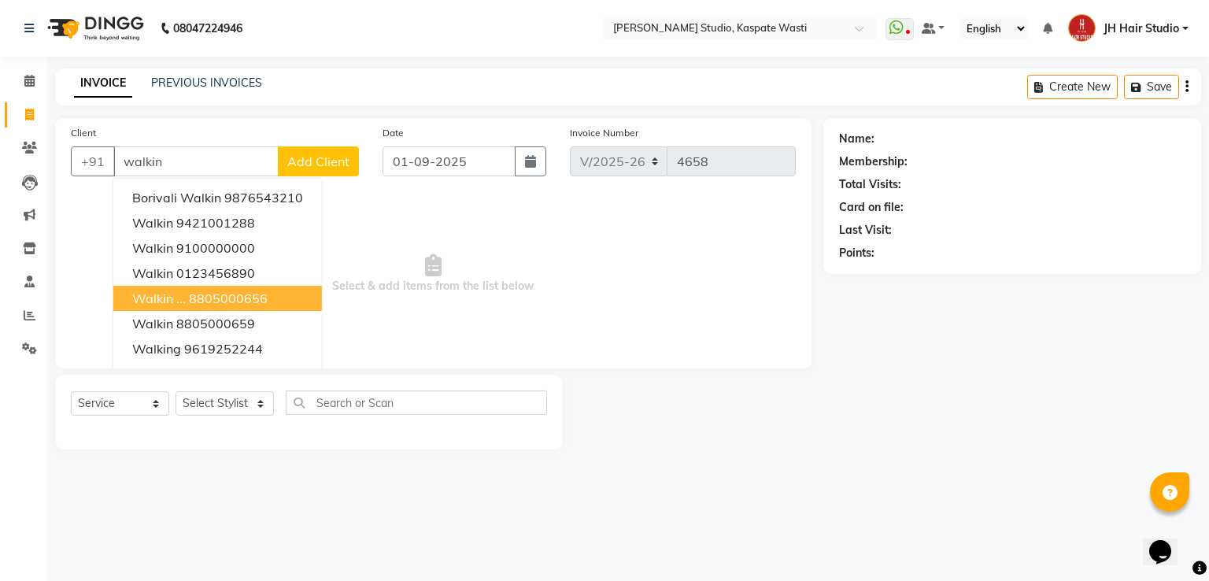
click at [268, 296] on button "Walkin ... 8805000656" at bounding box center [217, 298] width 209 height 25
type input "8805000656"
select select "1: Object"
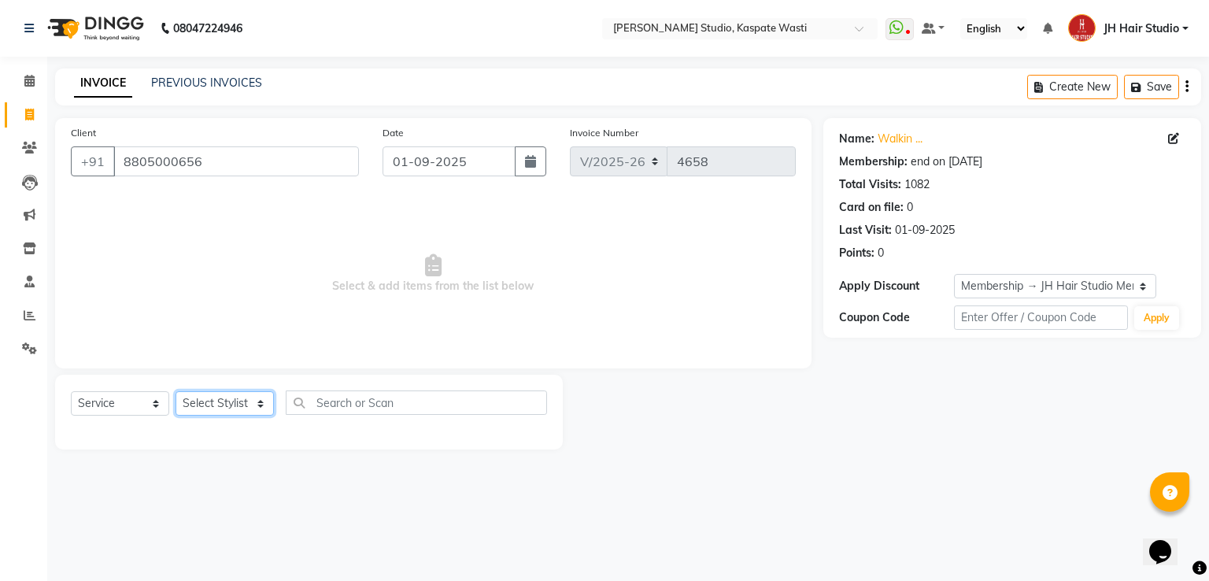
click at [220, 405] on select "Select Stylist [F1] GANESH [F1] [PERSON_NAME] [ F1] RAM [F1]Sanjay [F1][PERSON_…" at bounding box center [225, 403] width 98 height 24
select select "68687"
click at [176, 392] on select "Select Stylist [F1] GANESH [F1] [PERSON_NAME] [ F1] RAM [F1]Sanjay [F1][PERSON_…" at bounding box center [225, 403] width 98 height 24
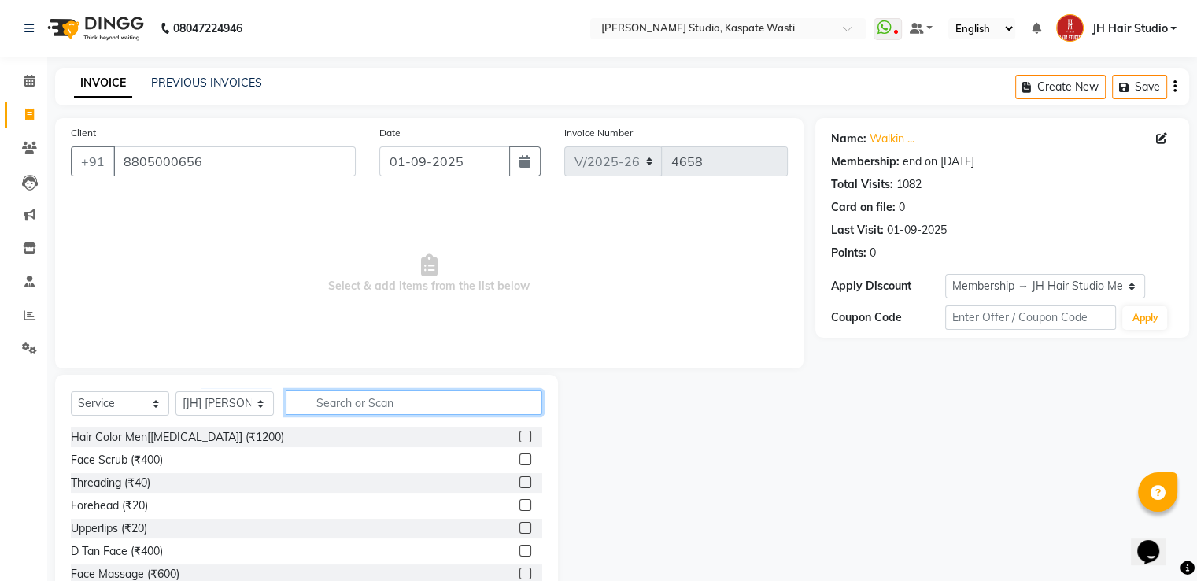
click at [356, 393] on input "text" at bounding box center [414, 402] width 257 height 24
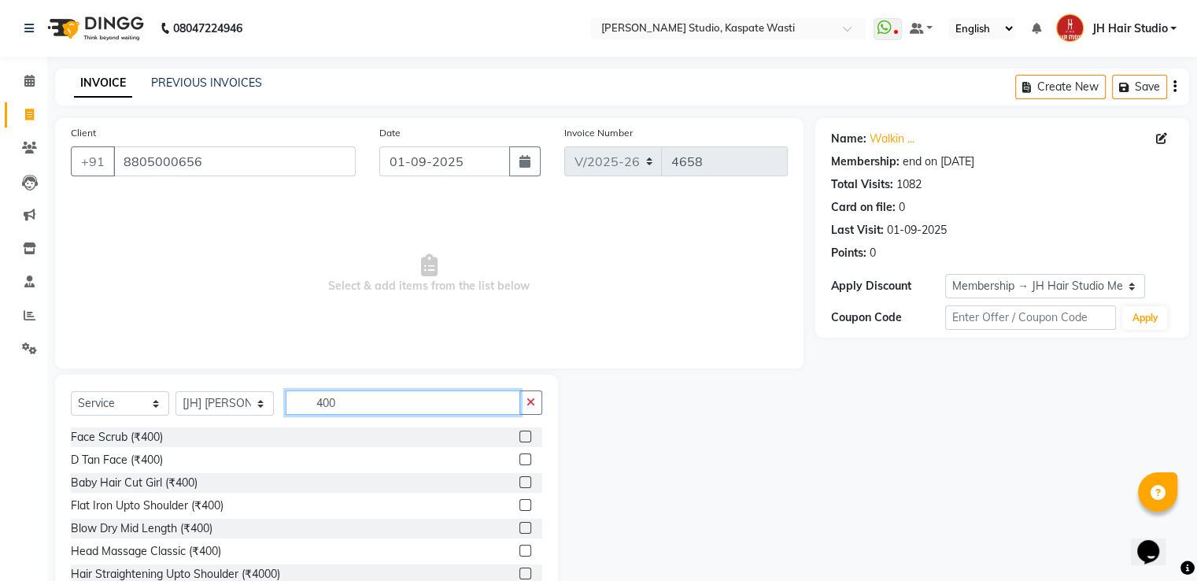
type input "400"
click at [519, 484] on label at bounding box center [525, 482] width 12 height 12
click at [519, 484] on input "checkbox" at bounding box center [524, 483] width 10 height 10
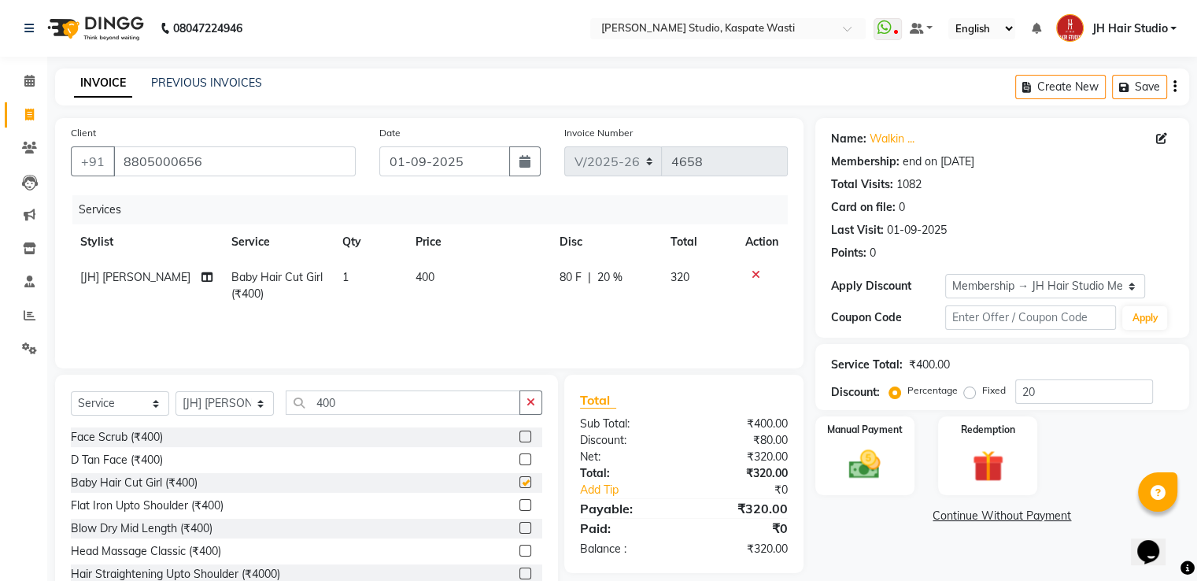
checkbox input "false"
click at [1026, 390] on input "20" at bounding box center [1084, 391] width 138 height 24
type input "0"
click at [863, 448] on img at bounding box center [864, 465] width 53 height 38
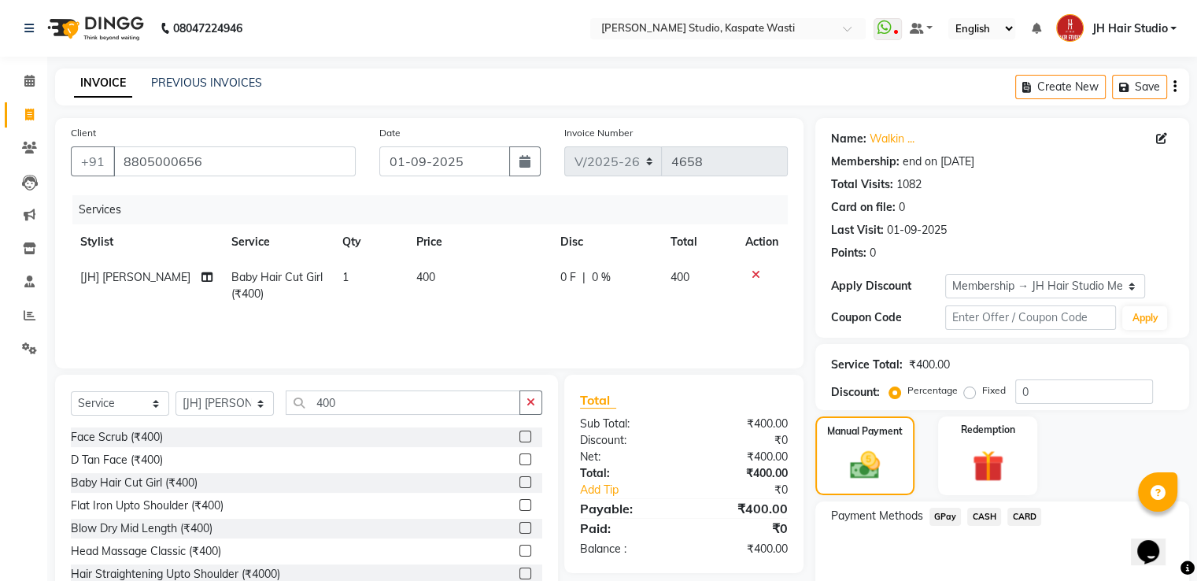
click at [954, 514] on span "GPay" at bounding box center [946, 517] width 32 height 18
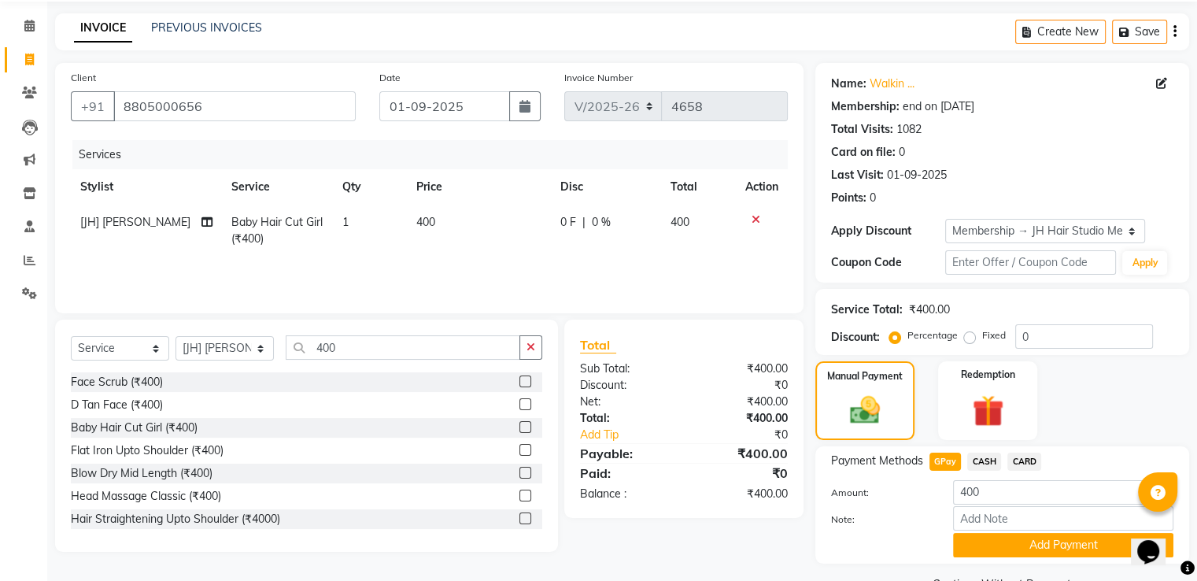
scroll to position [94, 0]
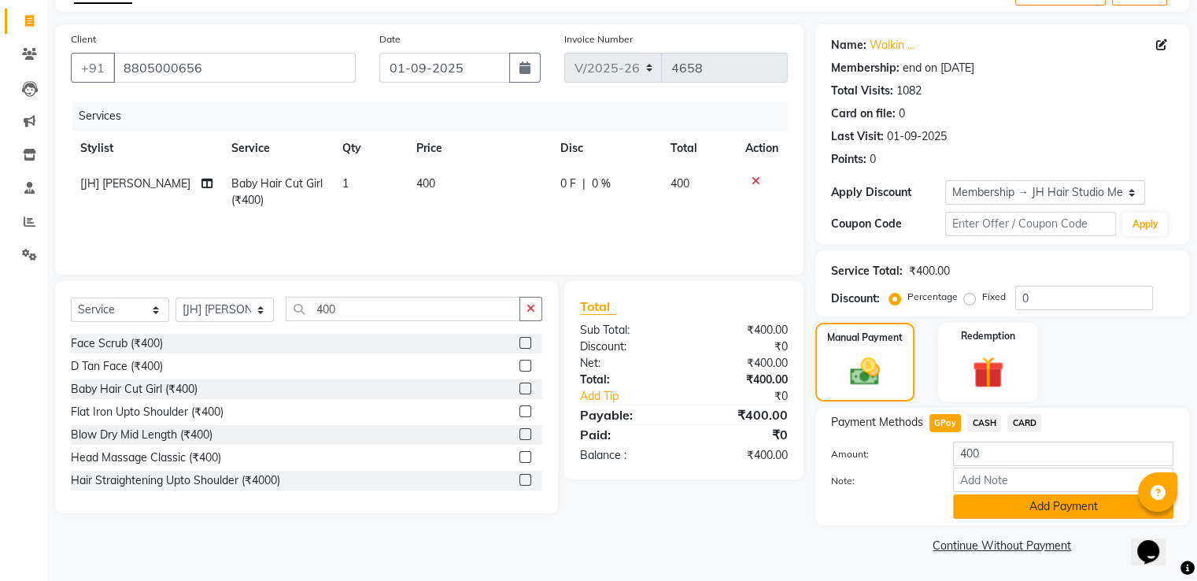
click at [1052, 511] on button "Add Payment" at bounding box center [1063, 506] width 220 height 24
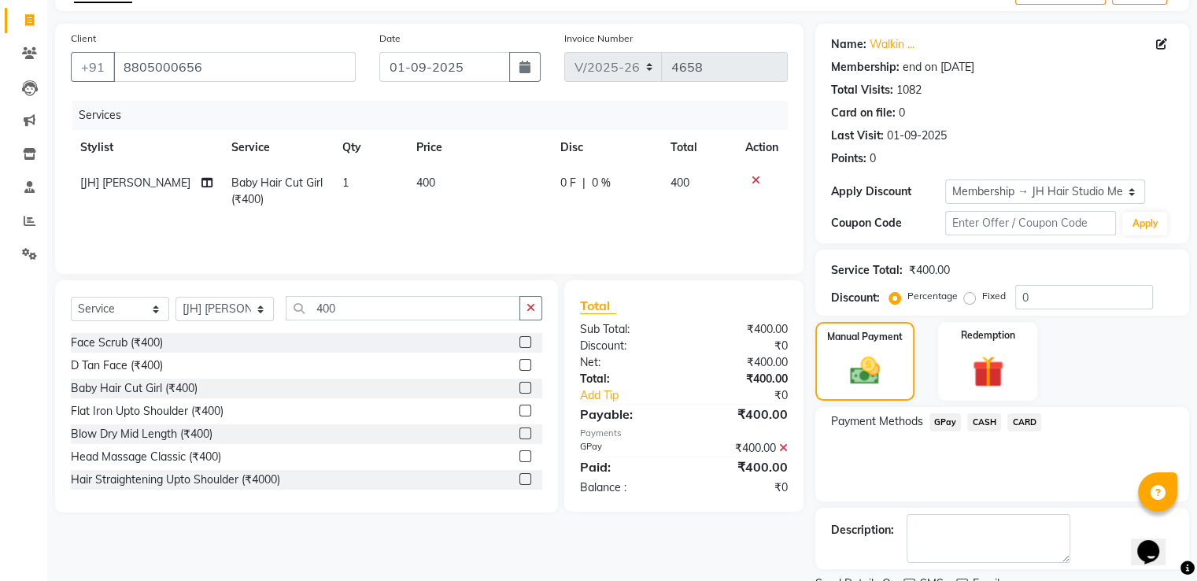
scroll to position [158, 0]
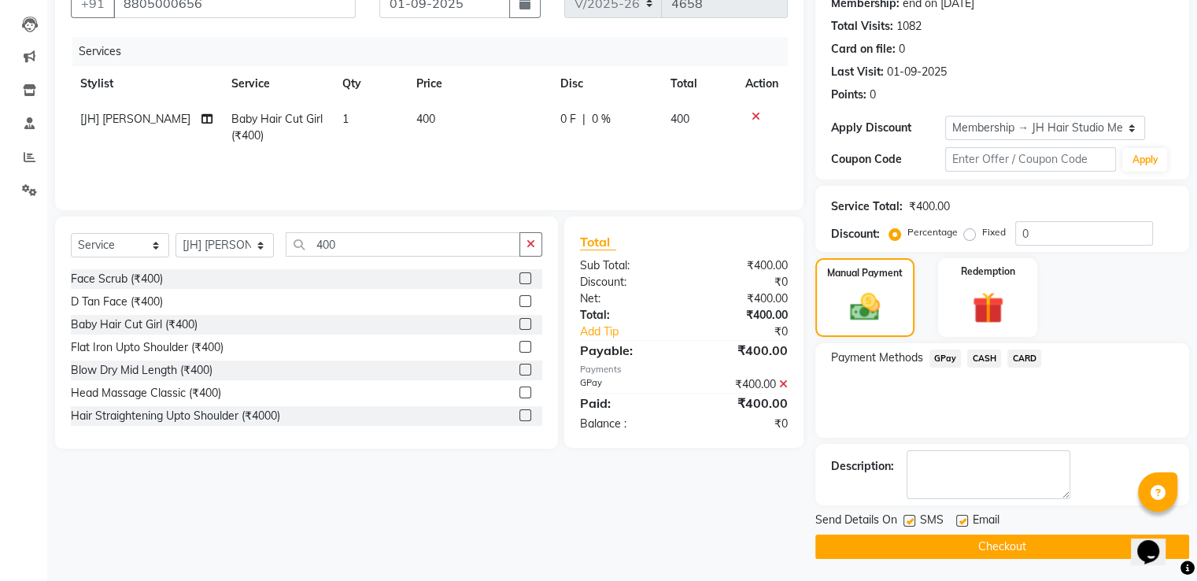
click at [1015, 547] on button "Checkout" at bounding box center [1002, 546] width 374 height 24
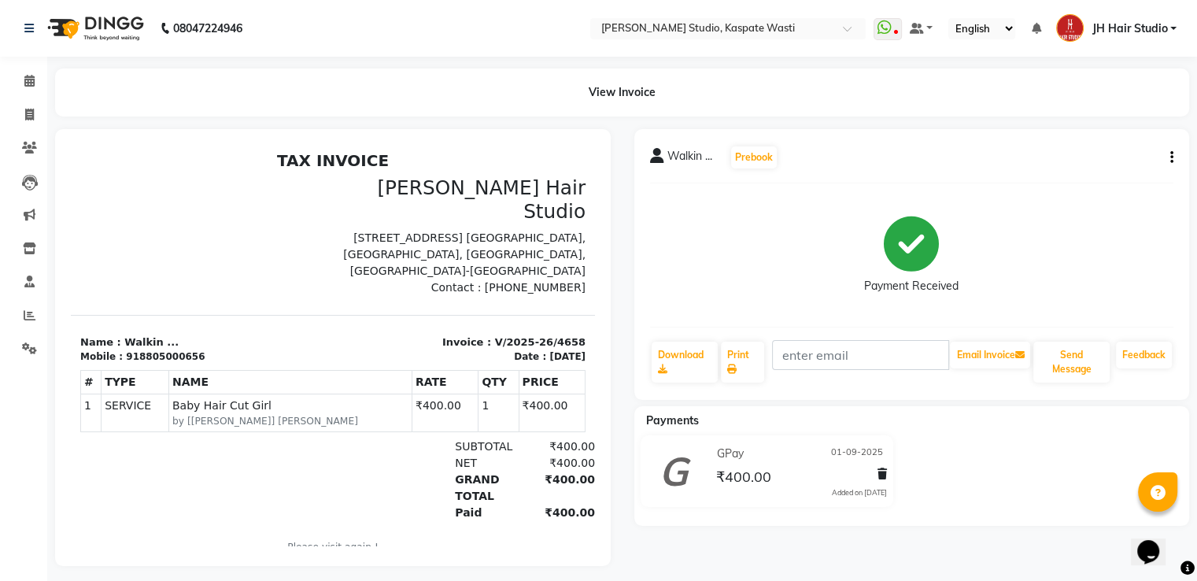
click at [774, 111] on div "View Invoice" at bounding box center [622, 92] width 1134 height 48
click at [22, 111] on span at bounding box center [30, 115] width 28 height 18
select select "service"
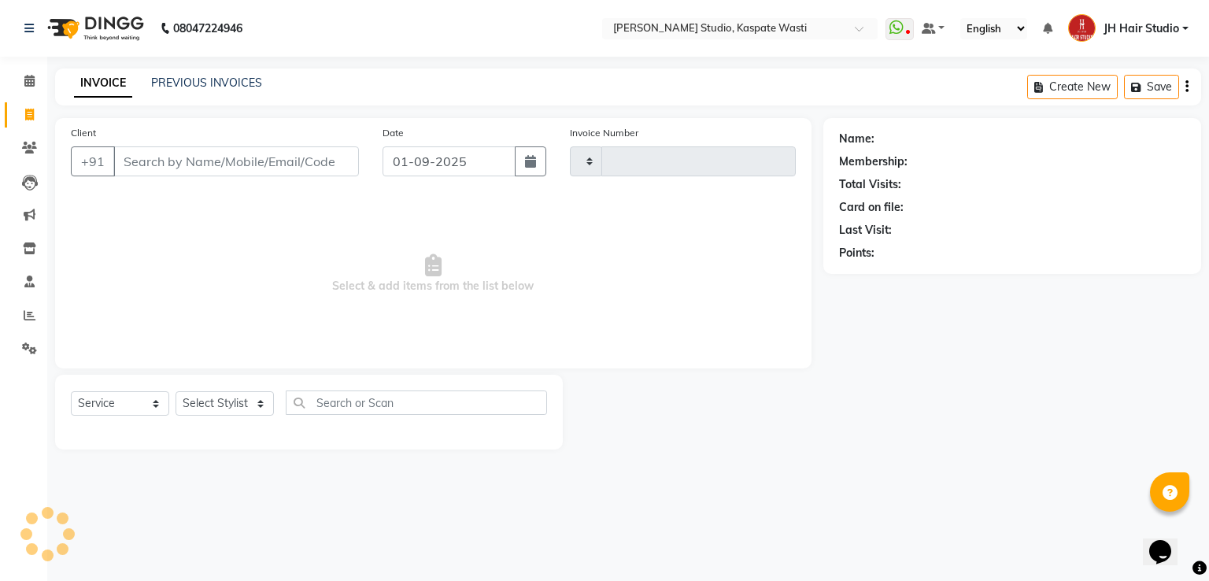
type input "4659"
select select "130"
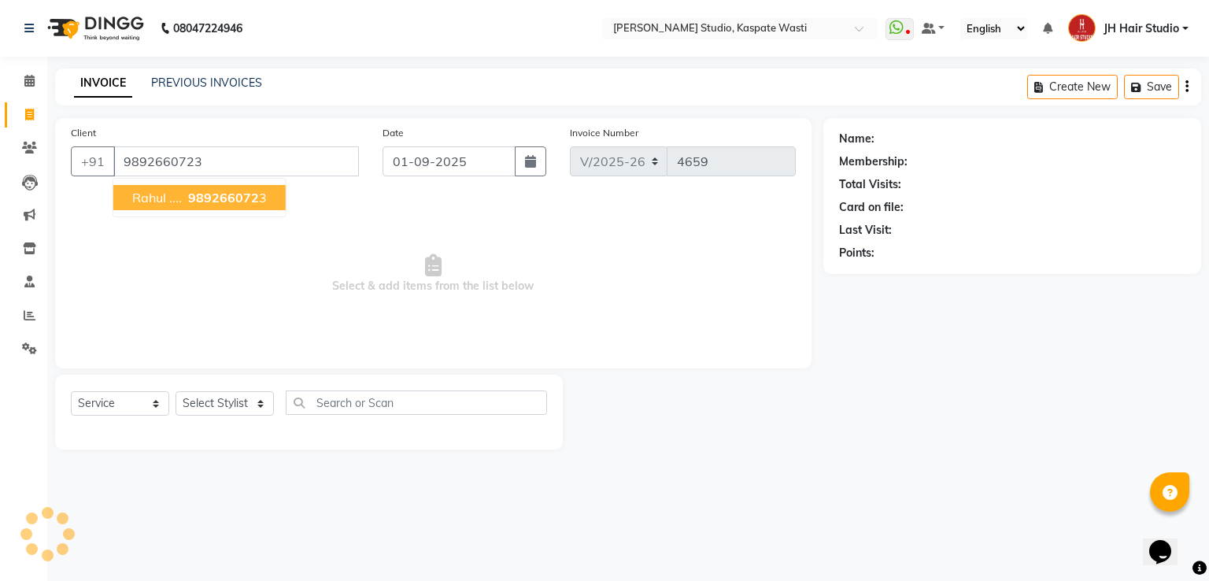
type input "9892660723"
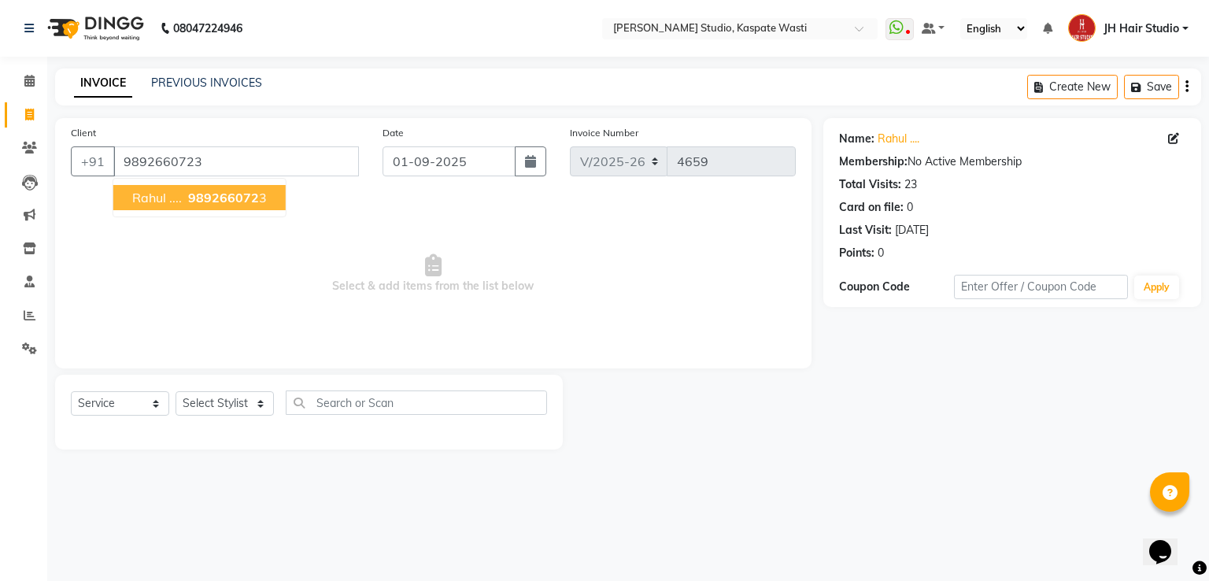
click at [164, 196] on span "Rahul ...." at bounding box center [157, 198] width 50 height 16
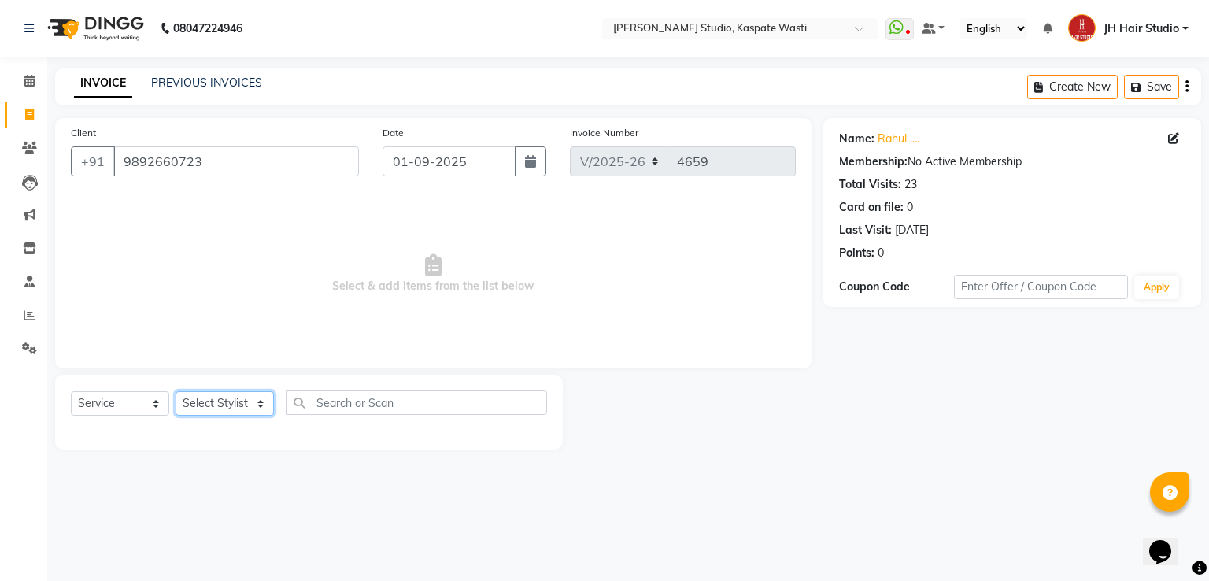
click at [221, 399] on select "Select Stylist [F1] GANESH [F1] [PERSON_NAME] [ F1] RAM [F1]Sanjay [F1][PERSON_…" at bounding box center [225, 403] width 98 height 24
select select "3887"
click at [176, 392] on select "Select Stylist [F1] GANESH [F1] [PERSON_NAME] [ F1] RAM [F1]Sanjay [F1][PERSON_…" at bounding box center [225, 403] width 98 height 24
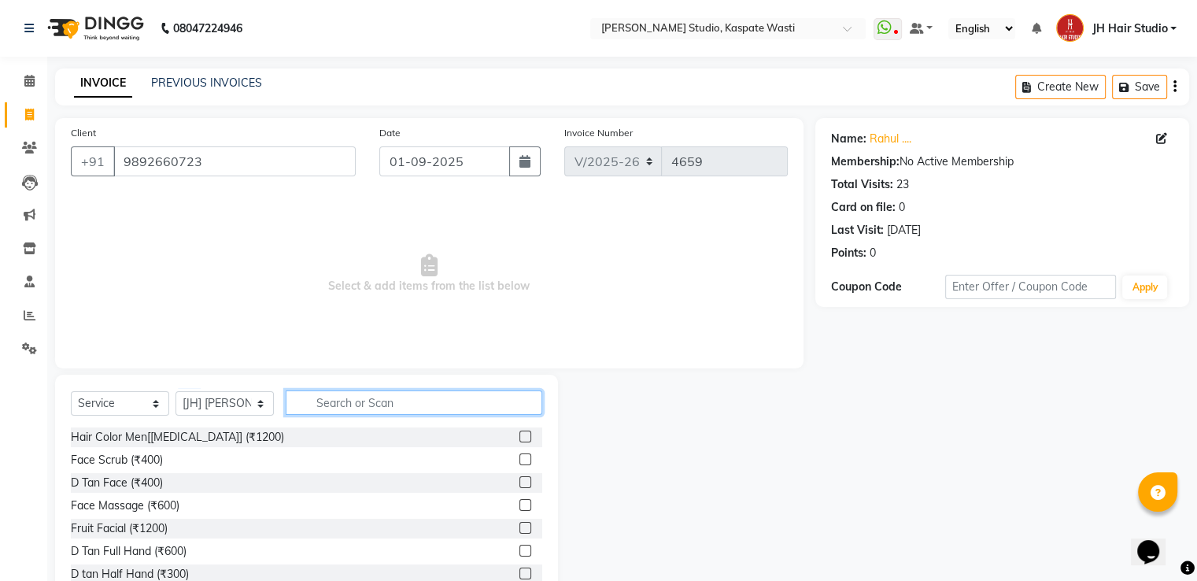
click at [359, 401] on input "text" at bounding box center [414, 402] width 257 height 24
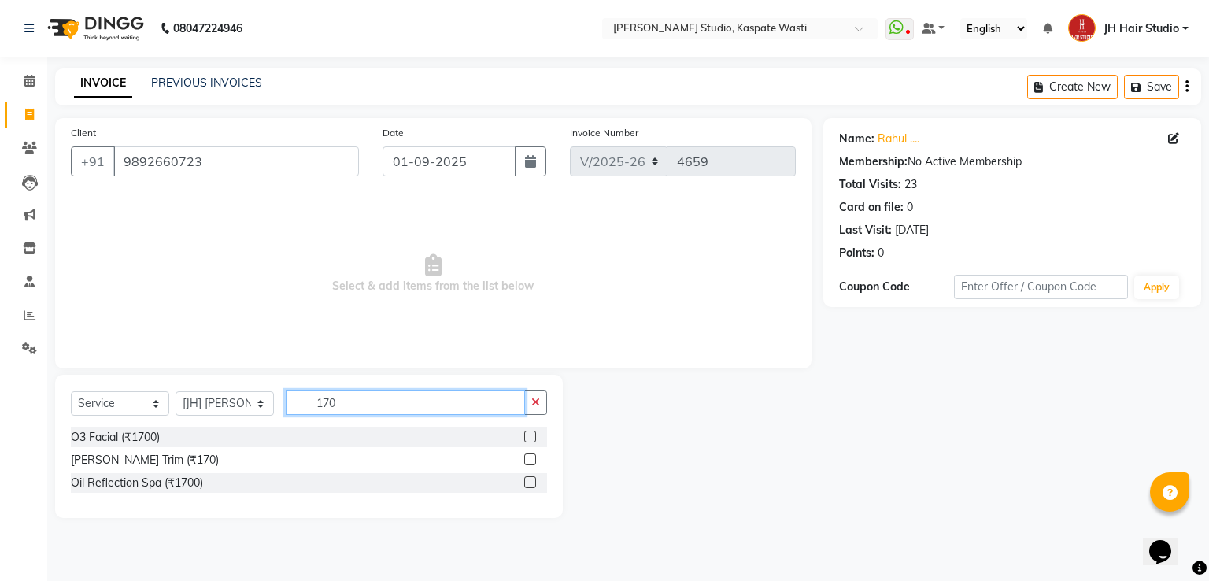
type input "170"
click at [531, 457] on label at bounding box center [530, 459] width 12 height 12
click at [531, 457] on input "checkbox" at bounding box center [529, 460] width 10 height 10
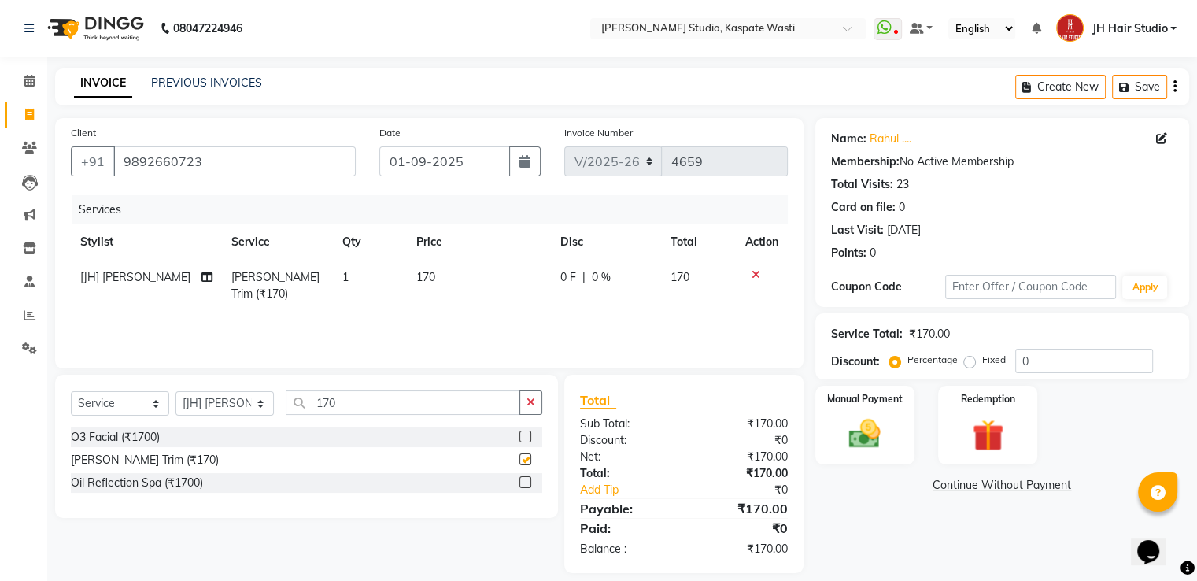
checkbox input "false"
click at [864, 450] on img at bounding box center [864, 435] width 53 height 38
click at [941, 482] on span "GPay" at bounding box center [946, 486] width 32 height 18
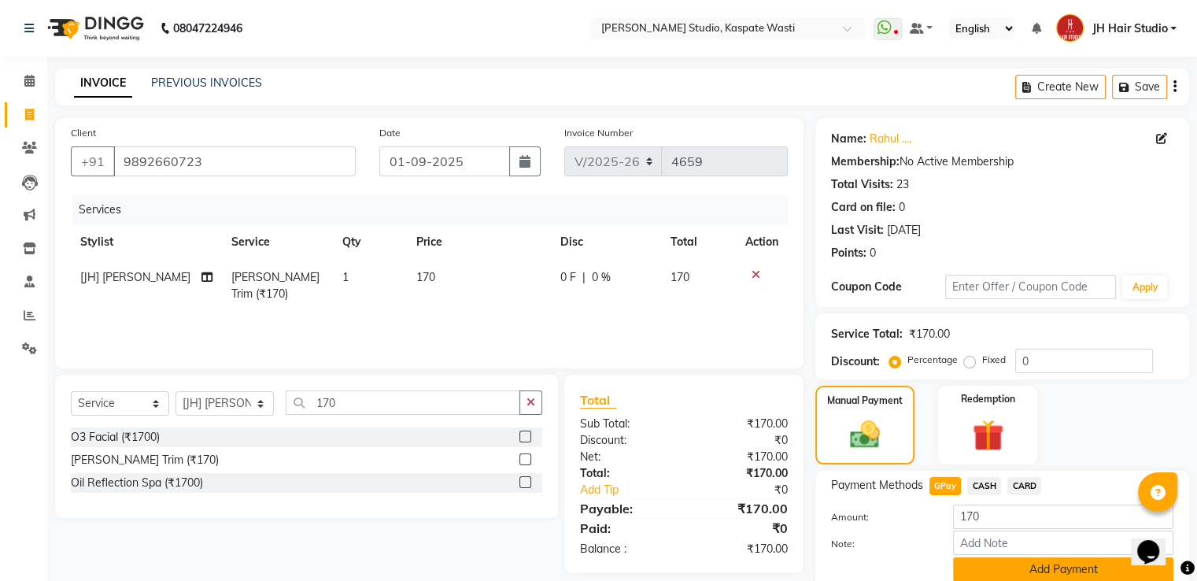
click at [1052, 573] on button "Add Payment" at bounding box center [1063, 569] width 220 height 24
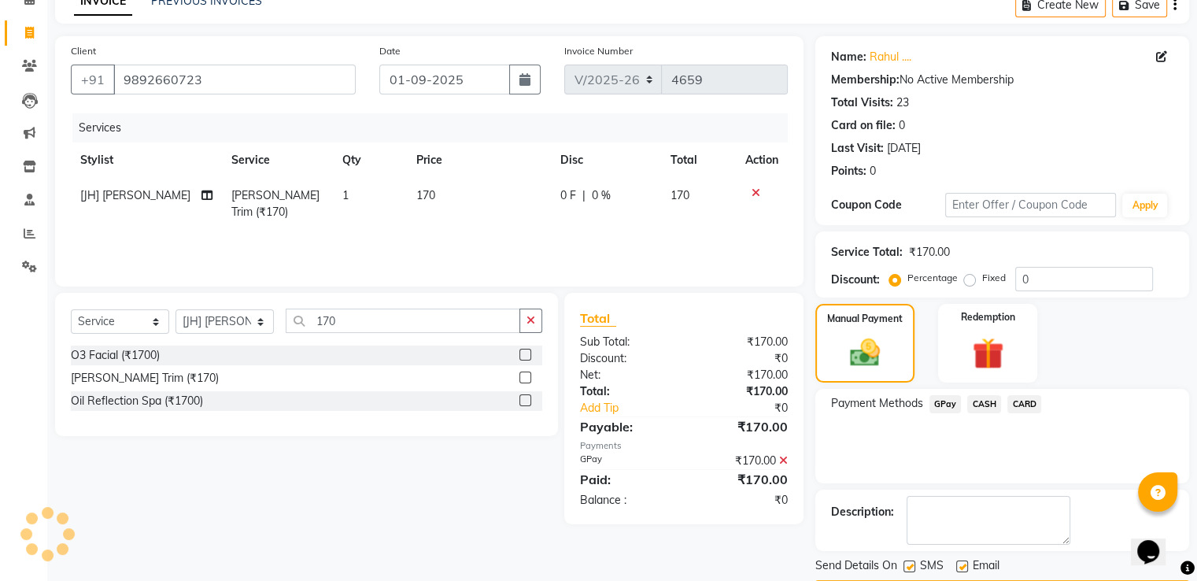
scroll to position [128, 0]
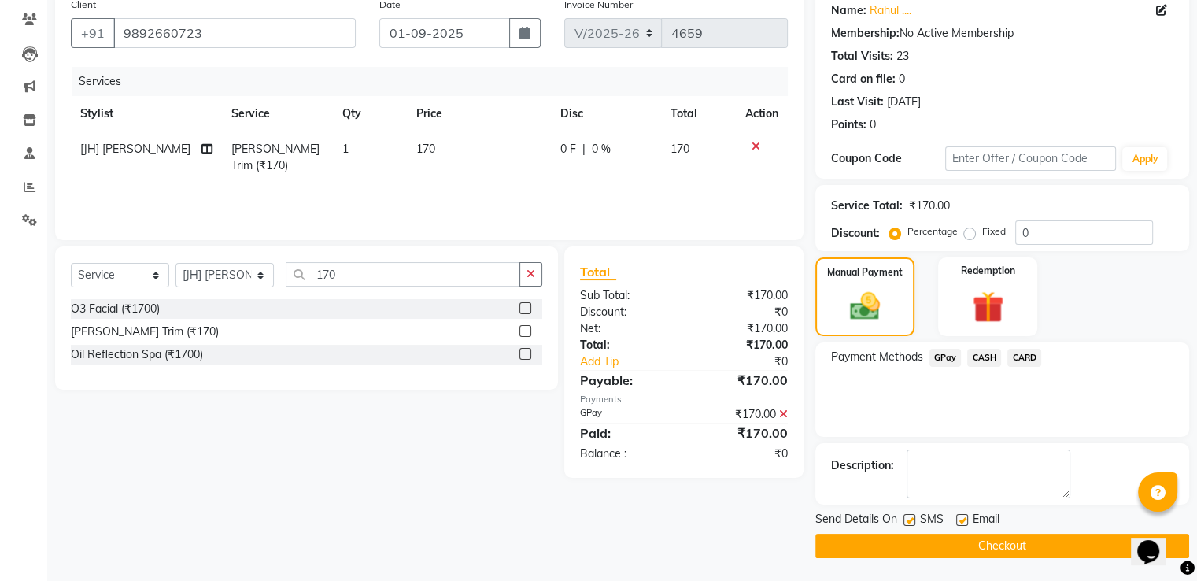
click at [1026, 536] on button "Checkout" at bounding box center [1002, 546] width 374 height 24
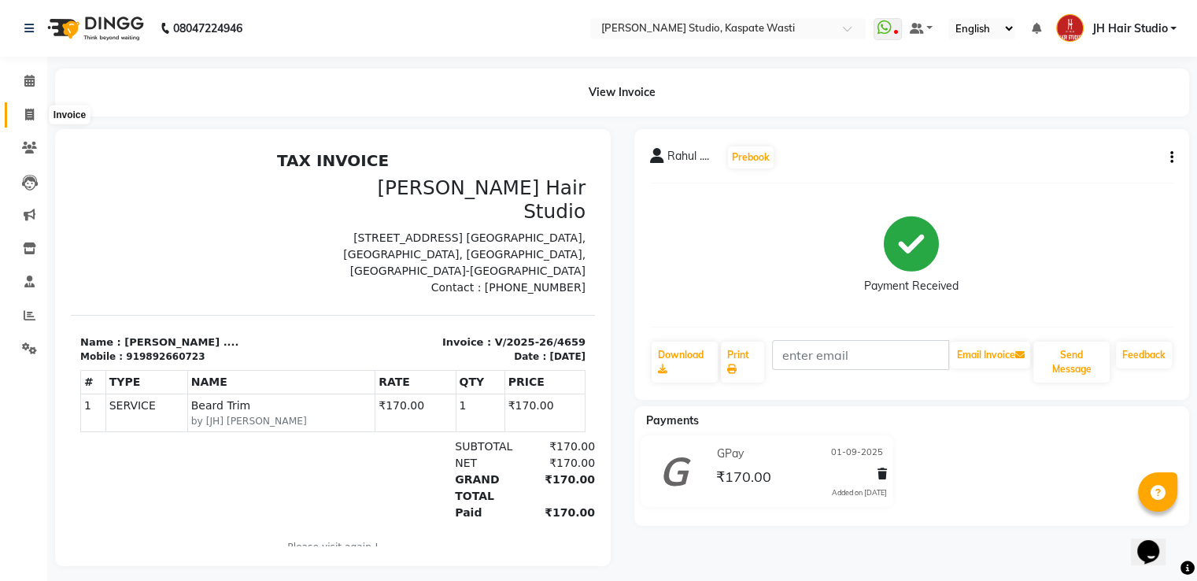
click at [22, 121] on span at bounding box center [30, 115] width 28 height 18
select select "service"
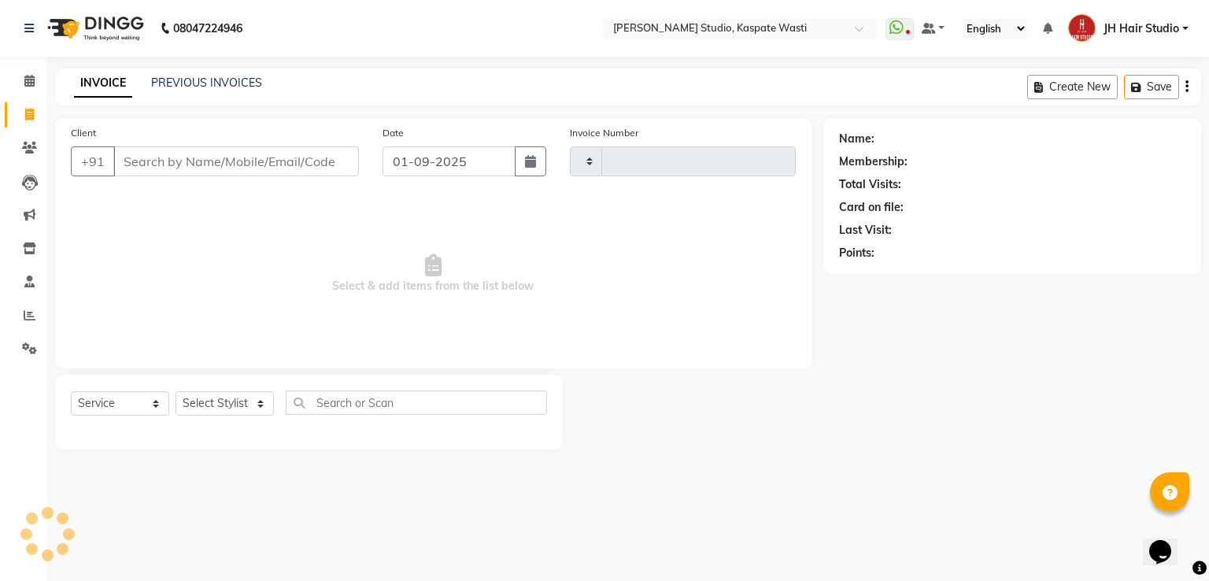
type input "4660"
select select "130"
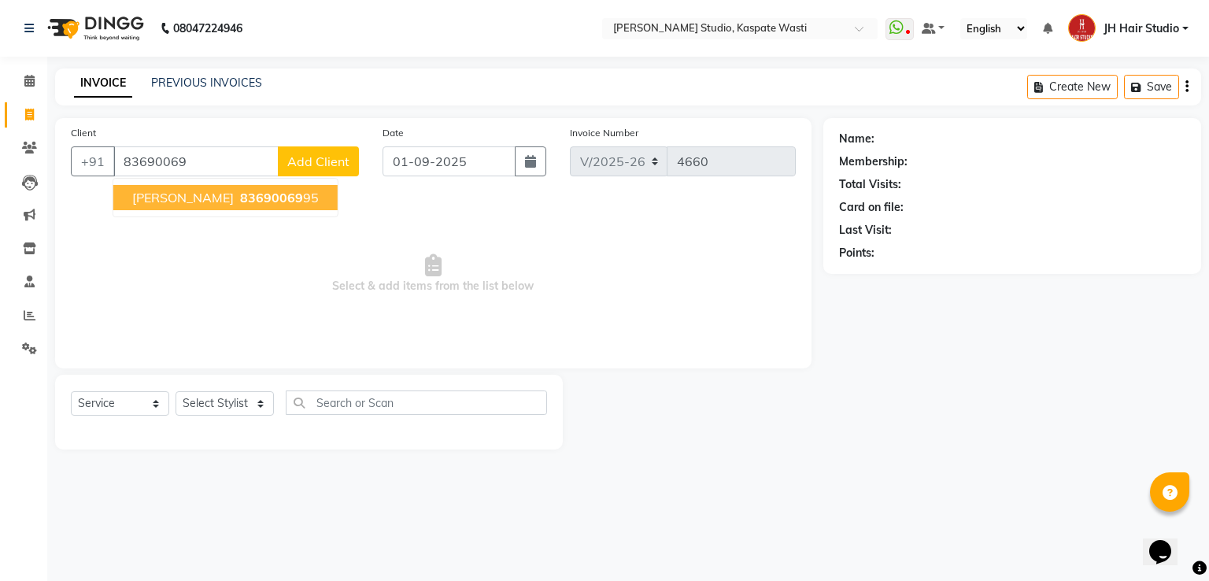
click at [165, 199] on span "[PERSON_NAME]" at bounding box center [183, 198] width 102 height 16
type input "8369006995"
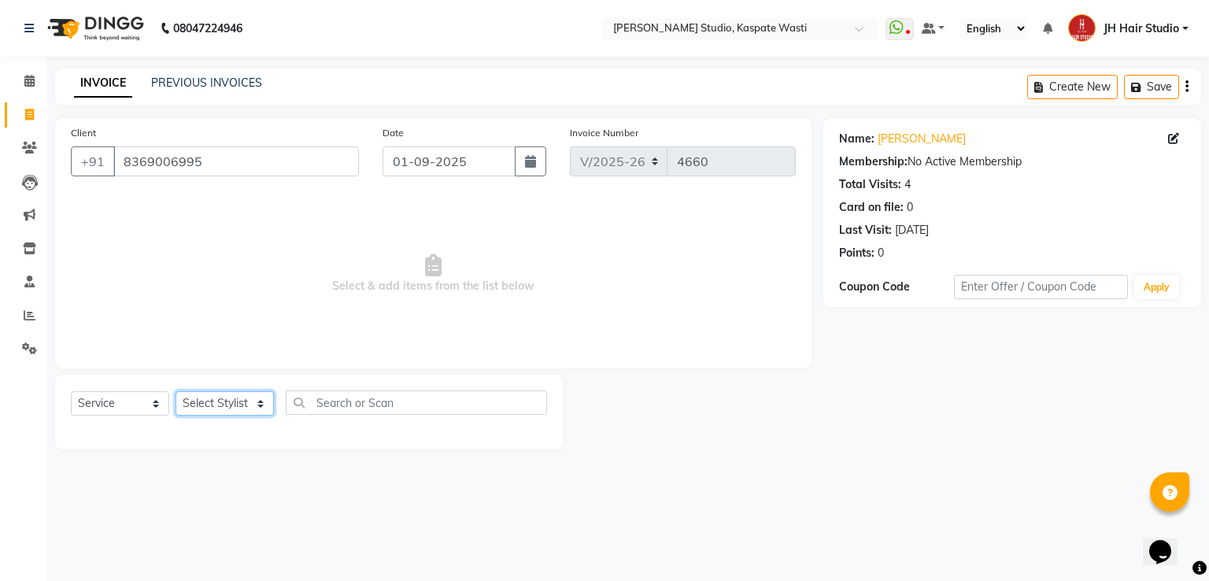
click at [220, 405] on select "Select Stylist [F1] GANESH [F1] [PERSON_NAME] [ F1] RAM [F1]Sanjay [F1][PERSON_…" at bounding box center [225, 403] width 98 height 24
select select "3887"
click at [176, 392] on select "Select Stylist [F1] GANESH [F1] [PERSON_NAME] [ F1] RAM [F1]Sanjay [F1][PERSON_…" at bounding box center [225, 403] width 98 height 24
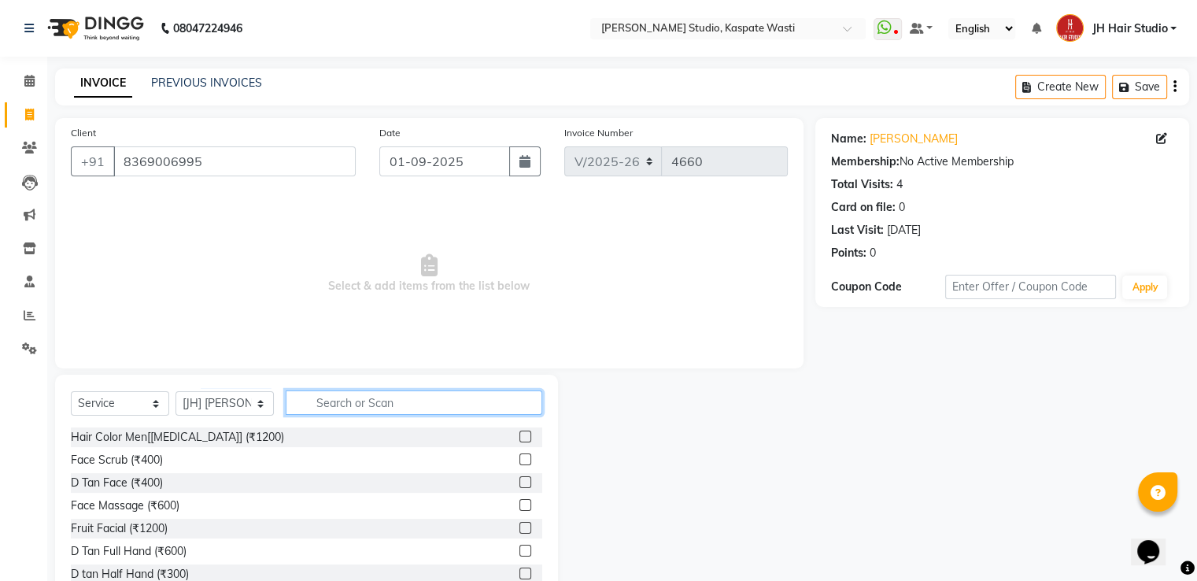
click at [389, 408] on input "text" at bounding box center [414, 402] width 257 height 24
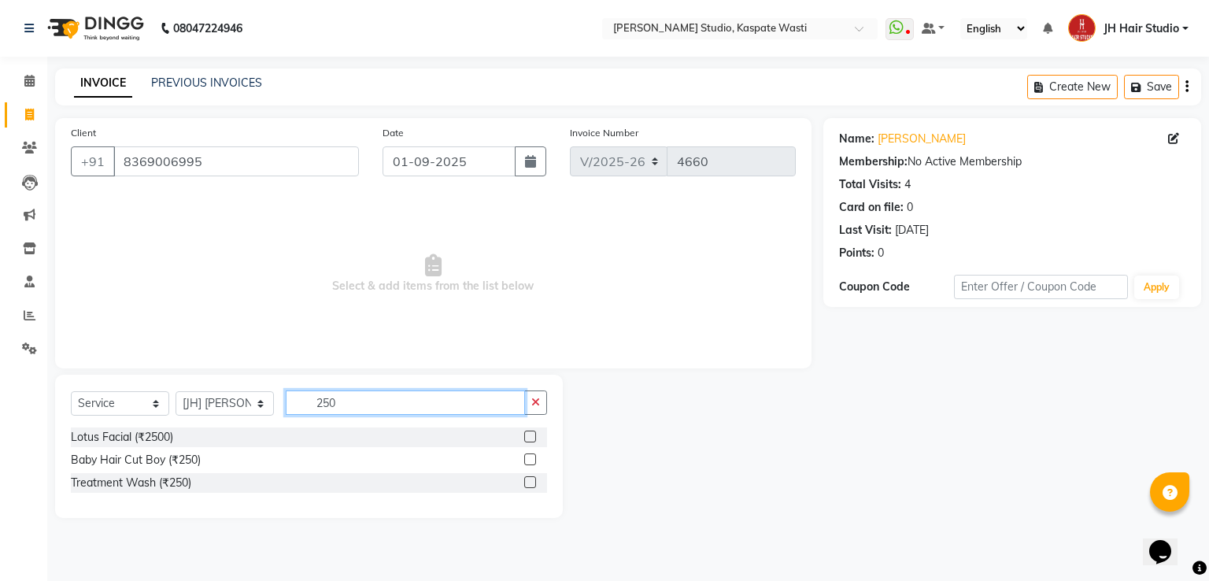
type input "250"
click at [528, 460] on label at bounding box center [530, 459] width 12 height 12
click at [528, 460] on input "checkbox" at bounding box center [529, 460] width 10 height 10
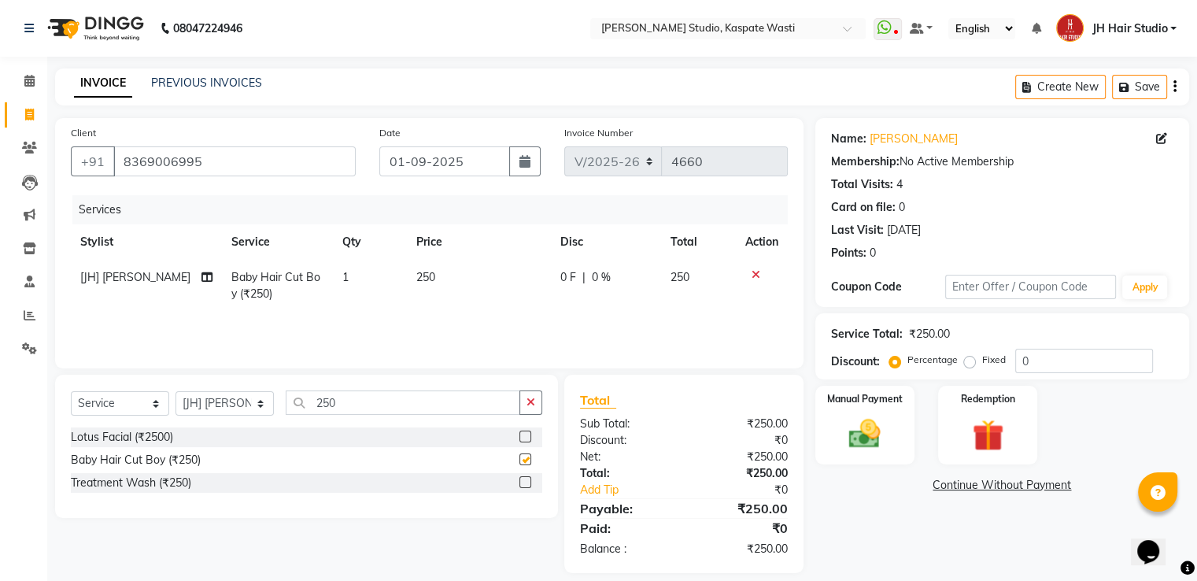
checkbox input "false"
click at [861, 426] on img at bounding box center [864, 435] width 53 height 38
click at [941, 492] on span "GPay" at bounding box center [946, 486] width 32 height 18
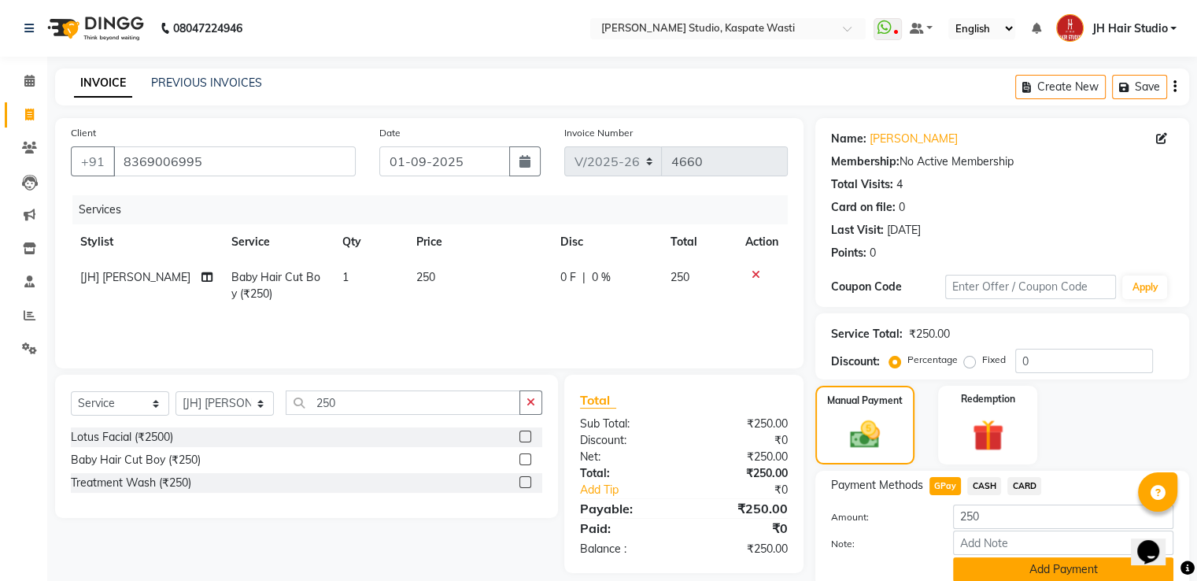
click at [1015, 570] on button "Add Payment" at bounding box center [1063, 569] width 220 height 24
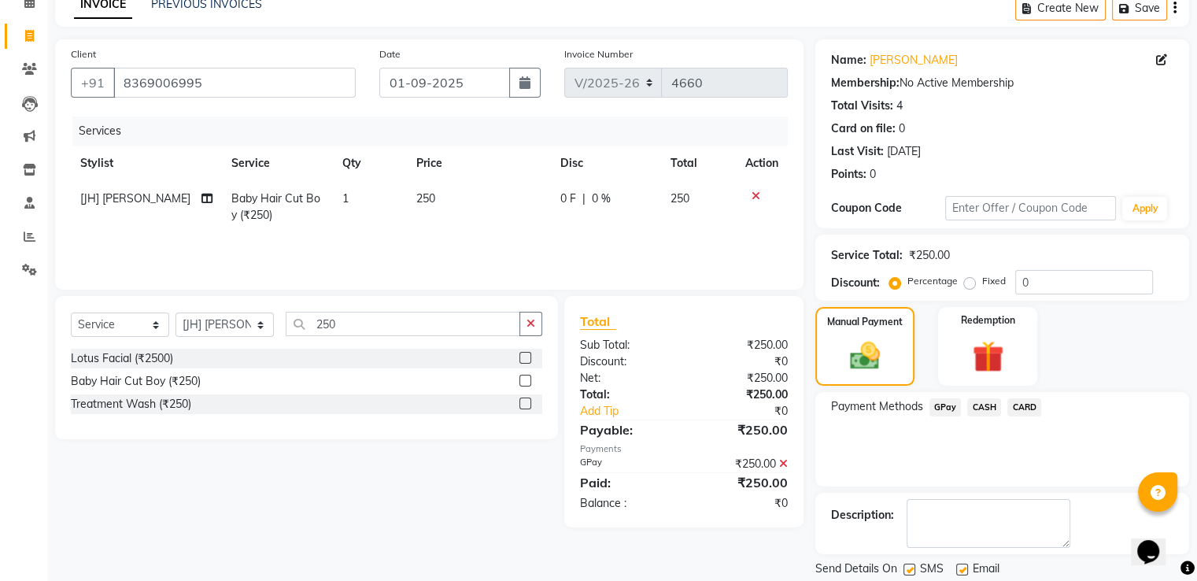
scroll to position [128, 0]
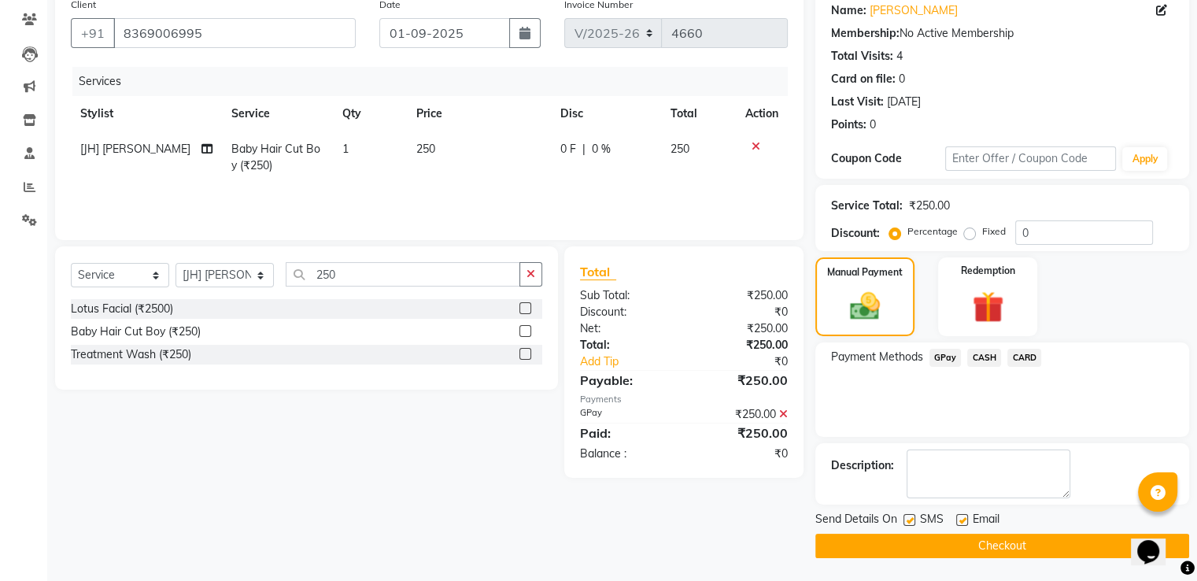
click at [1000, 536] on button "Checkout" at bounding box center [1002, 546] width 374 height 24
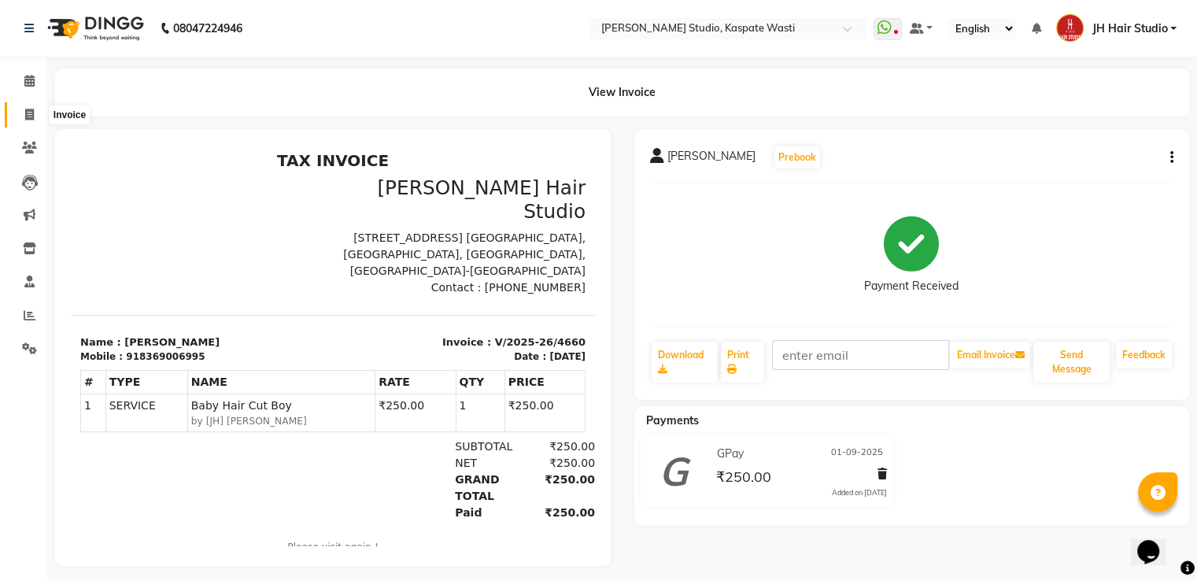
click at [30, 117] on icon at bounding box center [29, 115] width 9 height 12
select select "service"
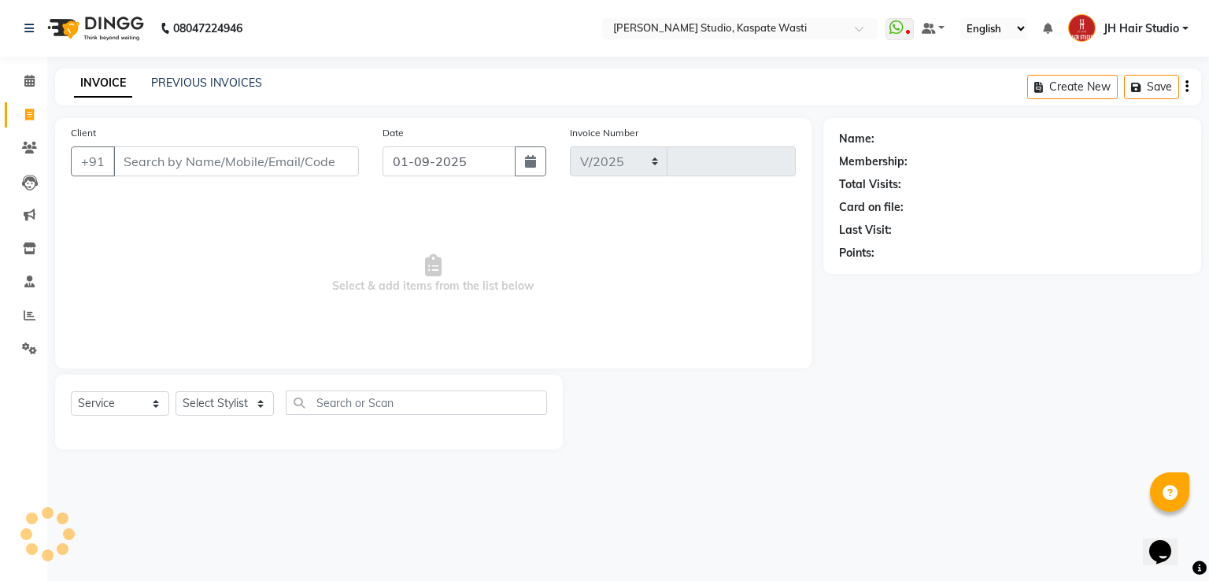
select select "130"
type input "4661"
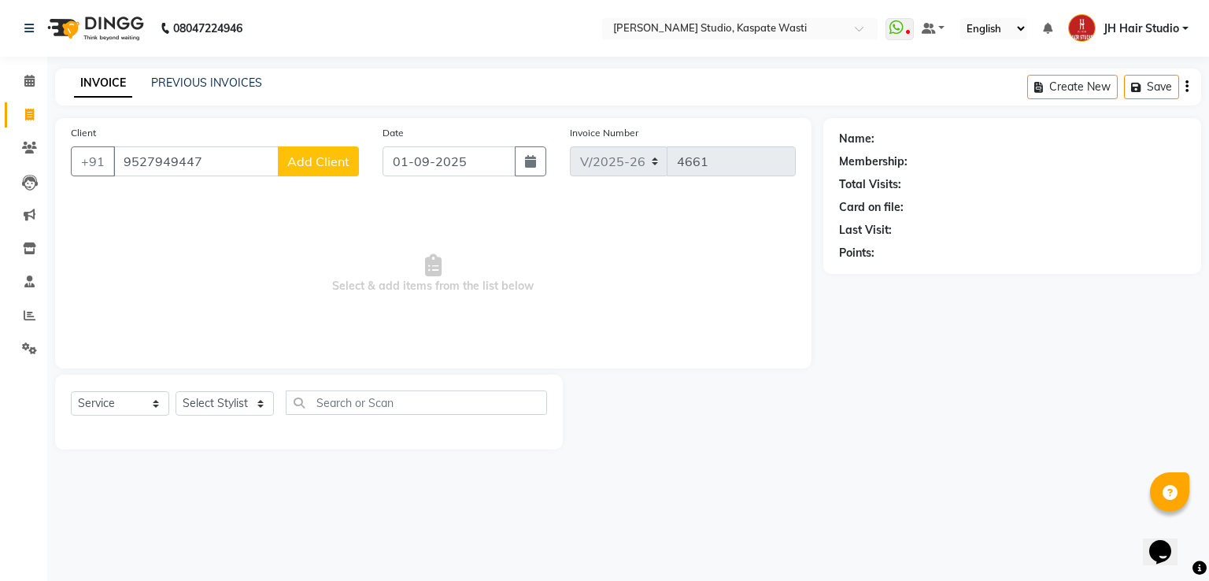
type input "9527949447"
click at [312, 165] on span "Add Client" at bounding box center [318, 161] width 62 height 16
select select "22"
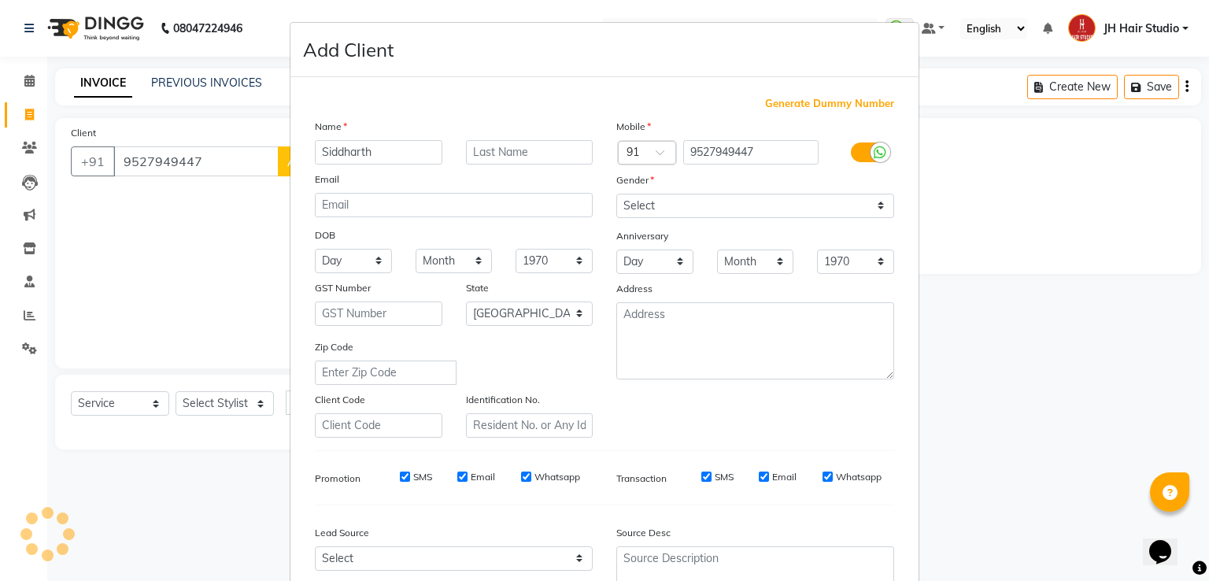
type input "Siddharth"
click at [652, 209] on select "Select [DEMOGRAPHIC_DATA] [DEMOGRAPHIC_DATA] Other Prefer Not To Say" at bounding box center [755, 206] width 278 height 24
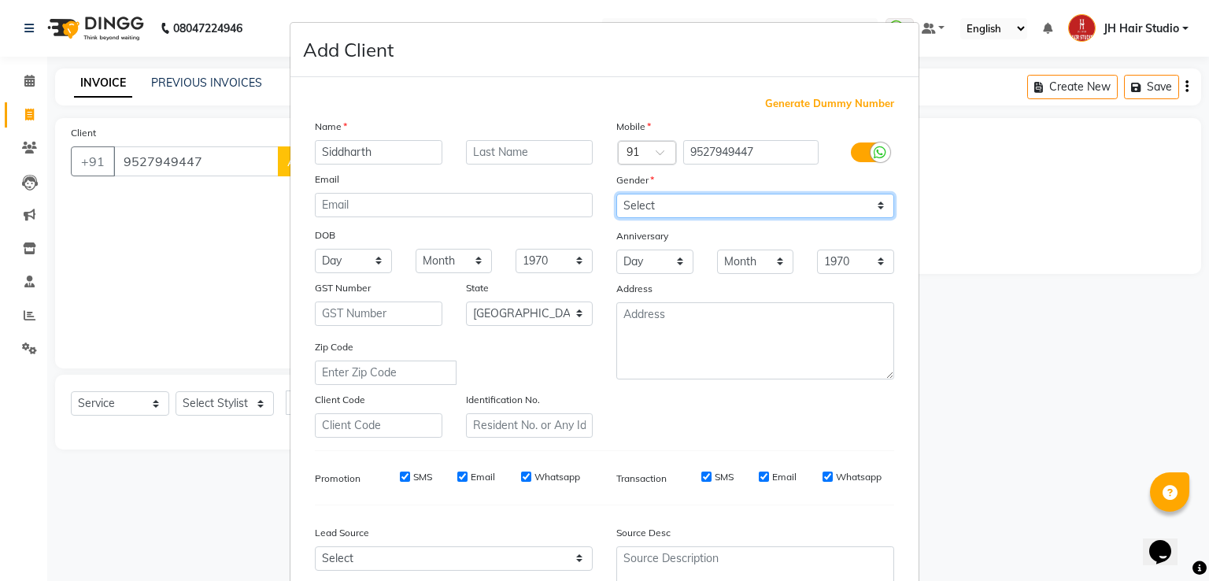
click at [616, 194] on select "Select [DEMOGRAPHIC_DATA] [DEMOGRAPHIC_DATA] Other Prefer Not To Say" at bounding box center [755, 206] width 278 height 24
click at [667, 212] on select "Select [DEMOGRAPHIC_DATA] [DEMOGRAPHIC_DATA] Other Prefer Not To Say" at bounding box center [755, 206] width 278 height 24
select select "[DEMOGRAPHIC_DATA]"
click at [616, 194] on select "Select [DEMOGRAPHIC_DATA] [DEMOGRAPHIC_DATA] Other Prefer Not To Say" at bounding box center [755, 206] width 278 height 24
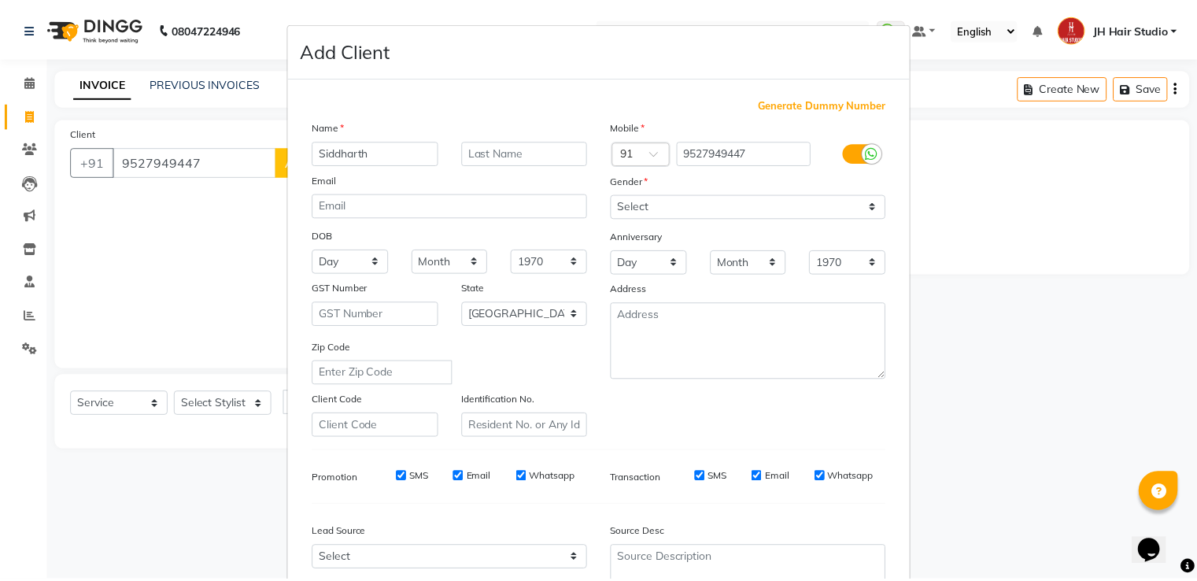
scroll to position [153, 0]
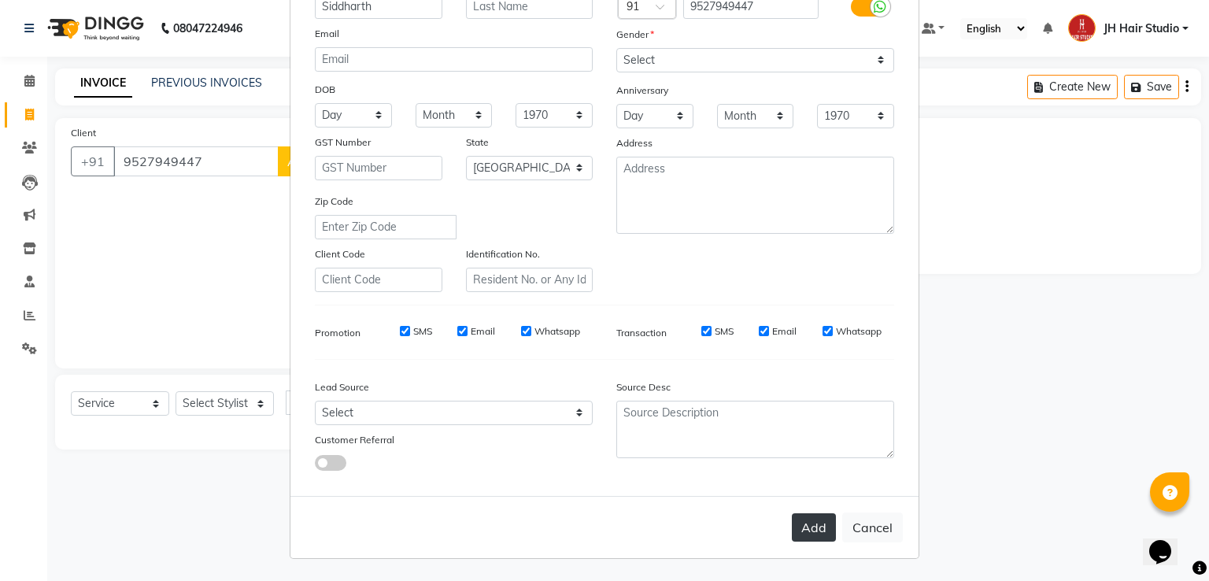
click at [819, 514] on button "Add" at bounding box center [814, 527] width 44 height 28
select select
select select "null"
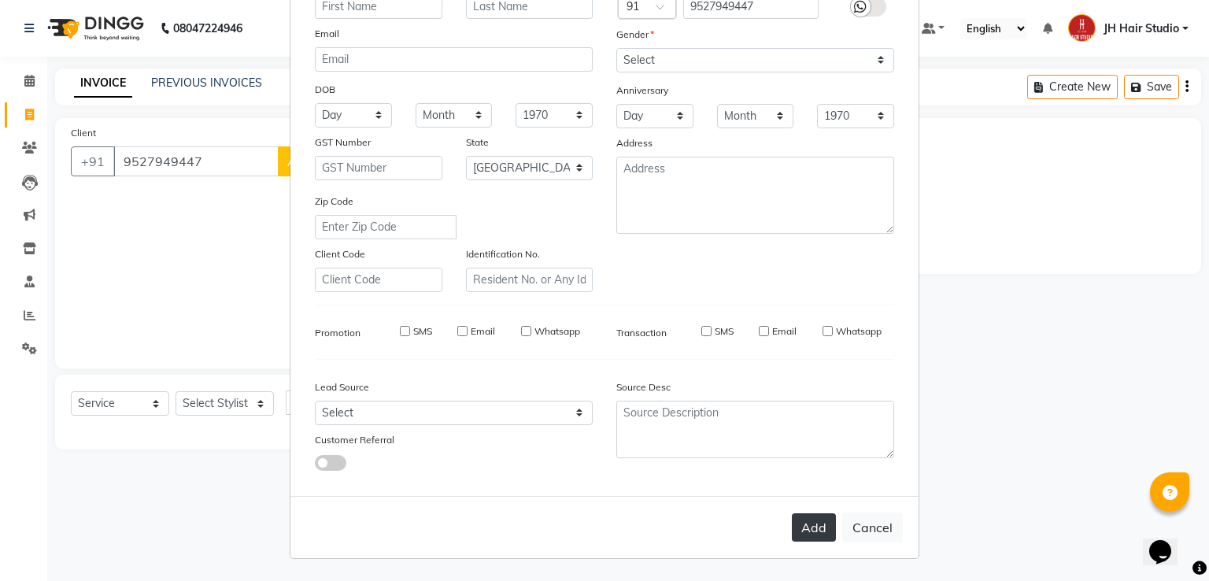
select select
checkbox input "false"
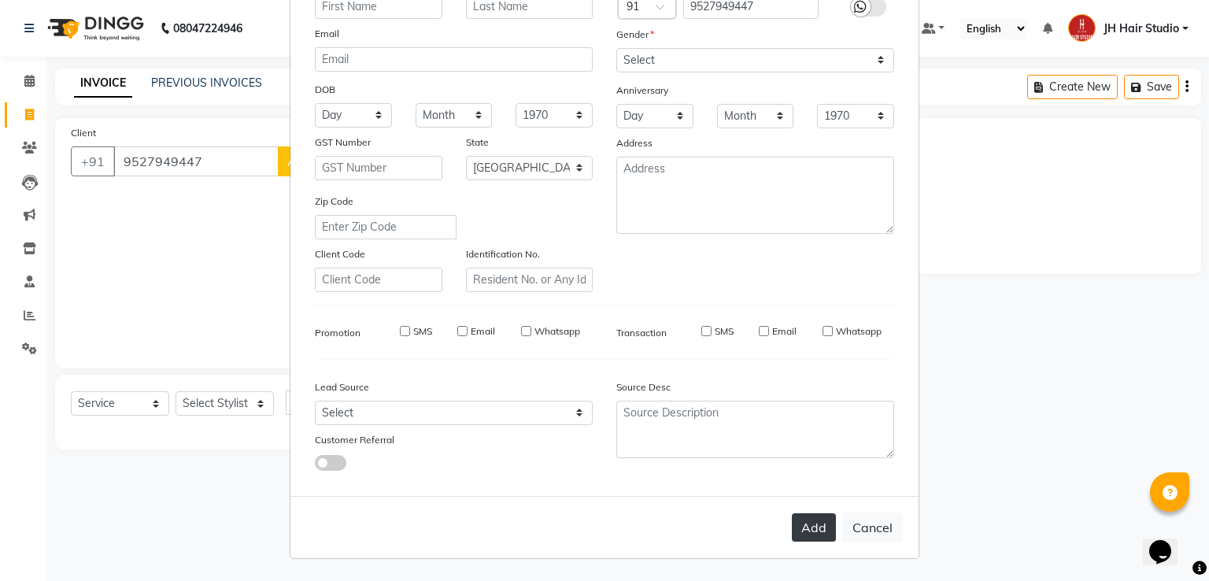
checkbox input "false"
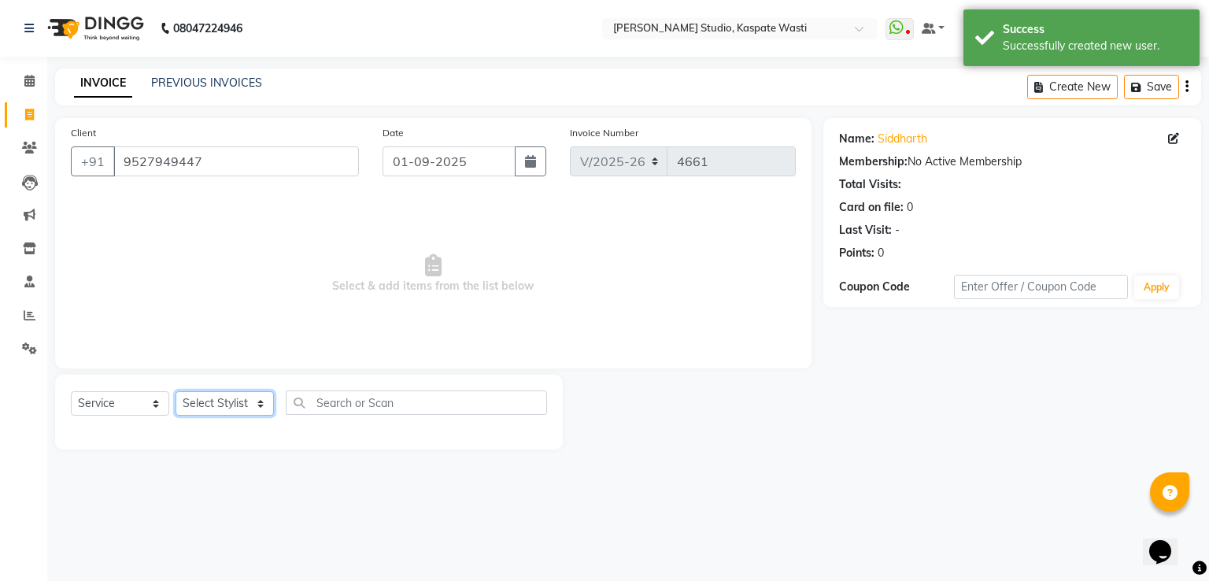
click at [224, 405] on select "Select Stylist [F1] GANESH [F1] [PERSON_NAME] [ F1] RAM [F1]Sanjay [F1][PERSON_…" at bounding box center [225, 403] width 98 height 24
select select "68687"
click at [176, 392] on select "Select Stylist [F1] GANESH [F1] [PERSON_NAME] [ F1] RAM [F1]Sanjay [F1][PERSON_…" at bounding box center [225, 403] width 98 height 24
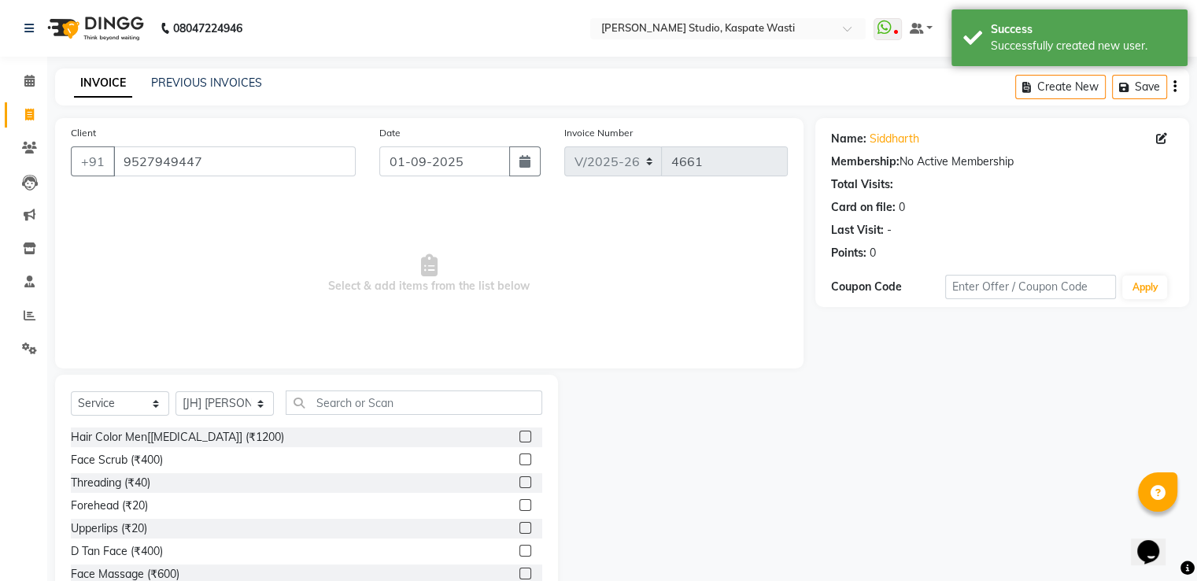
click at [370, 416] on div "Select Service Product Membership Package Voucher Prepaid Gift Card Select Styl…" at bounding box center [306, 408] width 471 height 37
click at [327, 395] on input "text" at bounding box center [414, 402] width 257 height 24
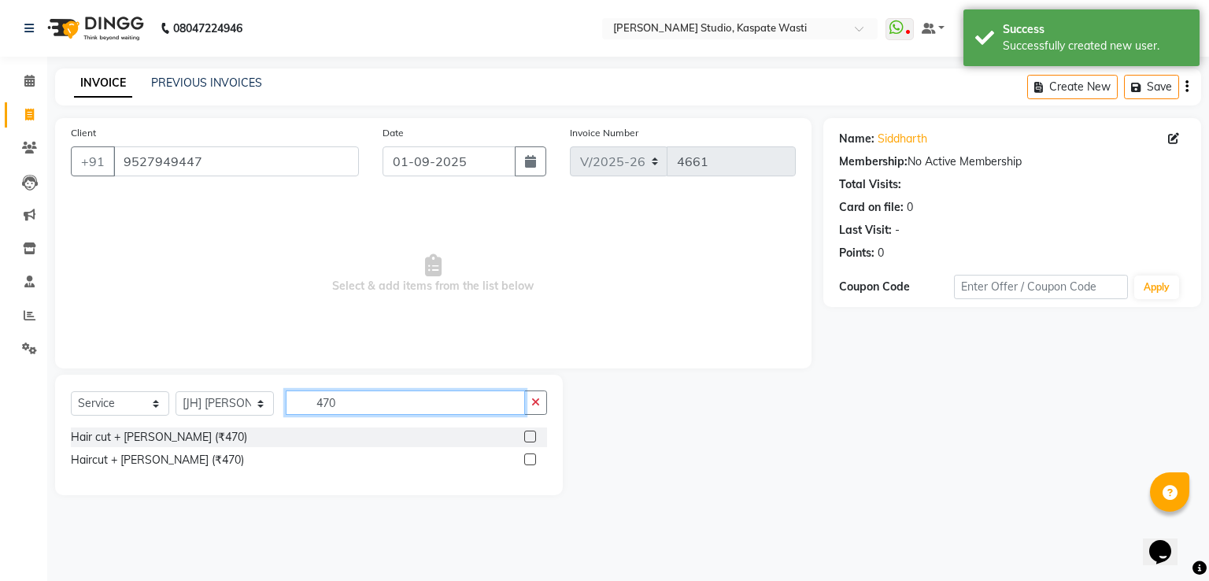
type input "470"
click at [530, 460] on label at bounding box center [530, 459] width 12 height 12
click at [530, 460] on input "checkbox" at bounding box center [529, 460] width 10 height 10
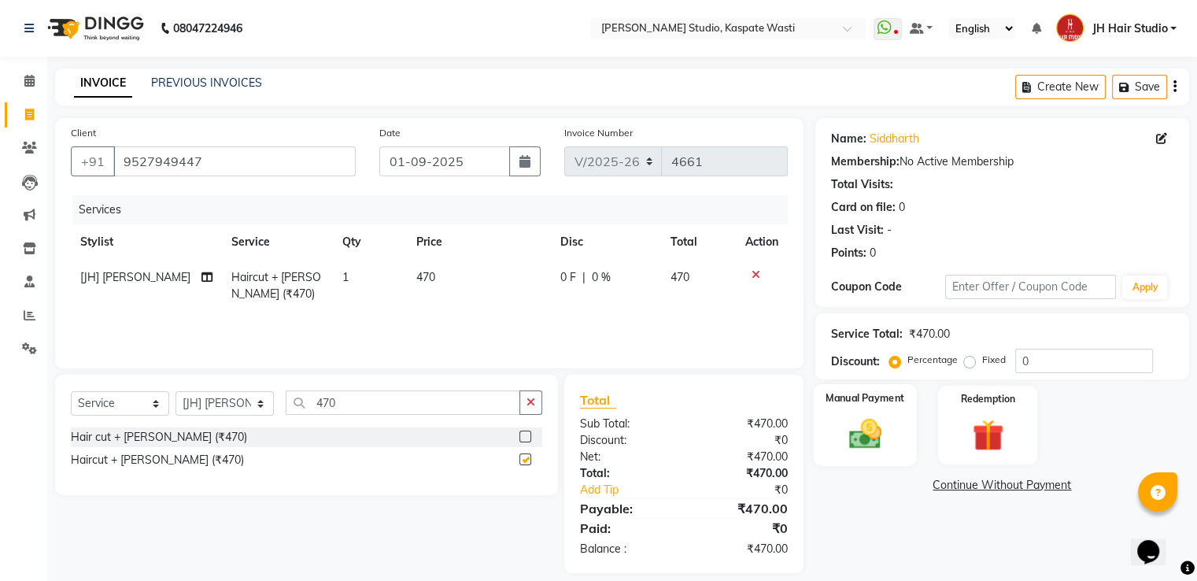
checkbox input "false"
click at [899, 419] on div "Manual Payment" at bounding box center [864, 424] width 103 height 81
click at [953, 486] on span "GPay" at bounding box center [946, 486] width 32 height 18
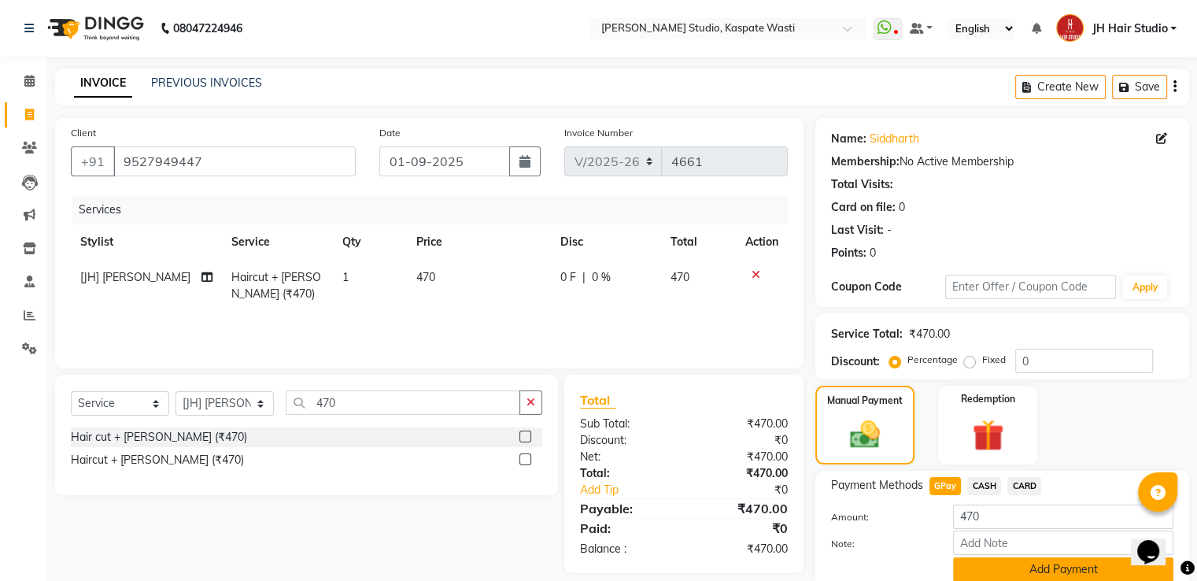
click at [1041, 575] on button "Add Payment" at bounding box center [1063, 569] width 220 height 24
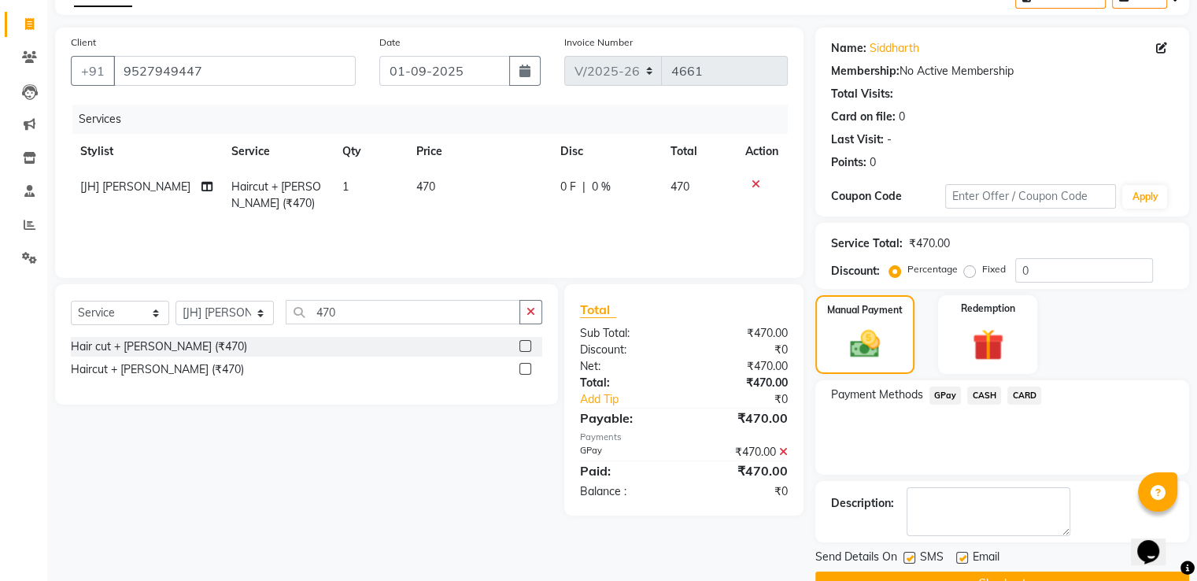
scroll to position [128, 0]
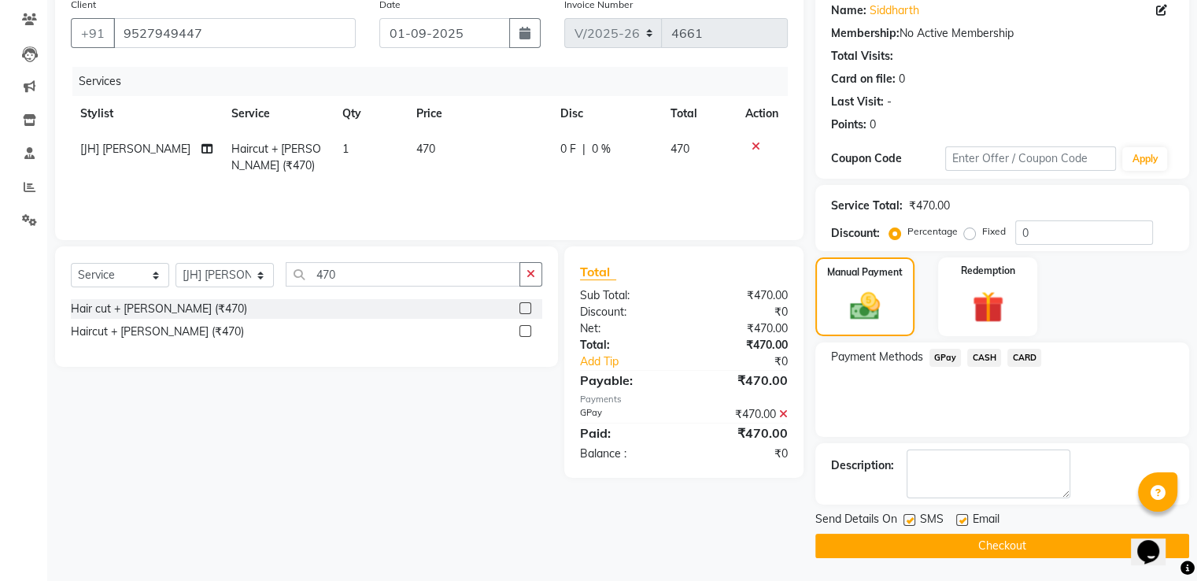
click at [963, 539] on button "Checkout" at bounding box center [1002, 546] width 374 height 24
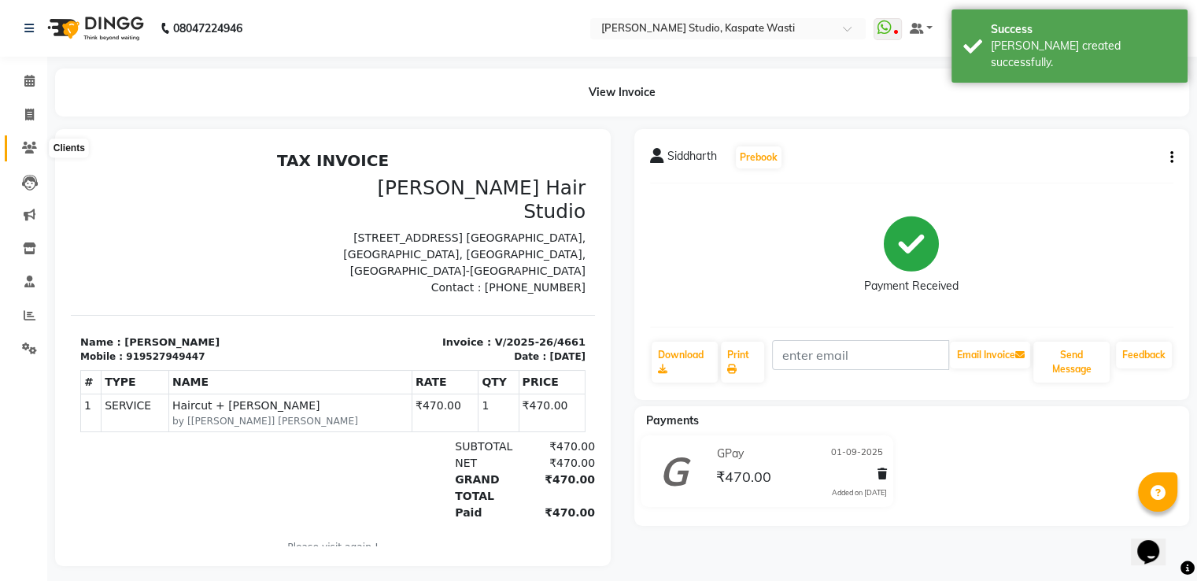
click at [26, 152] on icon at bounding box center [29, 148] width 15 height 12
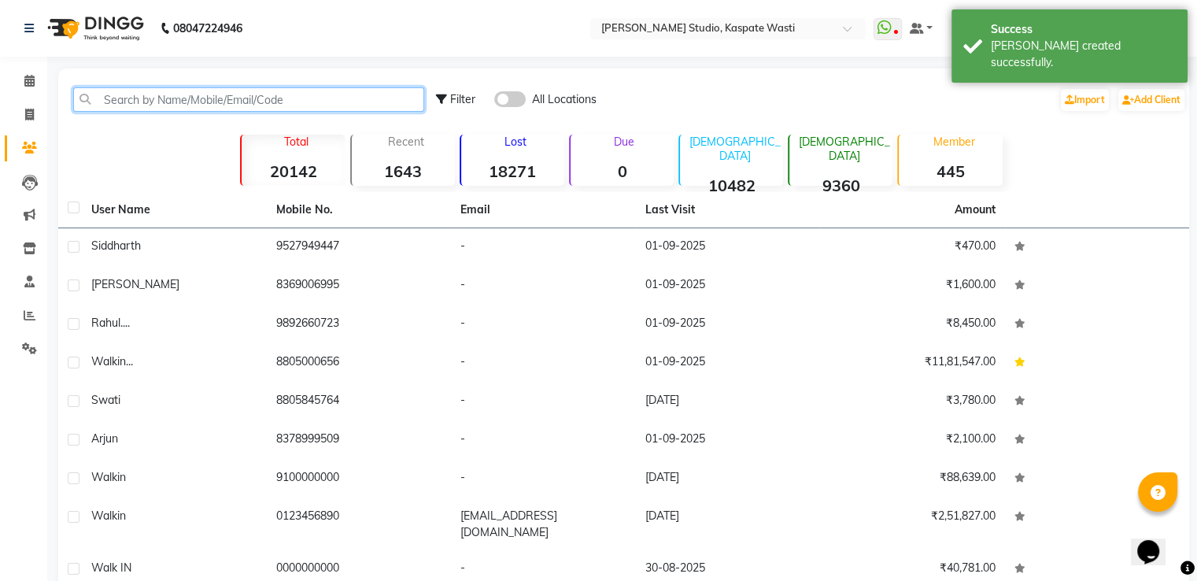
click at [168, 98] on input "text" at bounding box center [248, 99] width 351 height 24
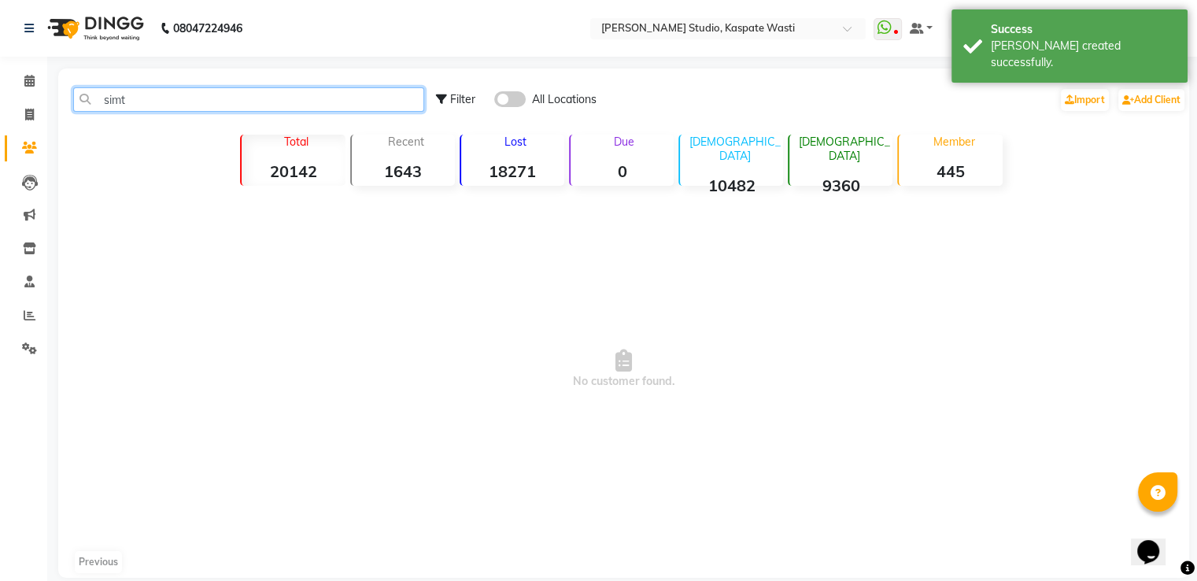
type input "sim"
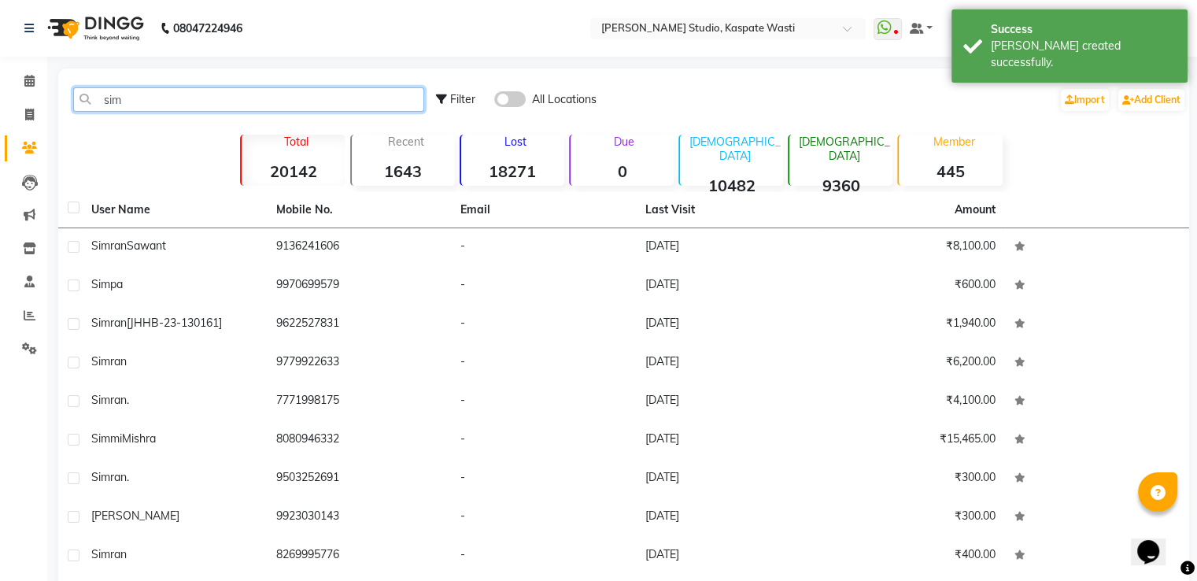
click at [117, 95] on input "sim" at bounding box center [248, 99] width 351 height 24
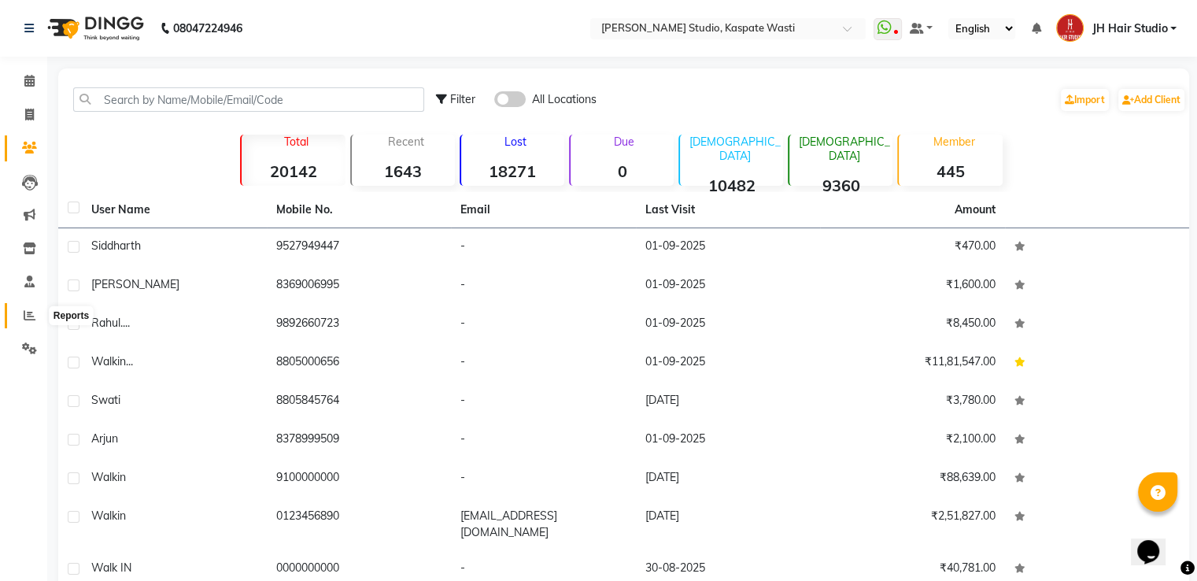
click at [31, 312] on icon at bounding box center [30, 315] width 12 height 12
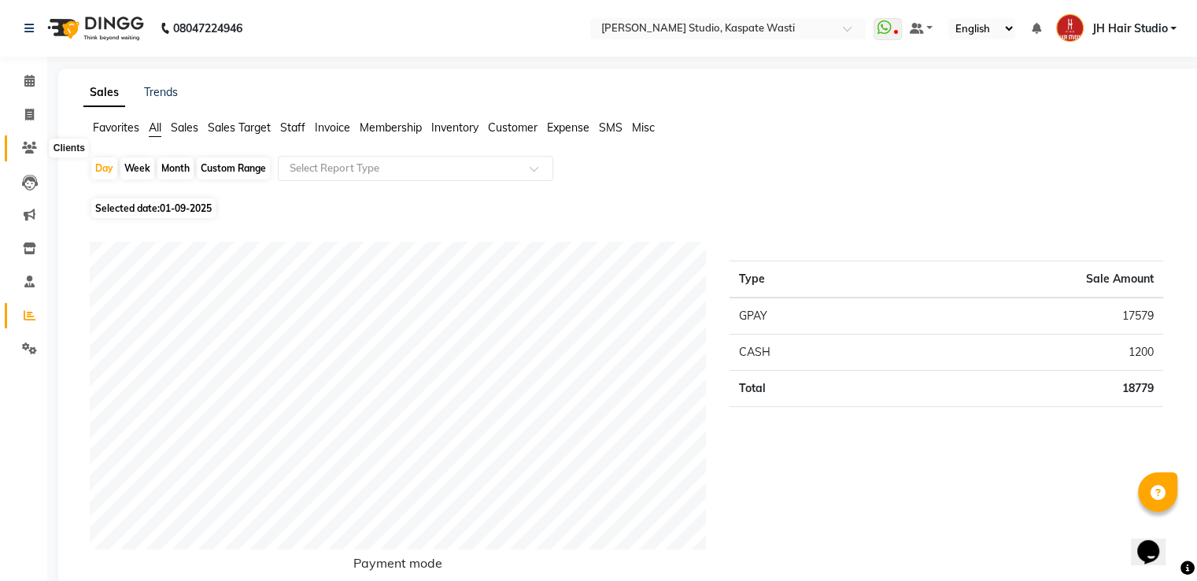
click at [19, 149] on span at bounding box center [30, 148] width 28 height 18
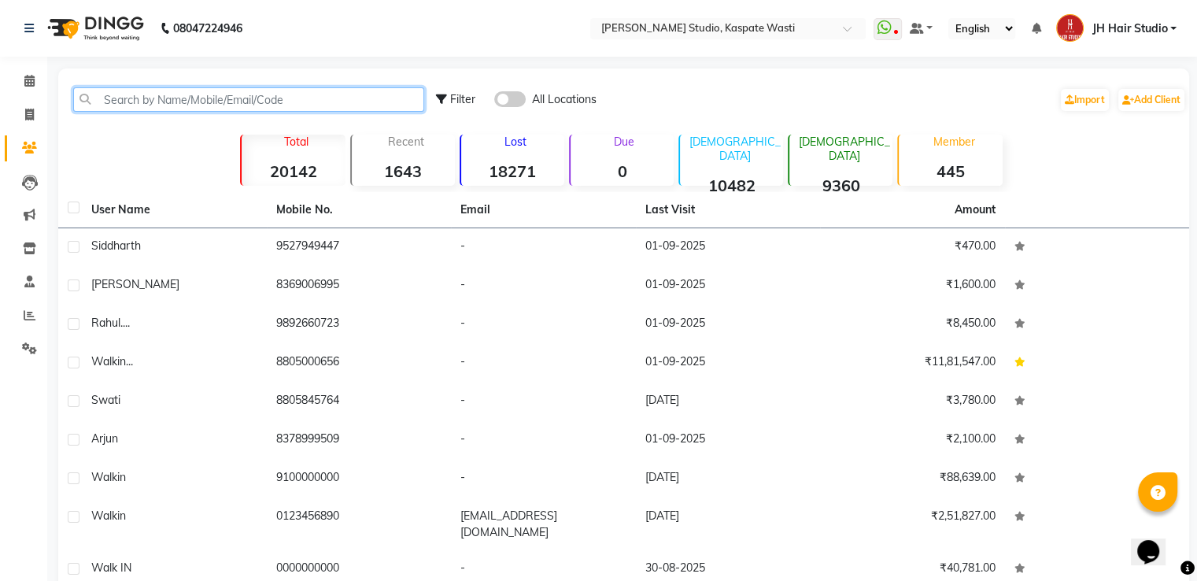
click at [269, 106] on input "text" at bounding box center [248, 99] width 351 height 24
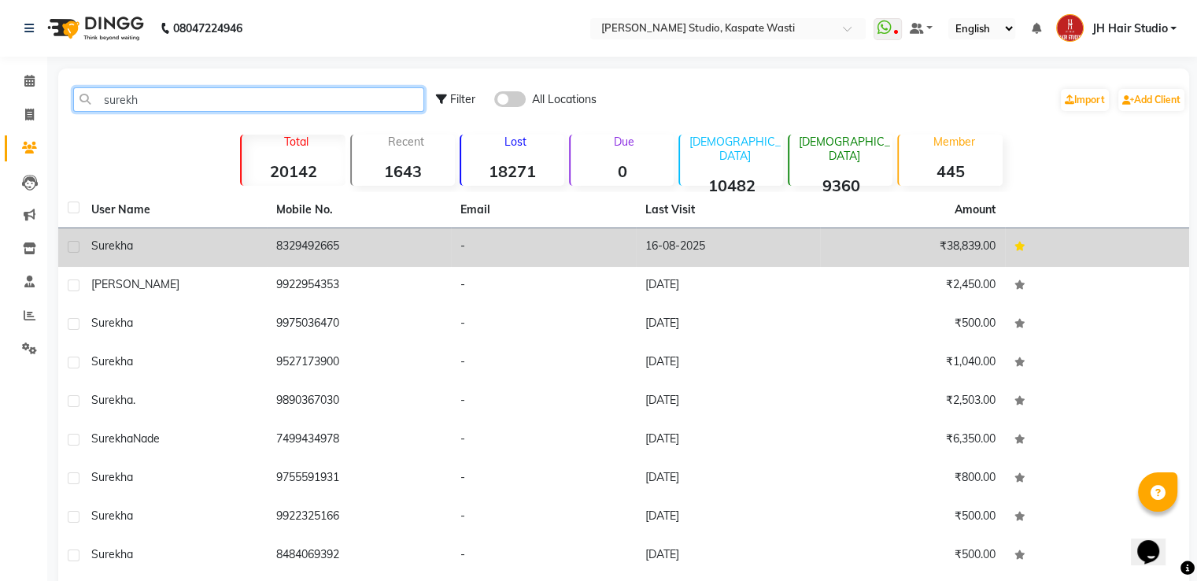
type input "surekh"
click at [343, 240] on td "8329492665" at bounding box center [359, 247] width 185 height 39
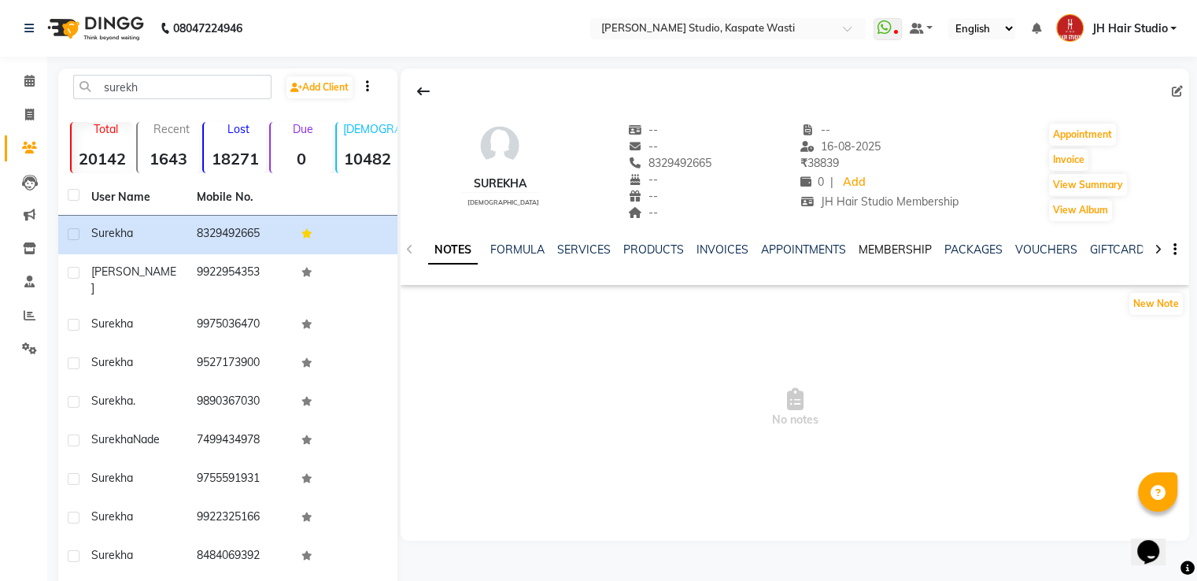
click at [881, 253] on link "MEMBERSHIP" at bounding box center [895, 249] width 73 height 14
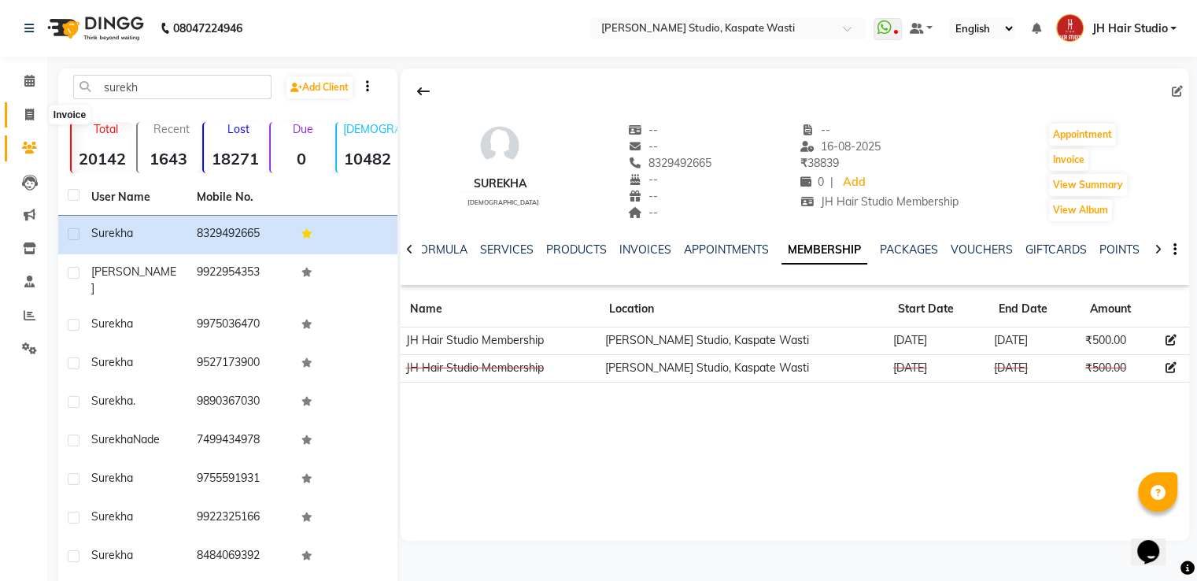
click at [30, 106] on span at bounding box center [30, 115] width 28 height 18
select select "130"
select select "service"
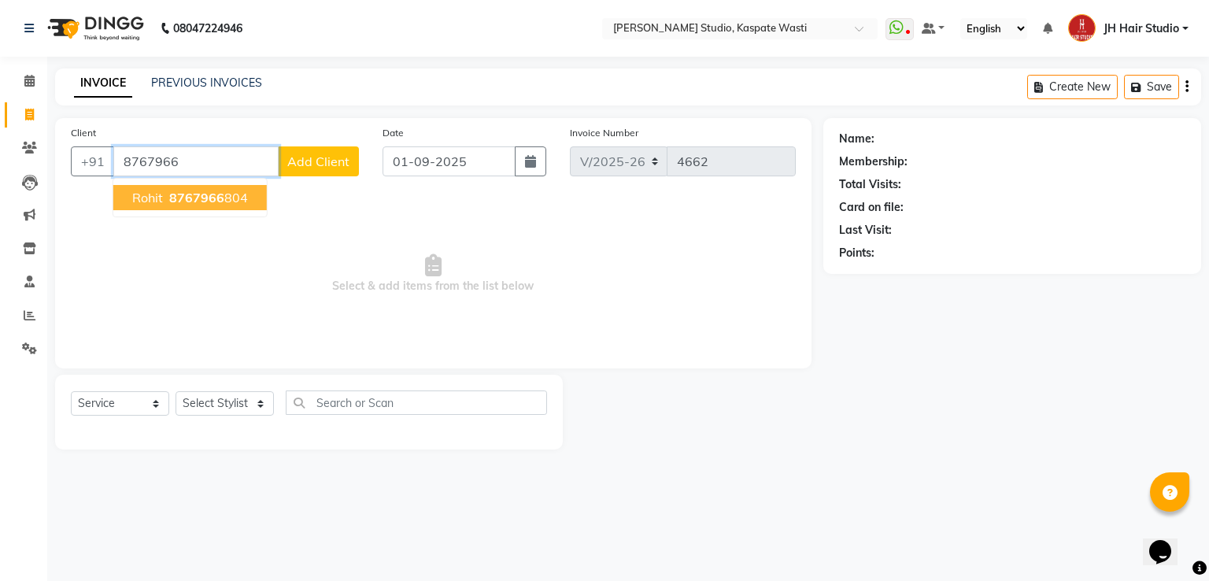
click at [191, 193] on span "8767966" at bounding box center [196, 198] width 55 height 16
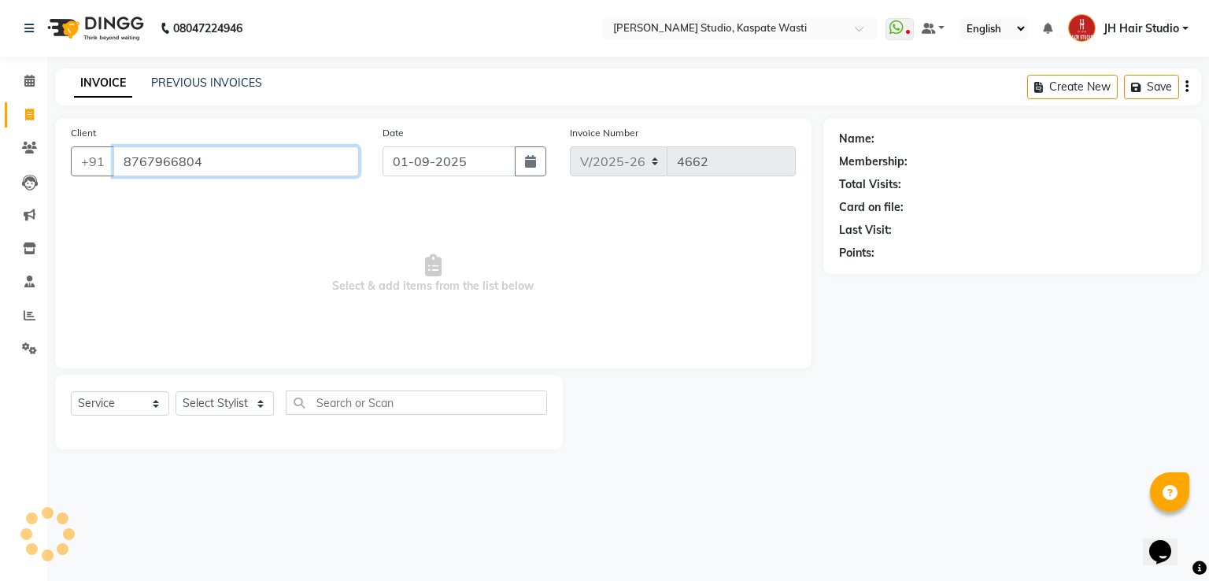
type input "8767966804"
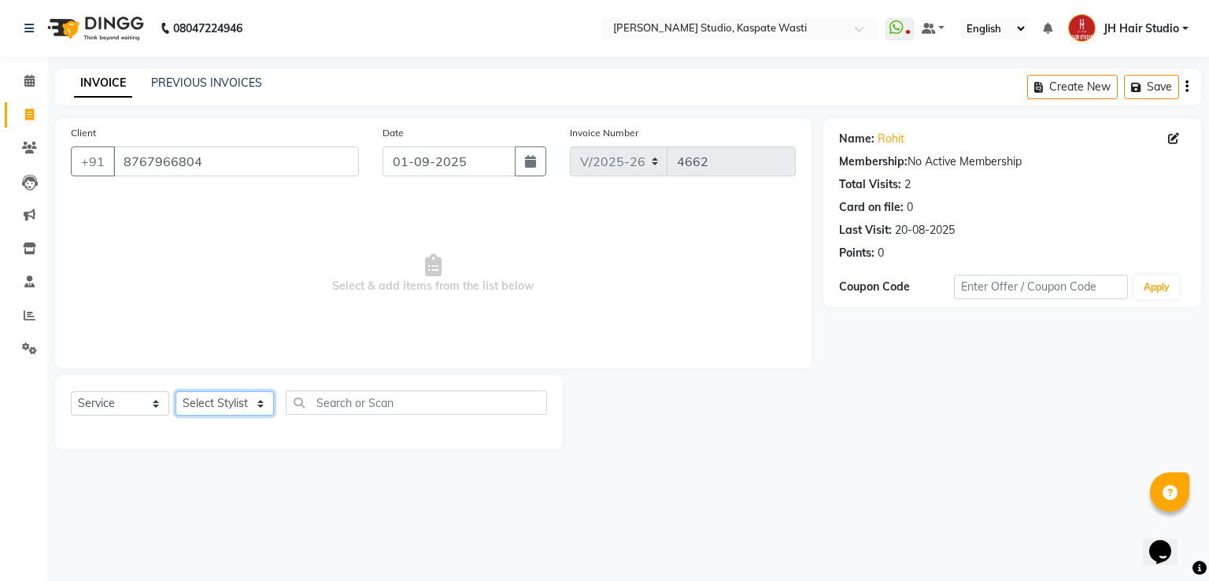
click at [217, 407] on select "Select Stylist [F1] GANESH [F1] [PERSON_NAME] [ F1] RAM [F1]Sanjay [F1][PERSON_…" at bounding box center [225, 403] width 98 height 24
select select "3887"
click at [176, 392] on select "Select Stylist [F1] GANESH [F1] [PERSON_NAME] [ F1] RAM [F1]Sanjay [F1][PERSON_…" at bounding box center [225, 403] width 98 height 24
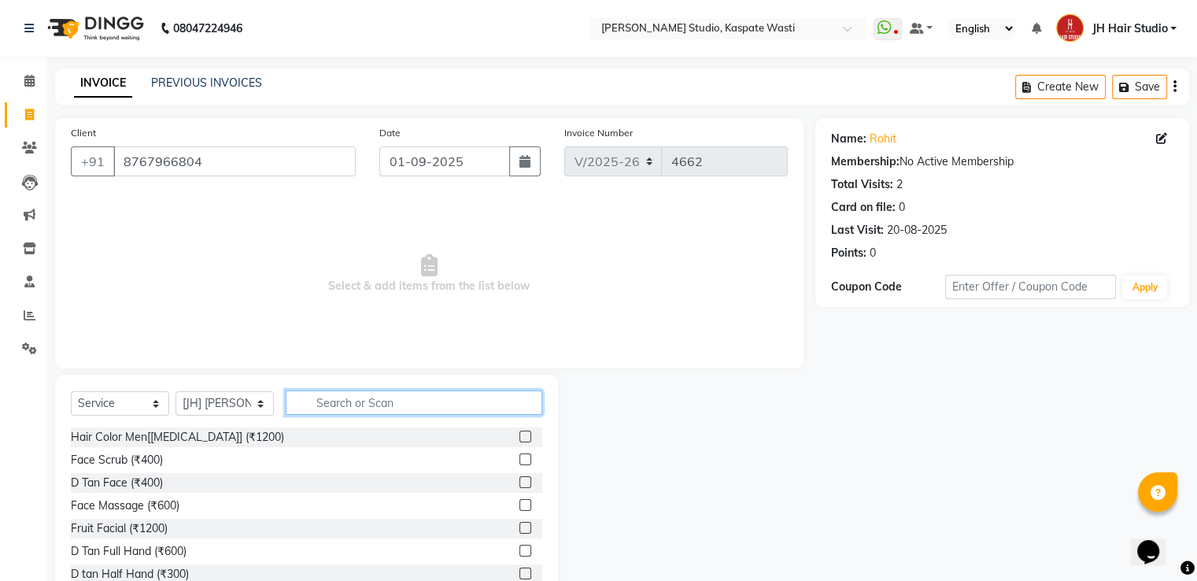
click at [349, 412] on input "text" at bounding box center [414, 402] width 257 height 24
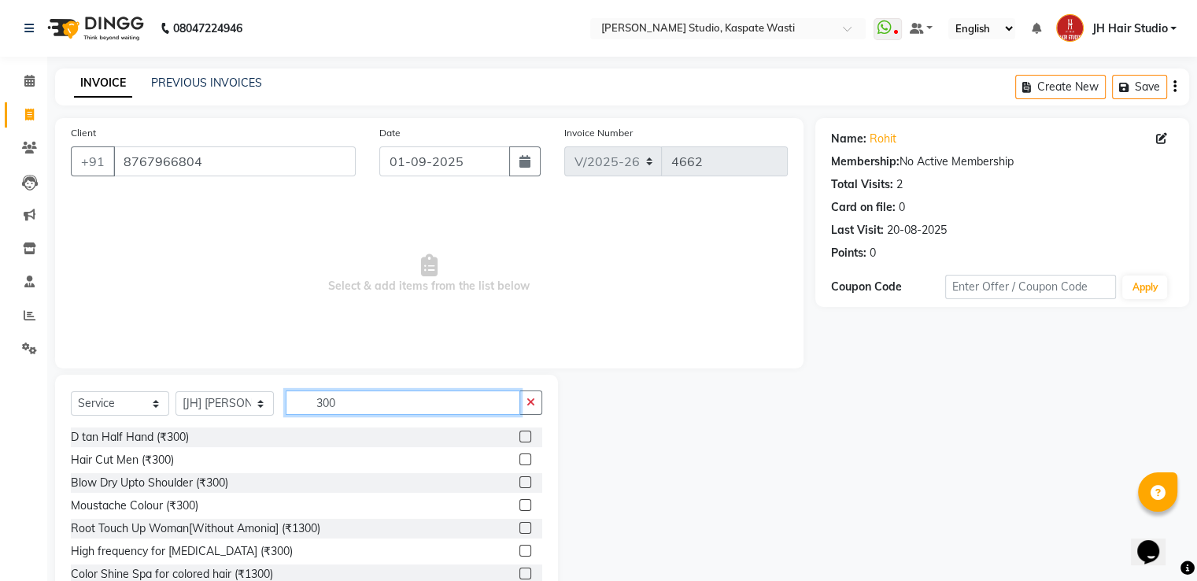
type input "300"
click at [519, 461] on label at bounding box center [525, 459] width 12 height 12
click at [519, 461] on input "checkbox" at bounding box center [524, 460] width 10 height 10
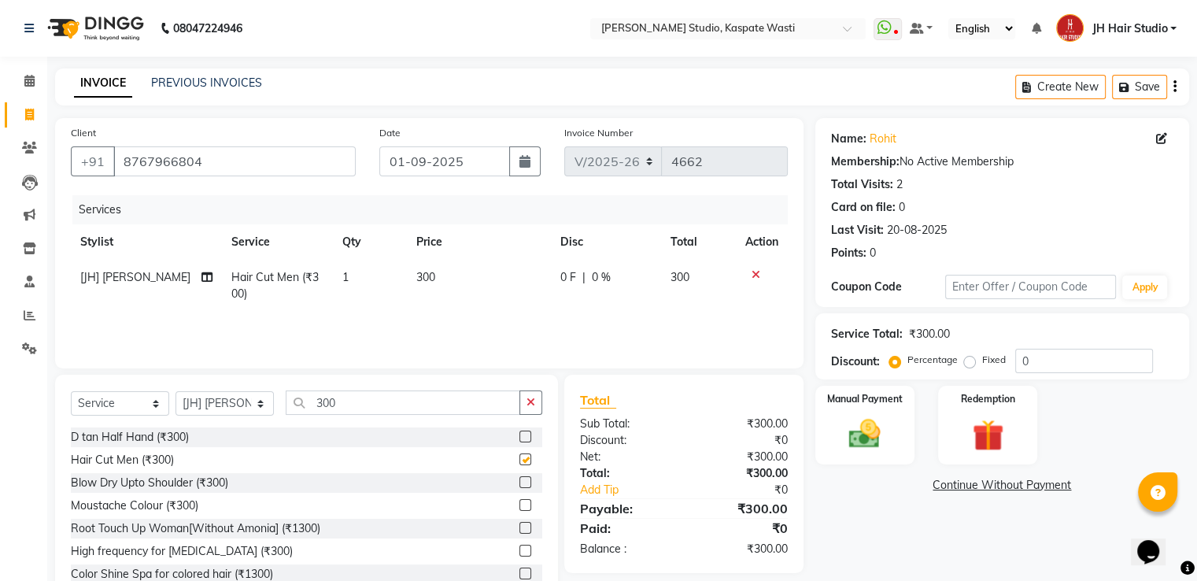
checkbox input "false"
click at [849, 423] on img at bounding box center [864, 435] width 53 height 38
click at [947, 489] on span "GPay" at bounding box center [946, 486] width 32 height 18
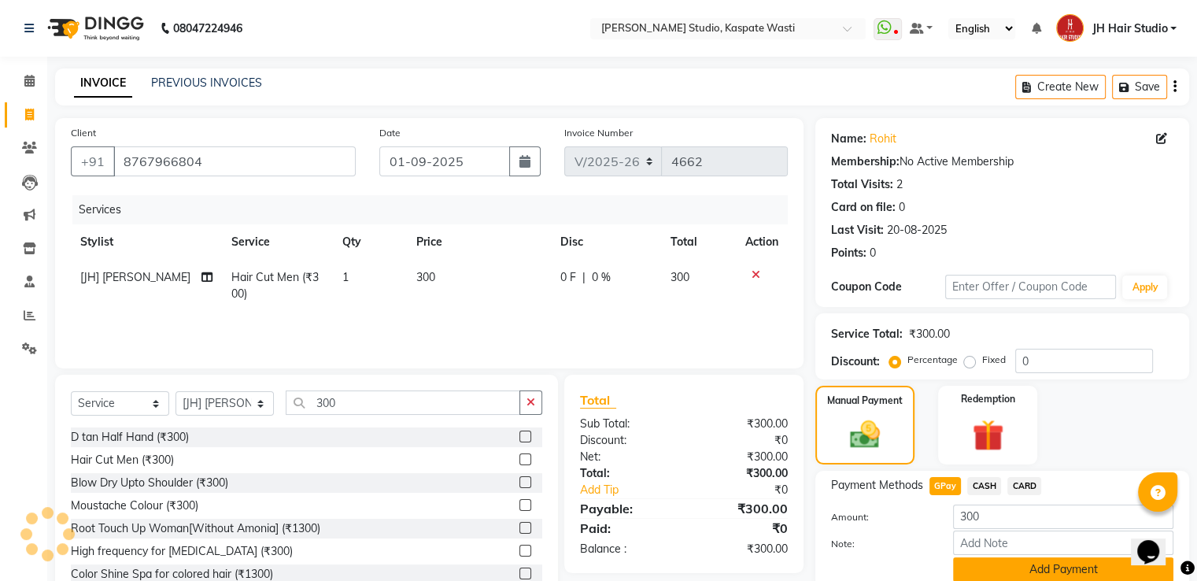
click at [1040, 574] on button "Add Payment" at bounding box center [1063, 569] width 220 height 24
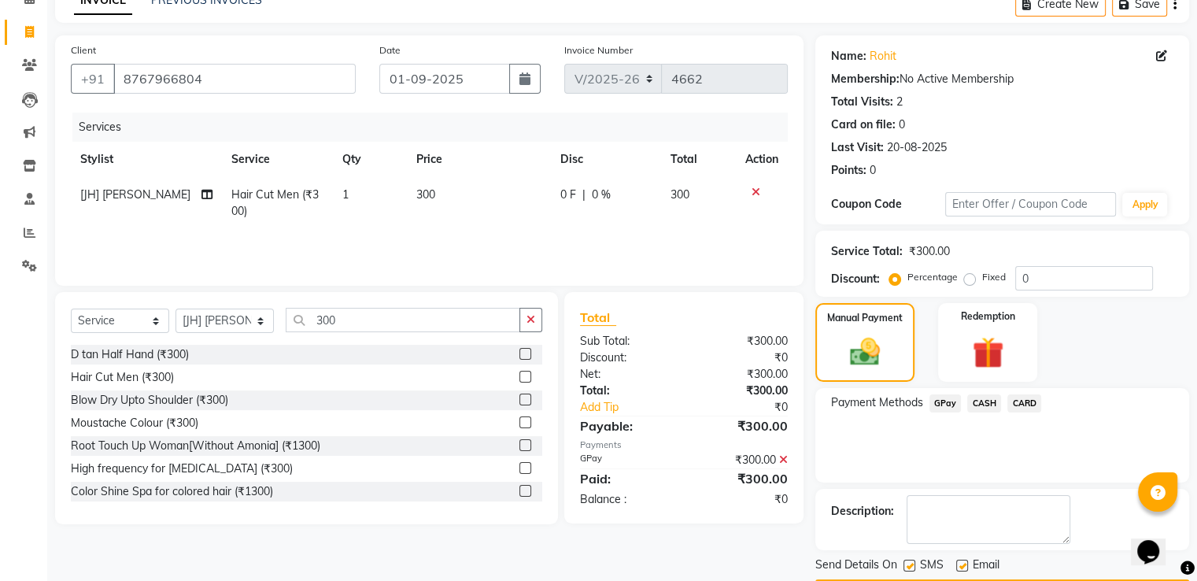
scroll to position [128, 0]
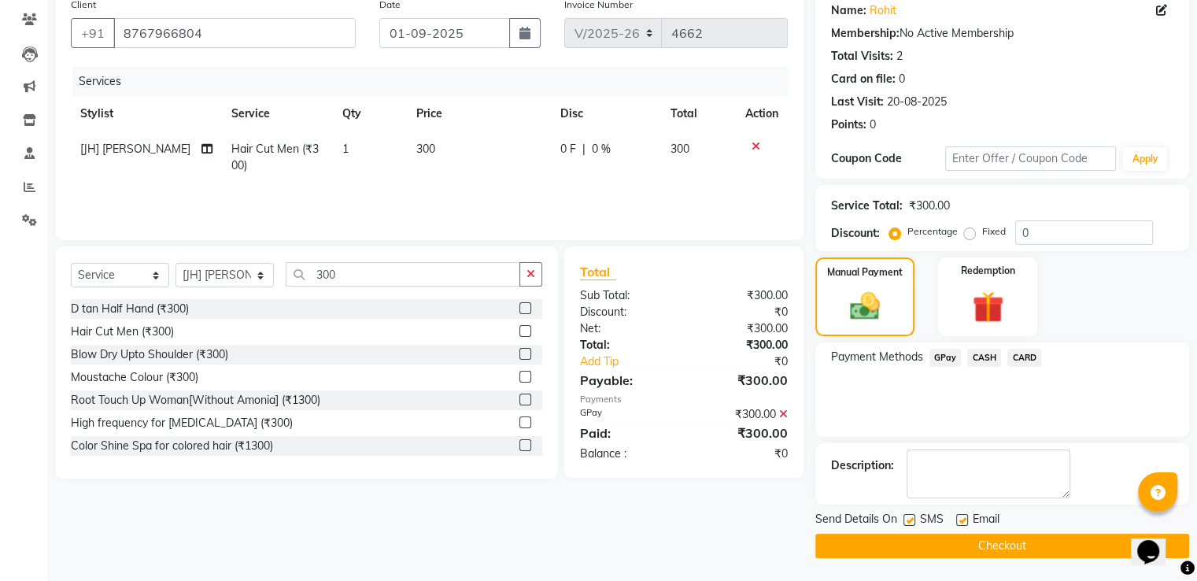
click at [1022, 545] on button "Checkout" at bounding box center [1002, 546] width 374 height 24
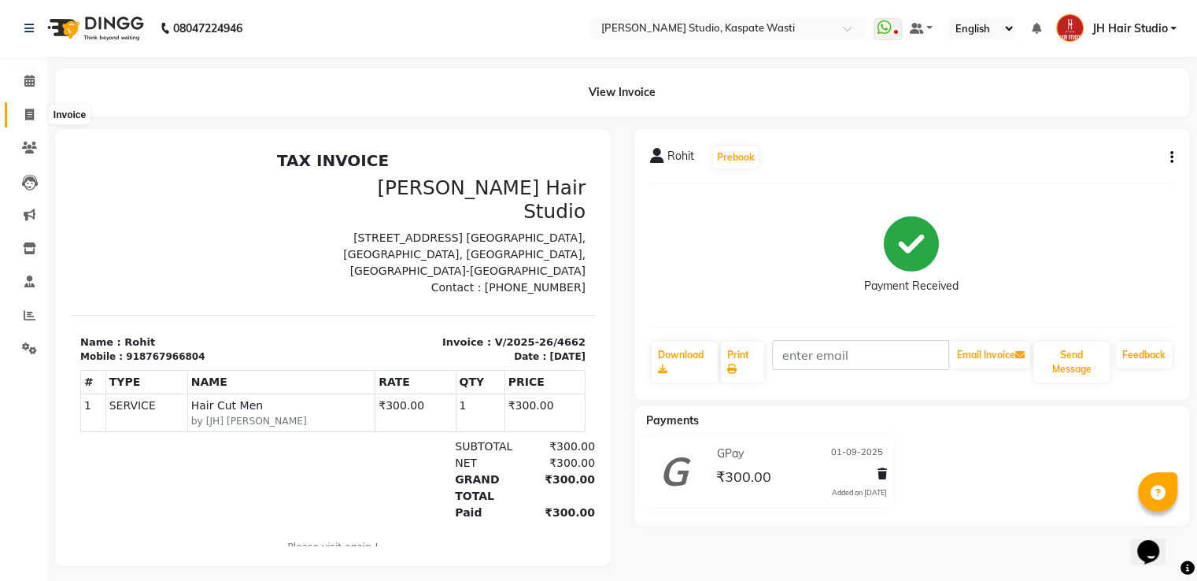
click at [28, 116] on icon at bounding box center [29, 115] width 9 height 12
select select "service"
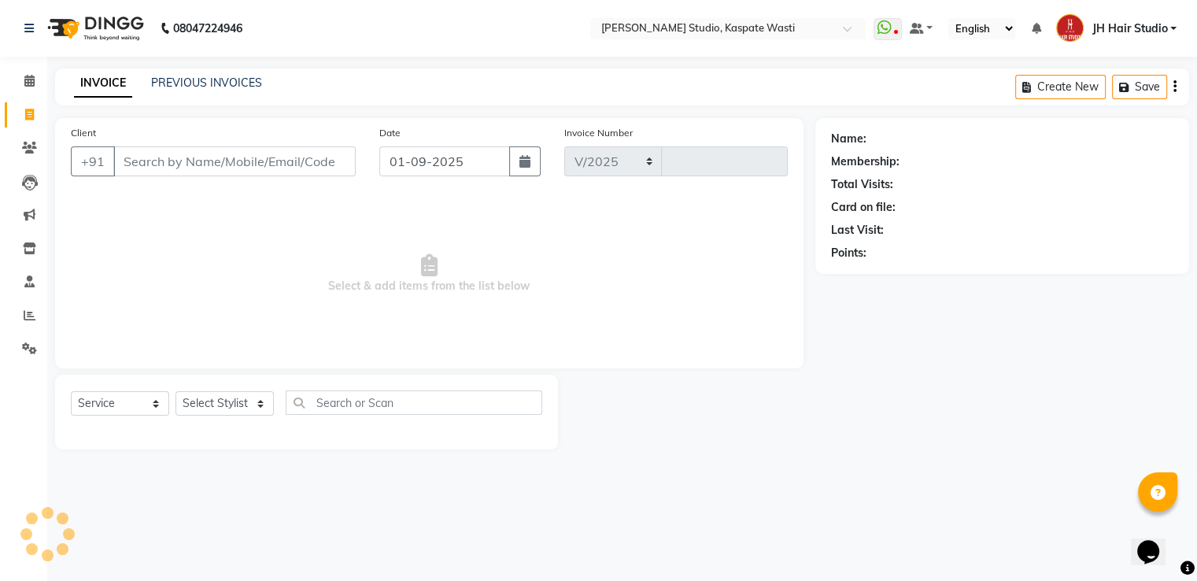
select select "130"
type input "4663"
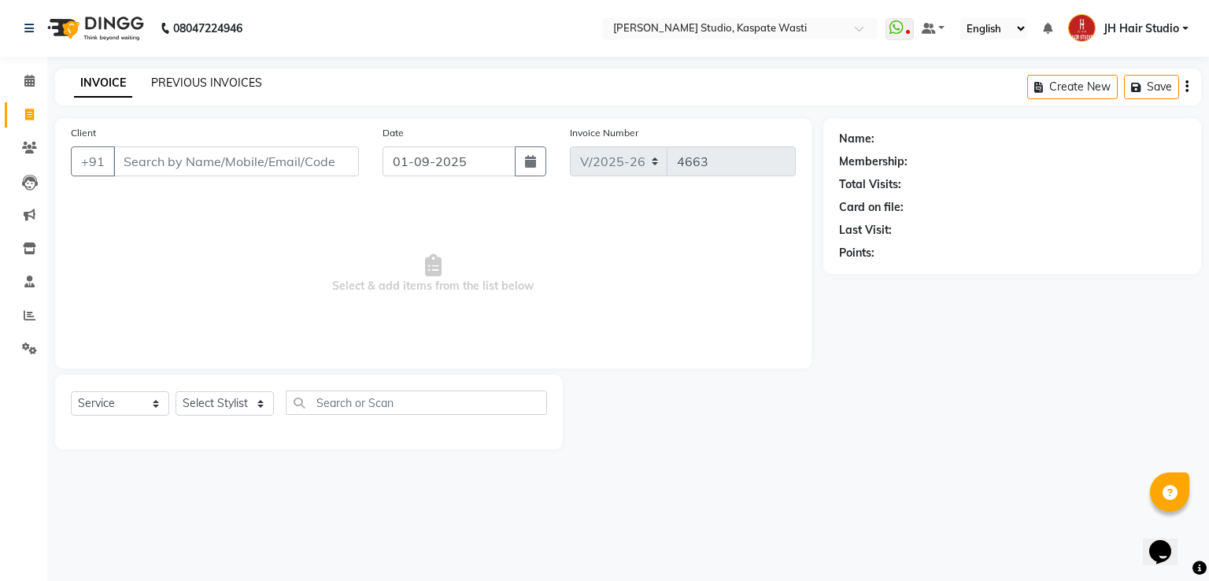
click at [205, 80] on link "PREVIOUS INVOICES" at bounding box center [206, 83] width 111 height 14
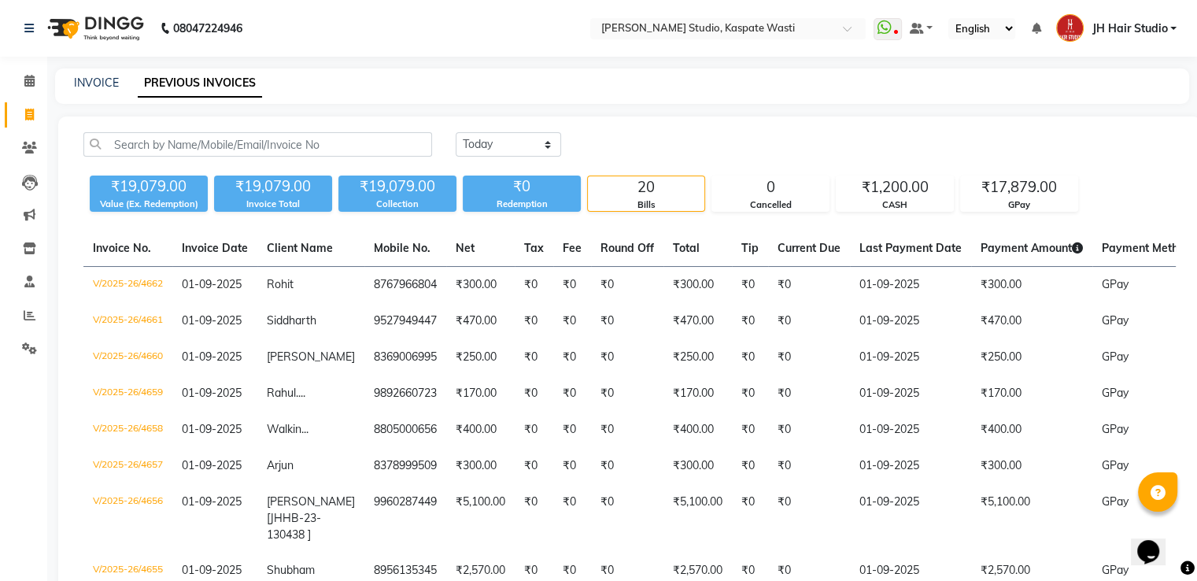
click at [1140, 23] on span "JH Hair Studio" at bounding box center [1130, 28] width 76 height 17
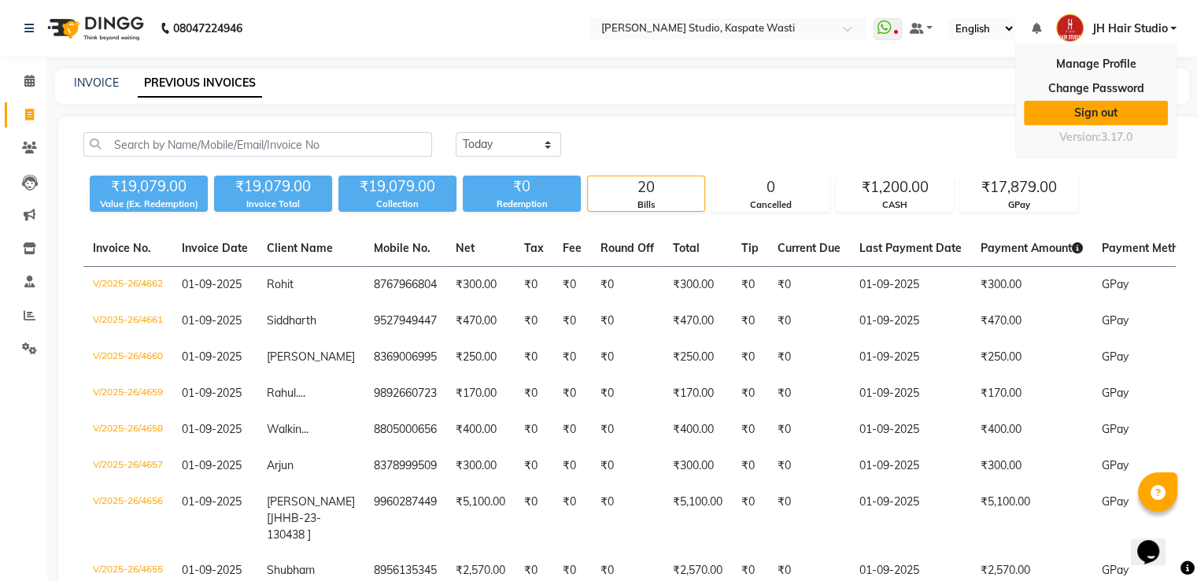
click at [1108, 108] on link "Sign out" at bounding box center [1096, 113] width 144 height 24
